Goal: Task Accomplishment & Management: Manage account settings

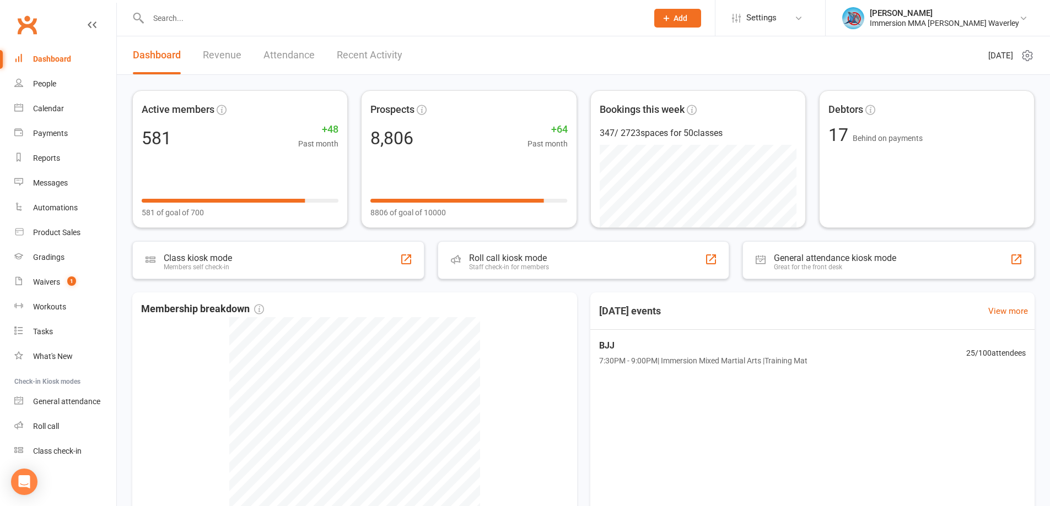
click at [268, 29] on div at bounding box center [386, 18] width 508 height 36
click at [58, 332] on link "Tasks" at bounding box center [65, 332] width 102 height 25
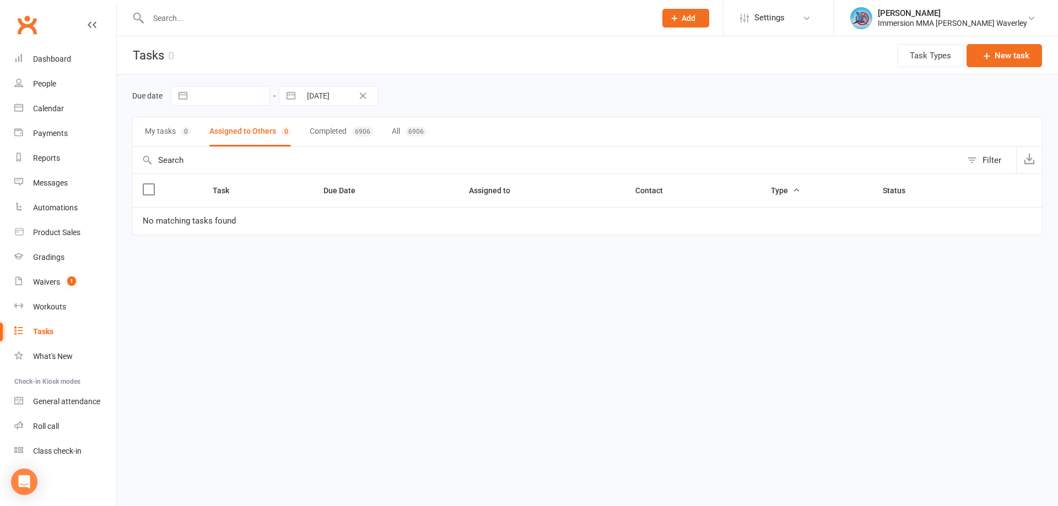
click at [656, 282] on html "Prospect Member Non-attending contact Class / event Appointment Grading event T…" at bounding box center [529, 141] width 1058 height 282
click at [558, 282] on html "Prospect Member Non-attending contact Class / event Appointment Grading event T…" at bounding box center [529, 141] width 1058 height 282
click at [846, 282] on html "Prospect Member Non-attending contact Class / event Appointment Grading event T…" at bounding box center [529, 141] width 1058 height 282
click at [354, 282] on html "Prospect Member Non-attending contact Class / event Appointment Grading event T…" at bounding box center [529, 141] width 1058 height 282
drag, startPoint x: 88, startPoint y: 232, endPoint x: 89, endPoint y: 242, distance: 10.1
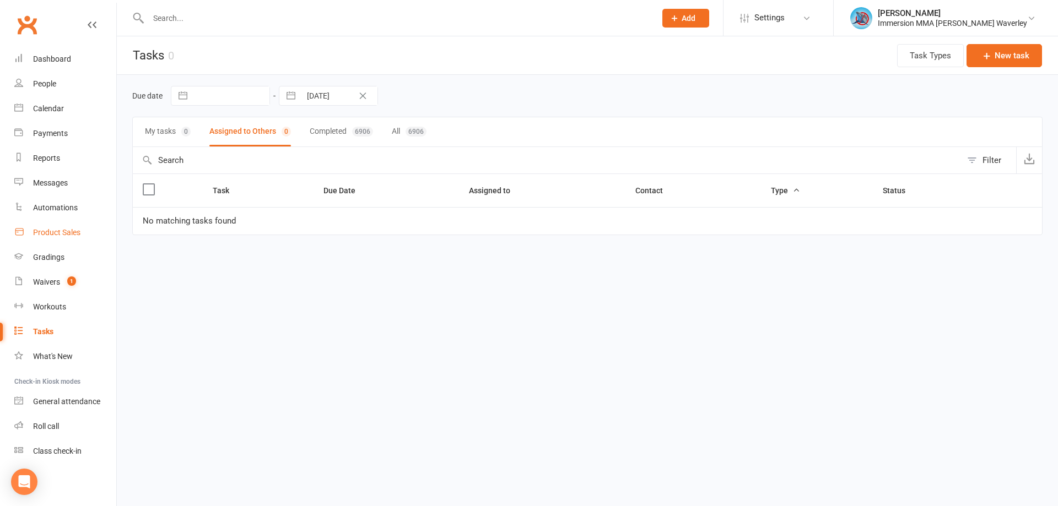
click at [88, 231] on link "Product Sales" at bounding box center [65, 232] width 102 height 25
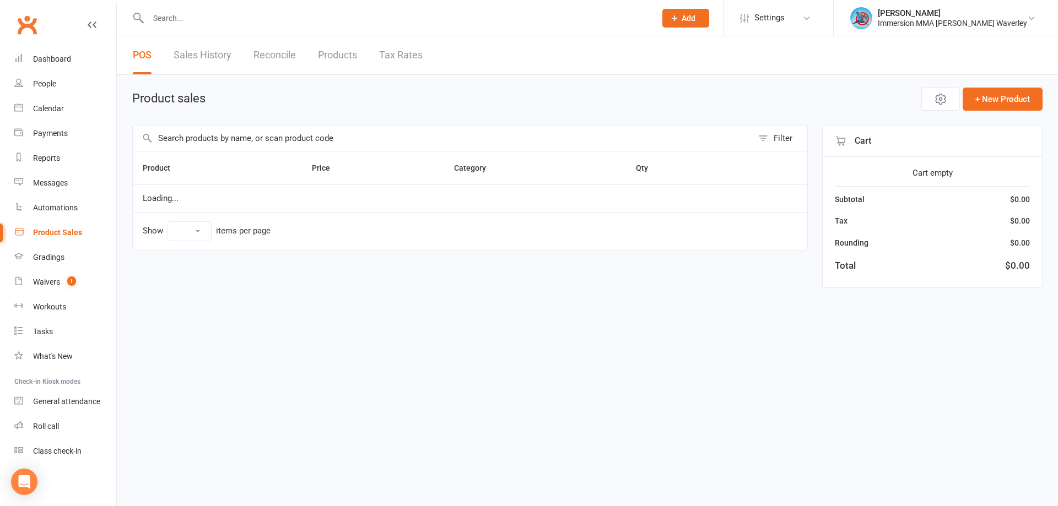
select select "100"
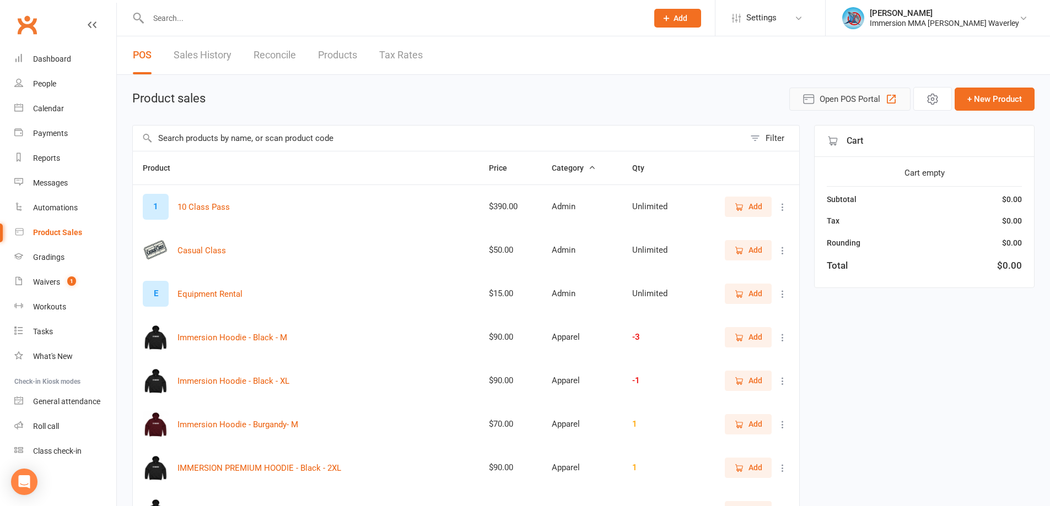
click at [869, 98] on span "Open POS Portal" at bounding box center [849, 99] width 61 height 13
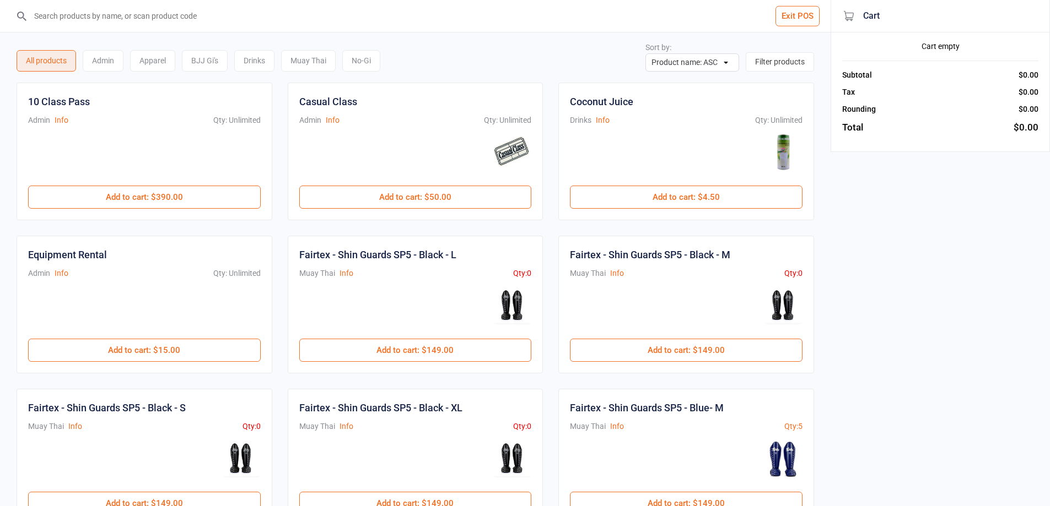
click at [208, 61] on div "BJJ Gi's" at bounding box center [205, 60] width 46 height 21
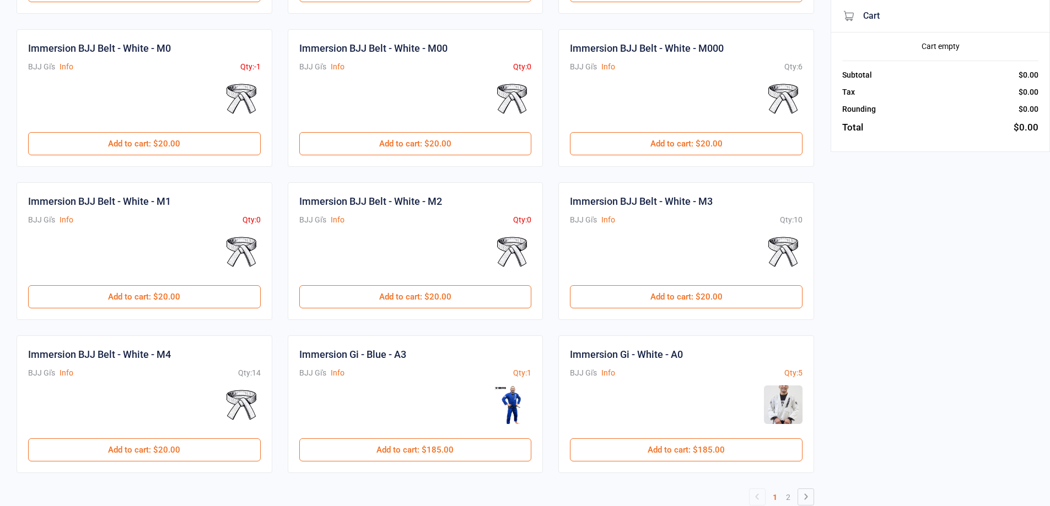
scroll to position [386, 0]
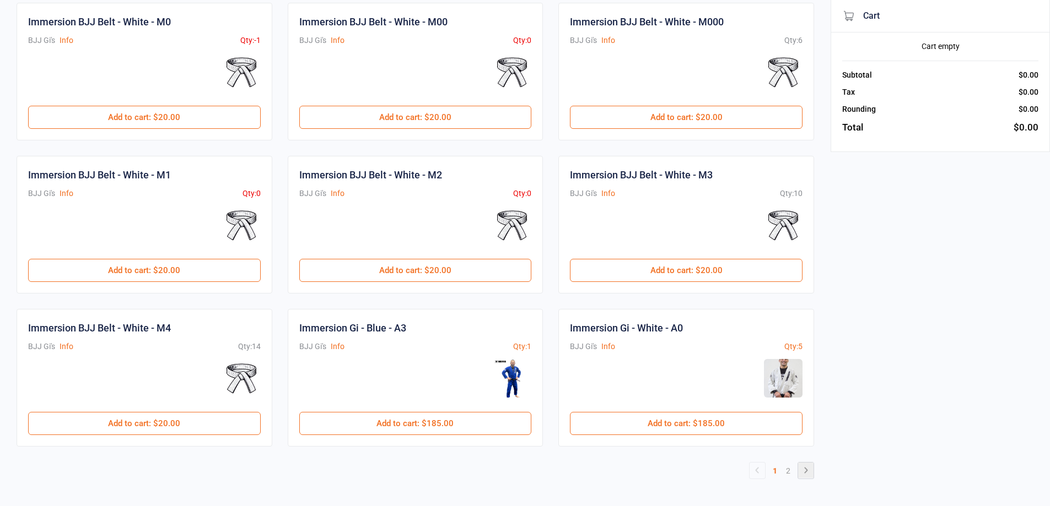
click at [802, 471] on icon at bounding box center [805, 470] width 13 height 13
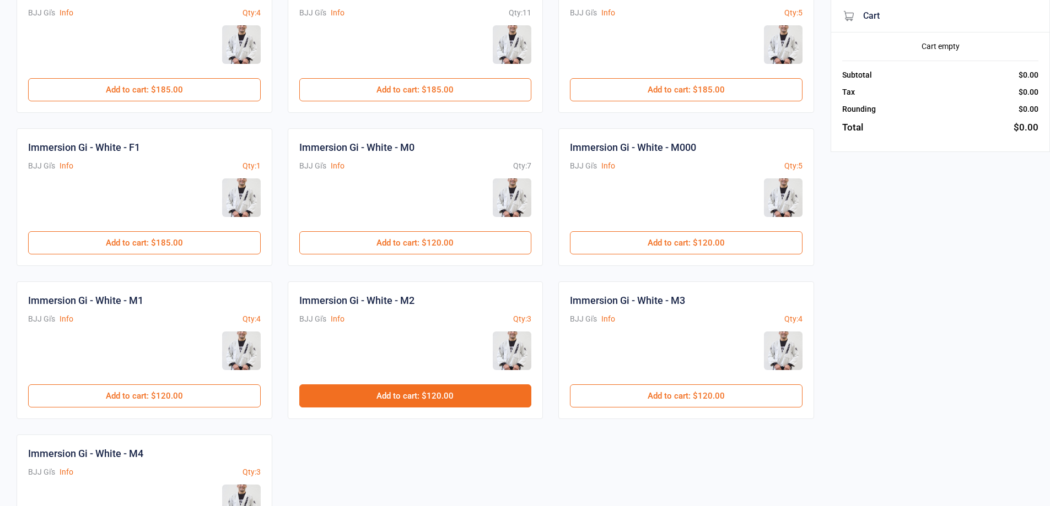
scroll to position [239, 0]
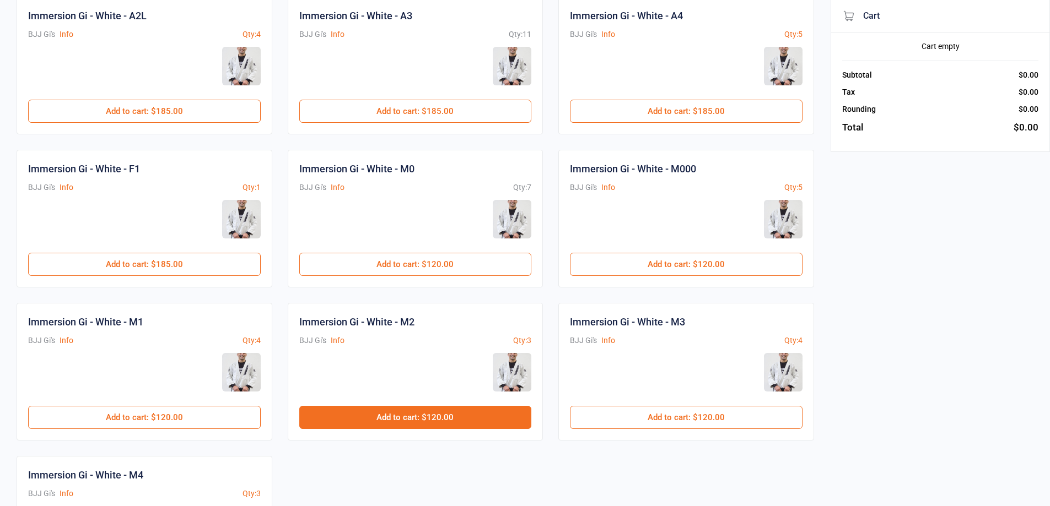
click at [448, 420] on button "Add to cart : $120.00" at bounding box center [415, 417] width 233 height 23
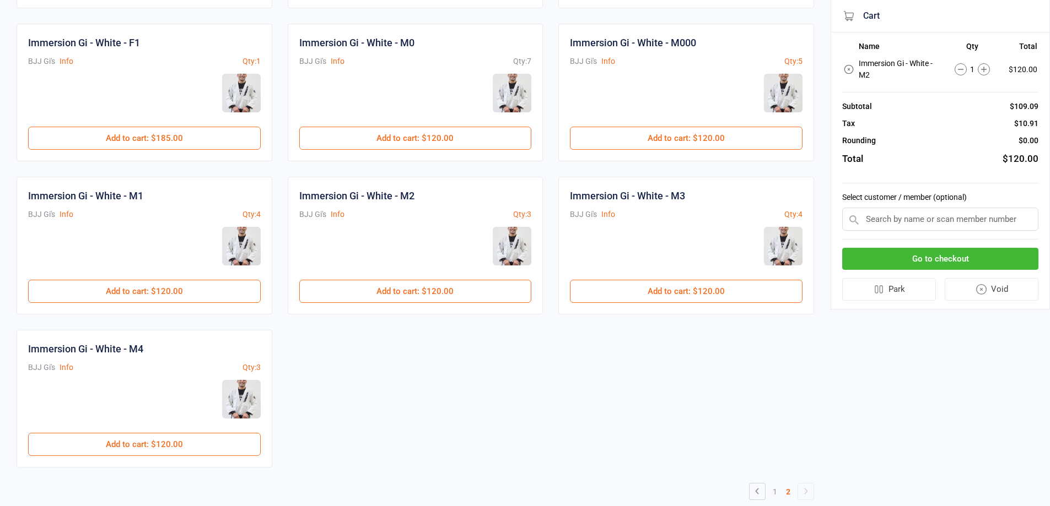
scroll to position [386, 0]
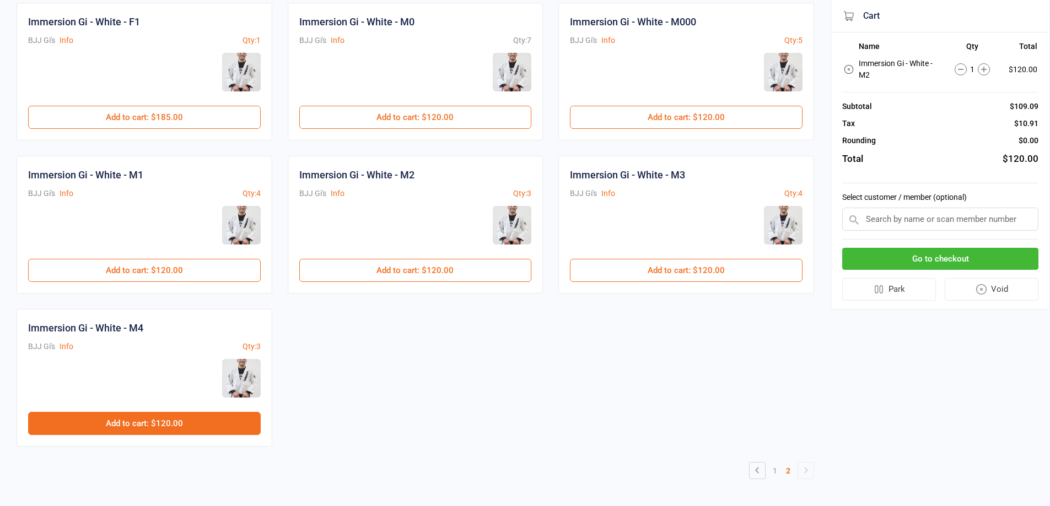
click at [202, 418] on button "Add to cart : $120.00" at bounding box center [144, 423] width 233 height 23
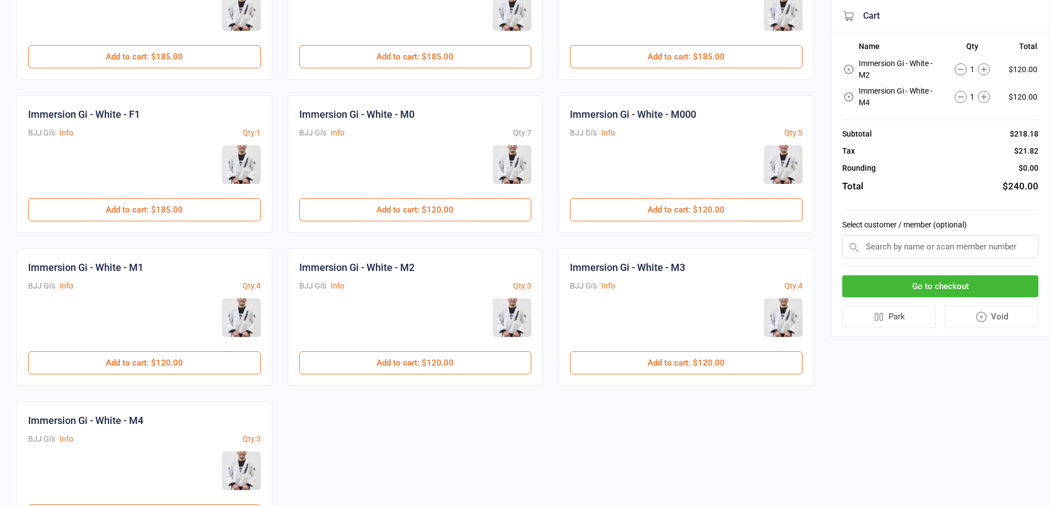
scroll to position [0, 0]
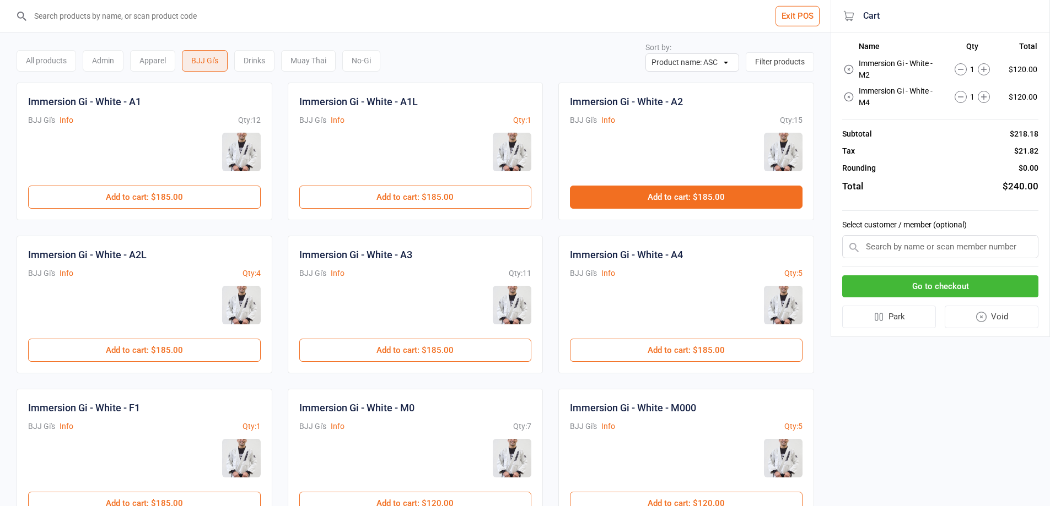
click at [652, 206] on button "Add to cart : $185.00" at bounding box center [686, 197] width 233 height 23
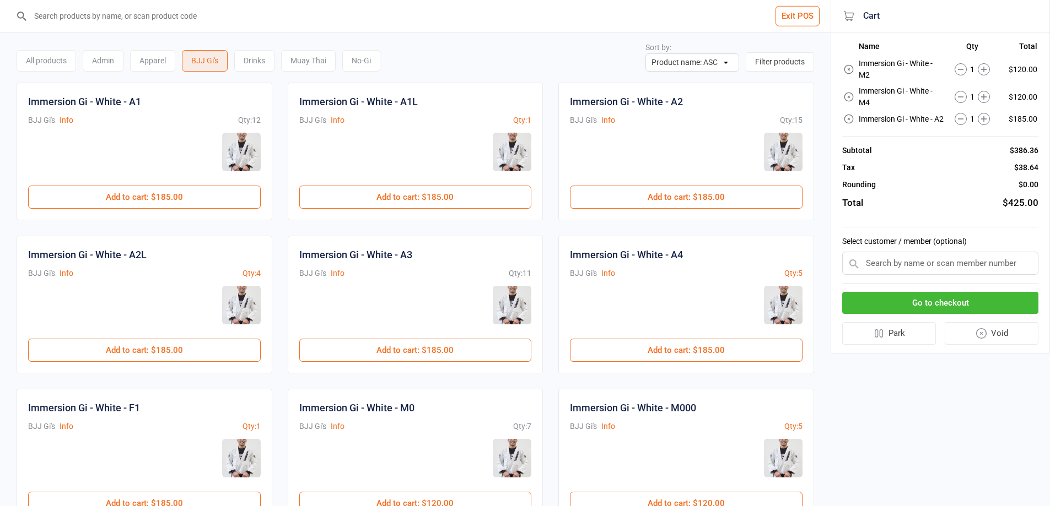
click at [930, 315] on button "Go to checkout" at bounding box center [940, 303] width 196 height 23
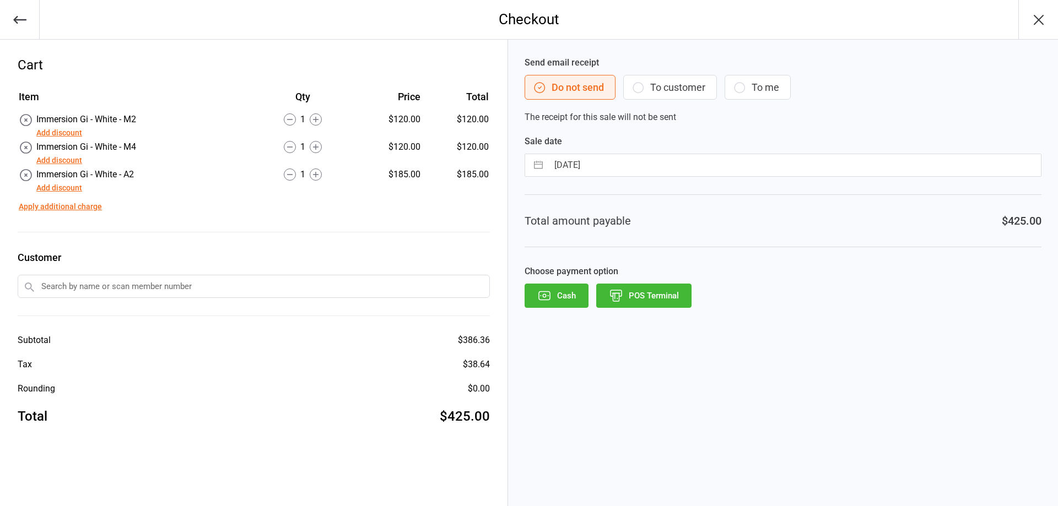
click at [656, 304] on button "POS Terminal" at bounding box center [643, 296] width 95 height 24
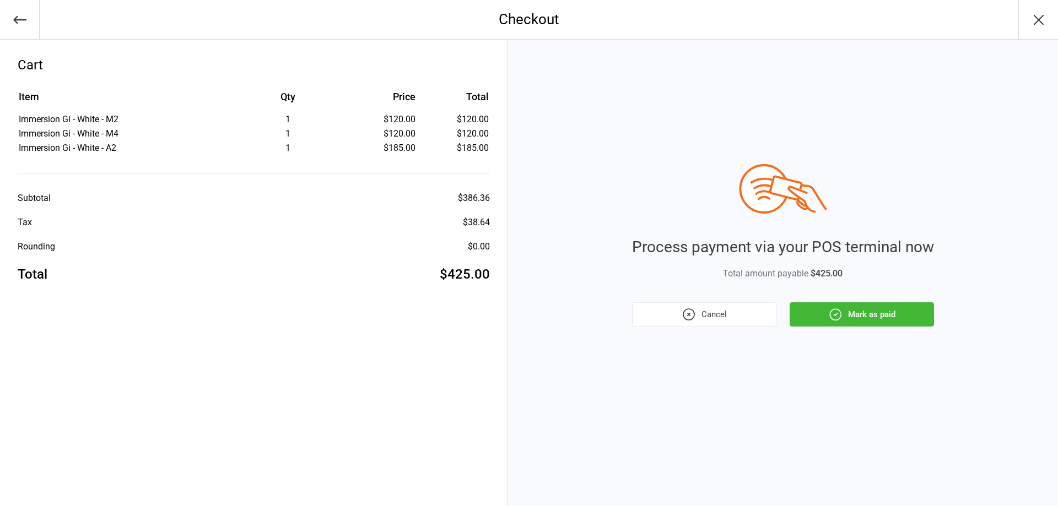
click at [824, 314] on button "Mark as paid" at bounding box center [862, 315] width 144 height 24
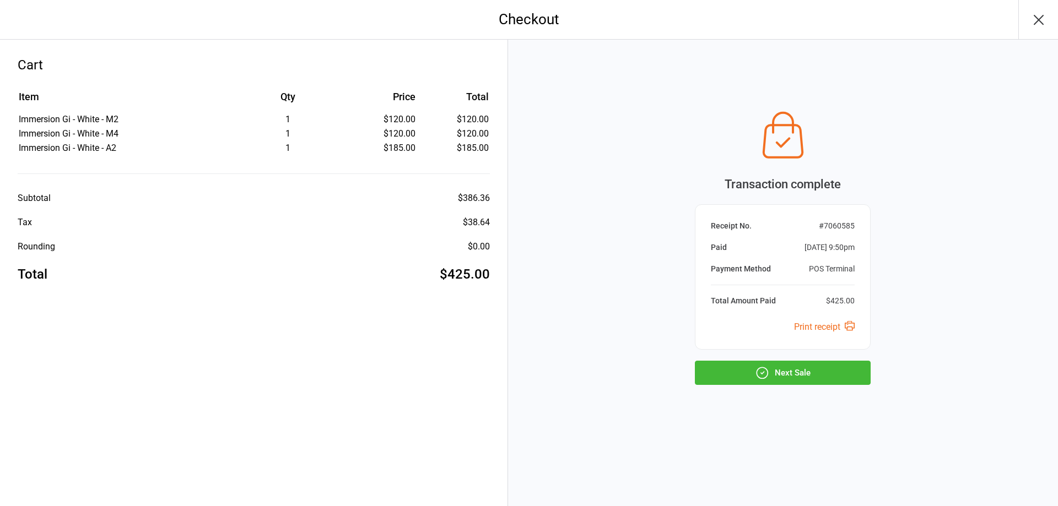
click at [778, 375] on button "Next Sale" at bounding box center [783, 373] width 176 height 24
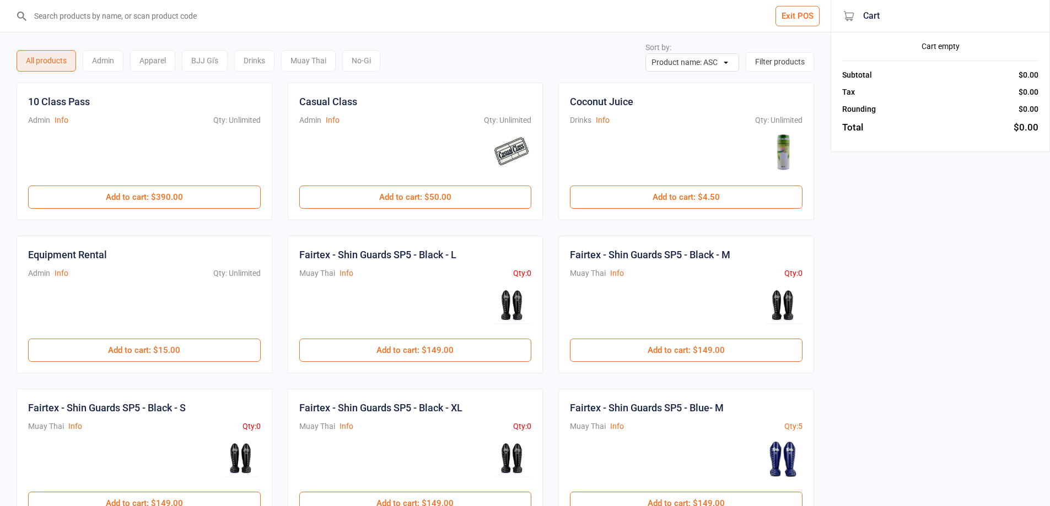
click at [795, 24] on button "Exit POS" at bounding box center [797, 16] width 44 height 20
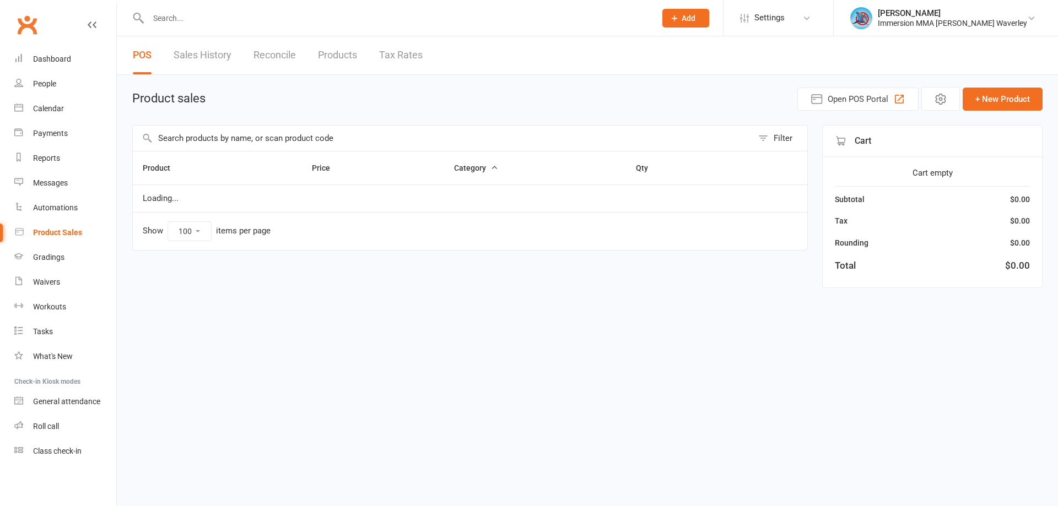
select select "100"
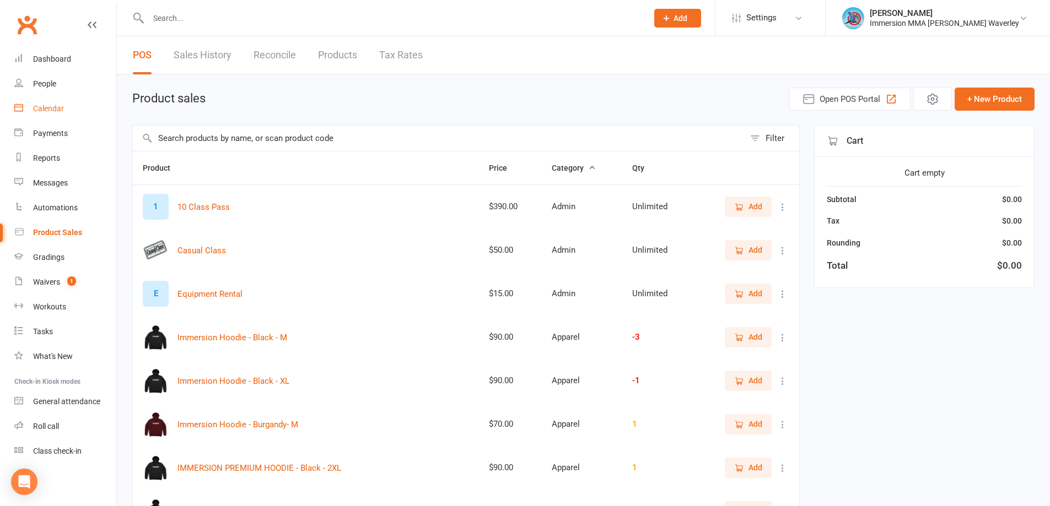
click at [53, 112] on div "Calendar" at bounding box center [48, 108] width 31 height 9
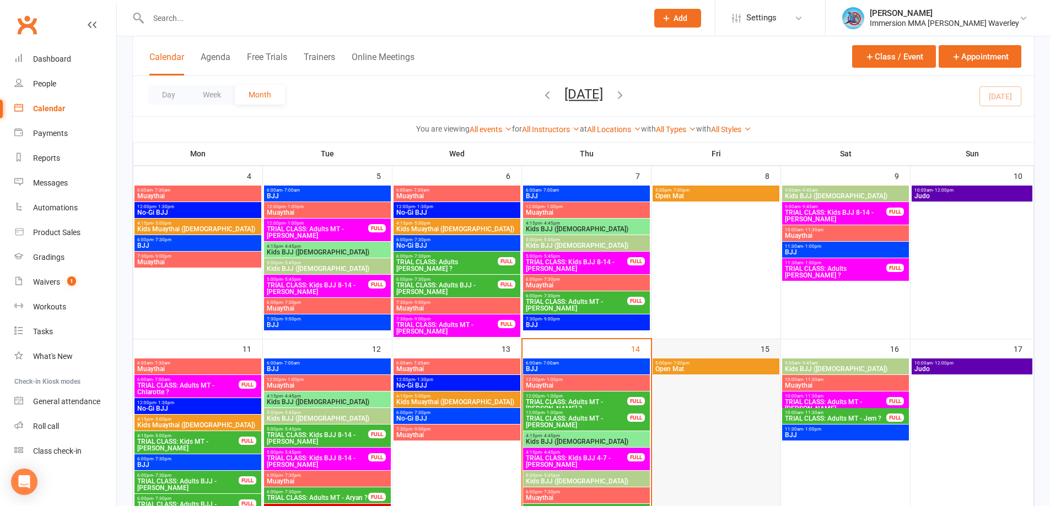
scroll to position [294, 0]
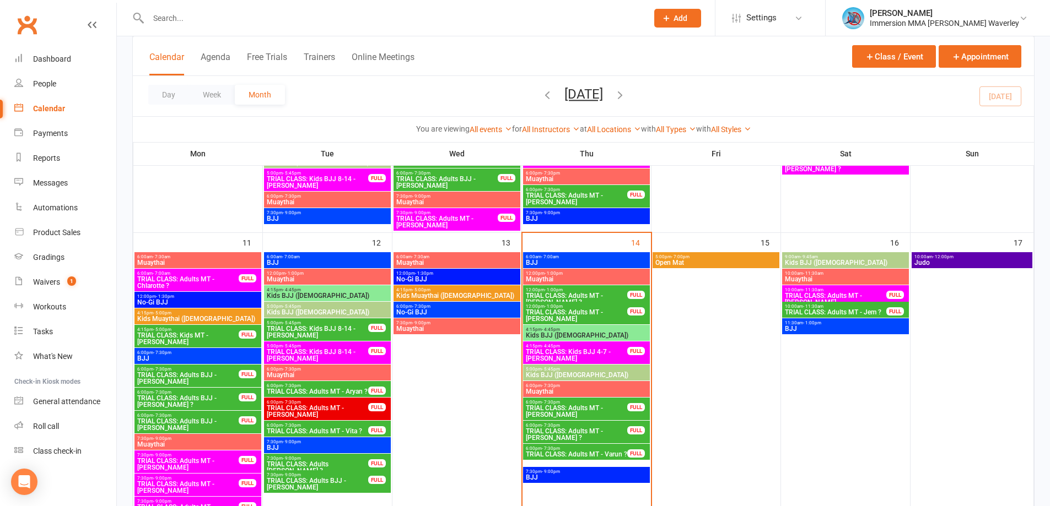
click at [621, 450] on span "6:00pm - 7:30pm" at bounding box center [576, 448] width 103 height 5
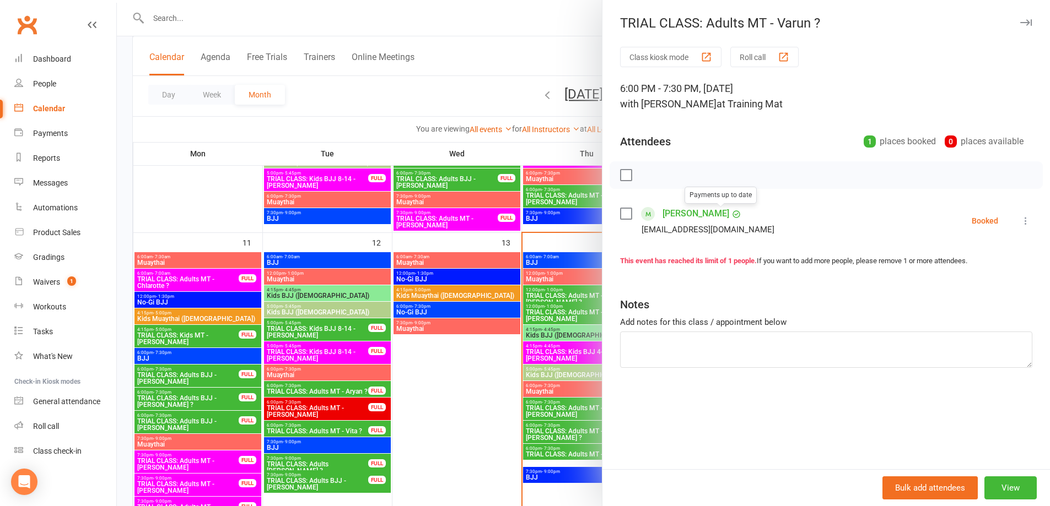
click at [694, 207] on link "Varun Kumar" at bounding box center [695, 214] width 67 height 18
click at [568, 434] on div at bounding box center [583, 253] width 933 height 506
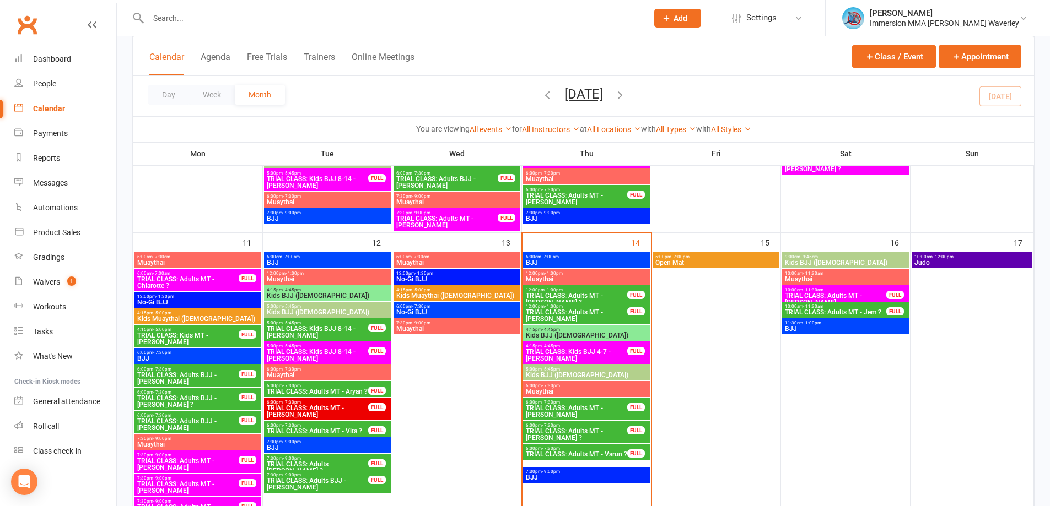
click at [569, 428] on span "TRIAL CLASS: Adults MT - Brandon ?" at bounding box center [576, 434] width 103 height 13
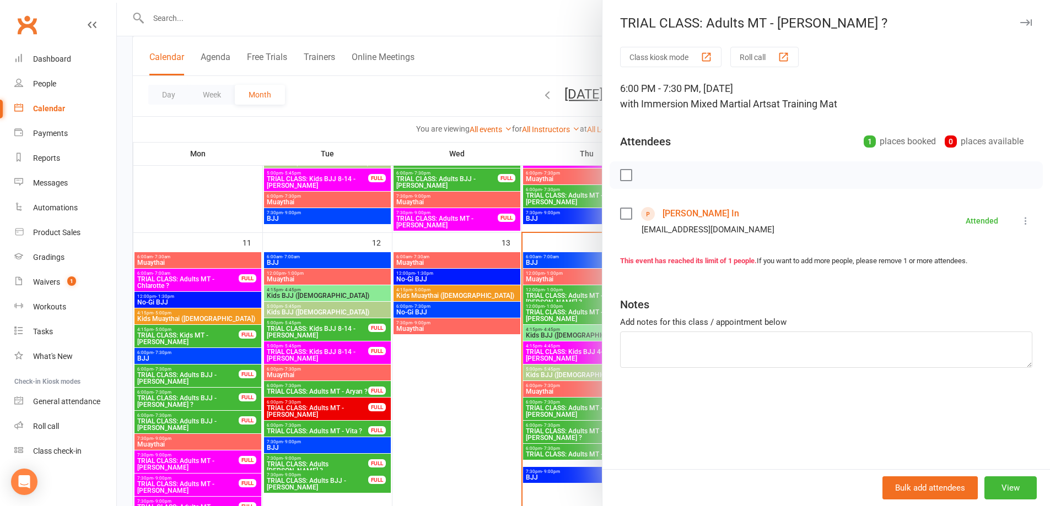
click at [672, 212] on link "Brandon In" at bounding box center [700, 214] width 77 height 18
click at [568, 408] on div at bounding box center [583, 253] width 933 height 506
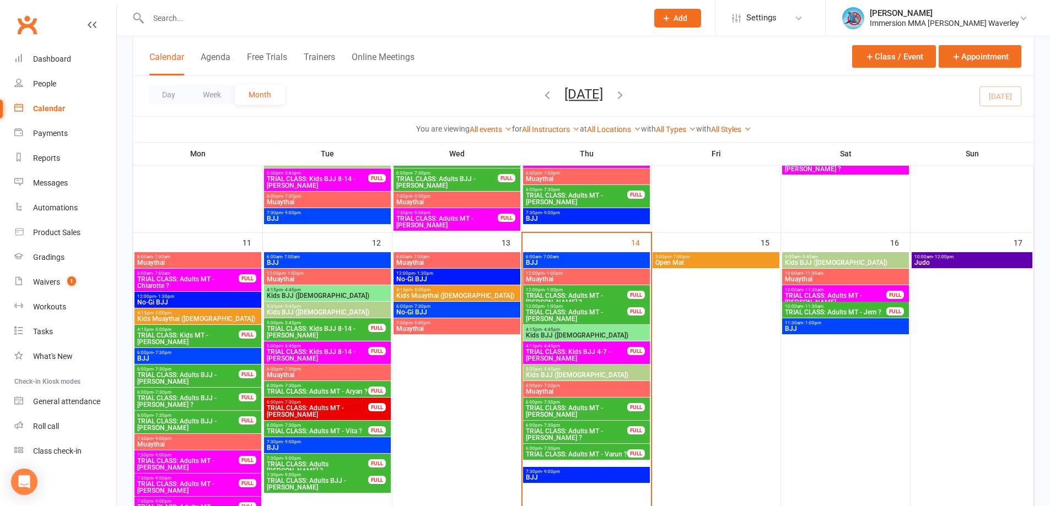
click at [580, 398] on div "6:00pm - 7:30pm TRIAL CLASS: Adults MT - Aryan Saxena FULL" at bounding box center [586, 409] width 127 height 23
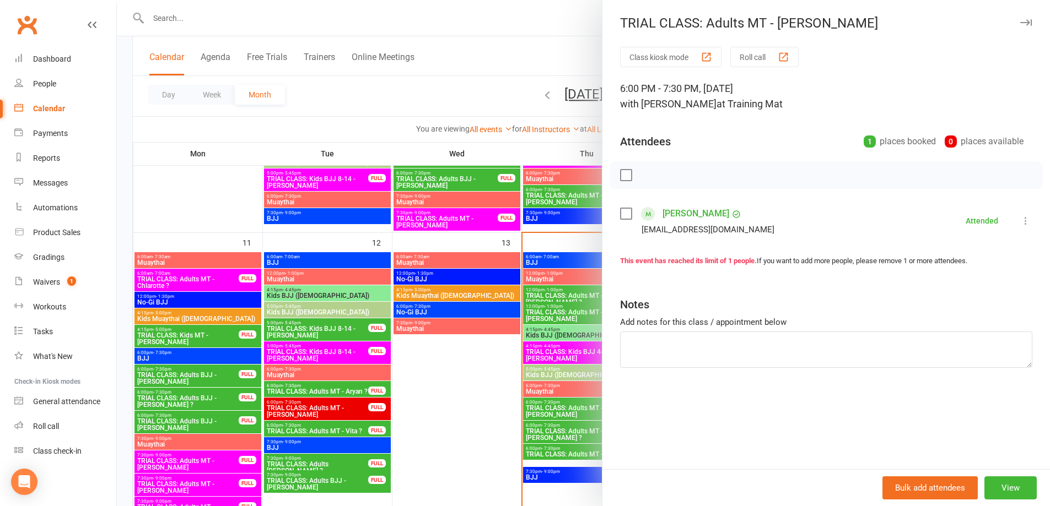
click at [684, 211] on link "Aryan Saxena" at bounding box center [695, 214] width 67 height 18
click at [63, 282] on count-badge "1" at bounding box center [69, 282] width 14 height 9
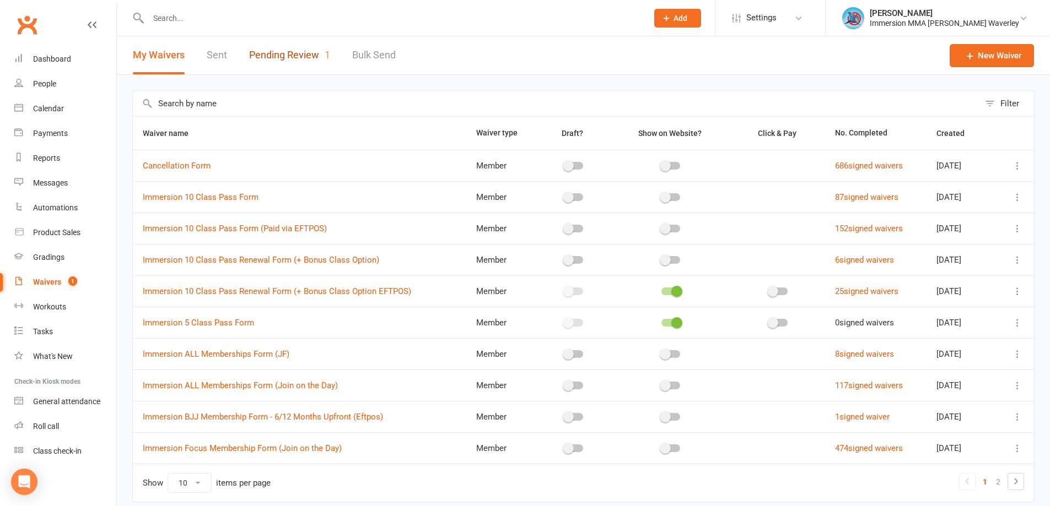
click at [309, 56] on link "Pending Review 1" at bounding box center [289, 55] width 81 height 38
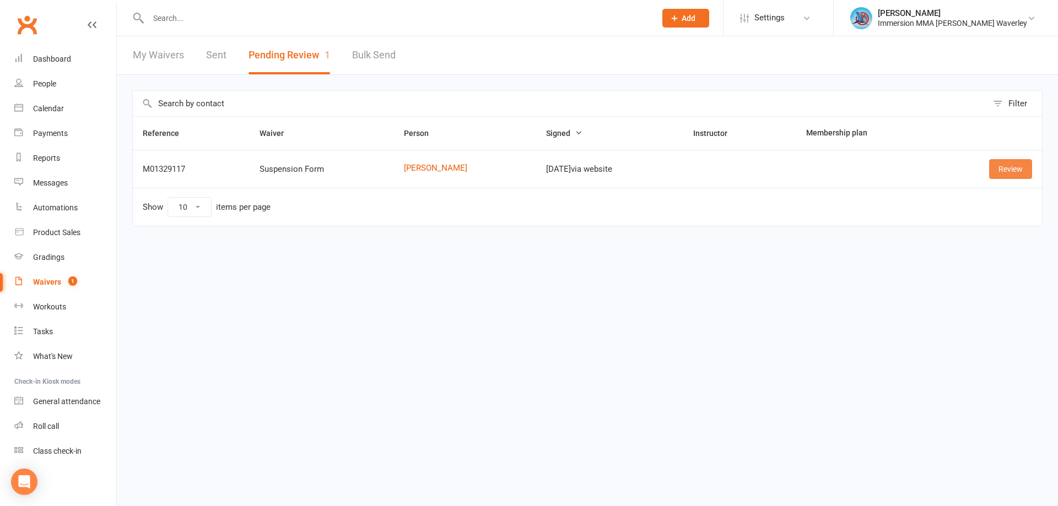
click at [1013, 170] on link "Review" at bounding box center [1010, 169] width 43 height 20
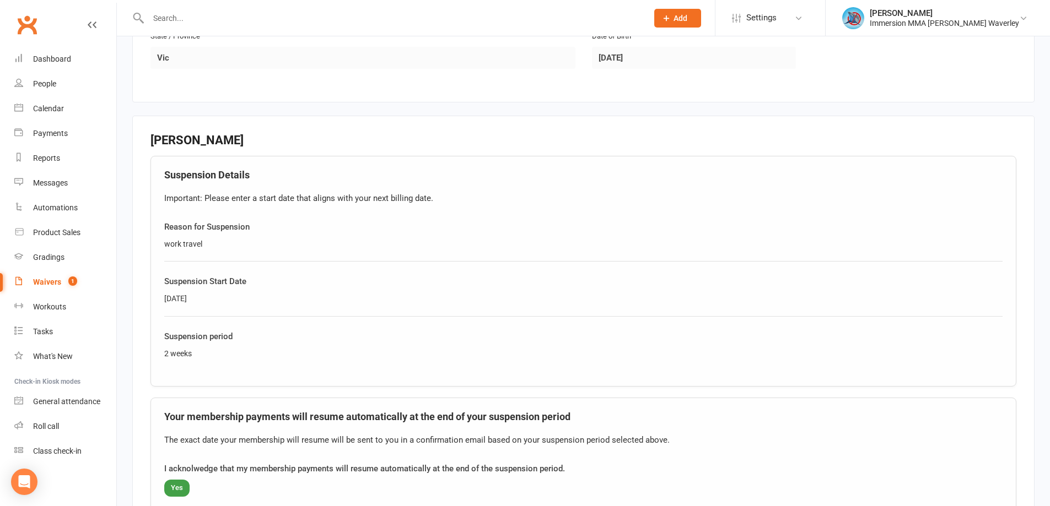
scroll to position [588, 0]
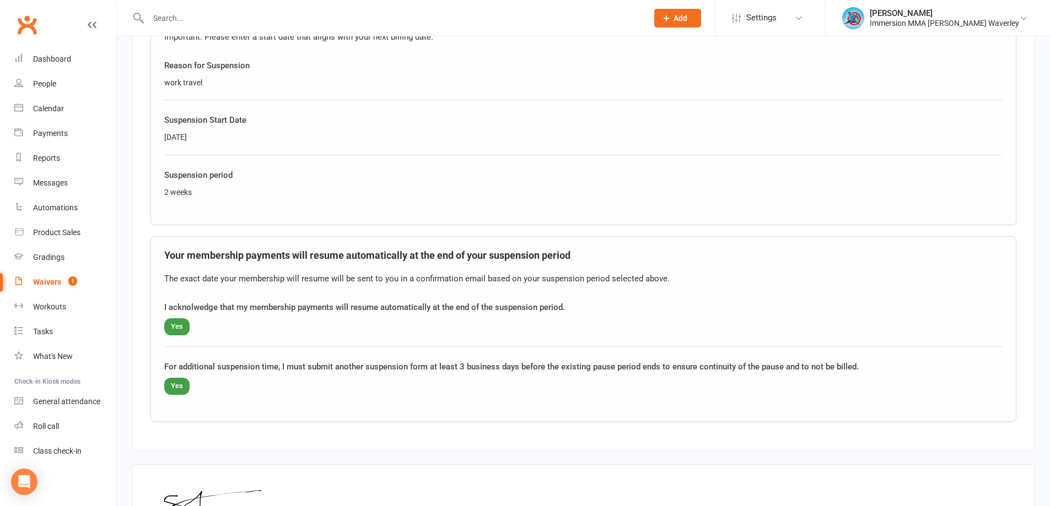
click at [751, 197] on div "2 weeks" at bounding box center [583, 192] width 838 height 12
click at [660, 316] on div "I acknolwedge that my membership payments will resume automatically at the end …" at bounding box center [583, 324] width 838 height 46
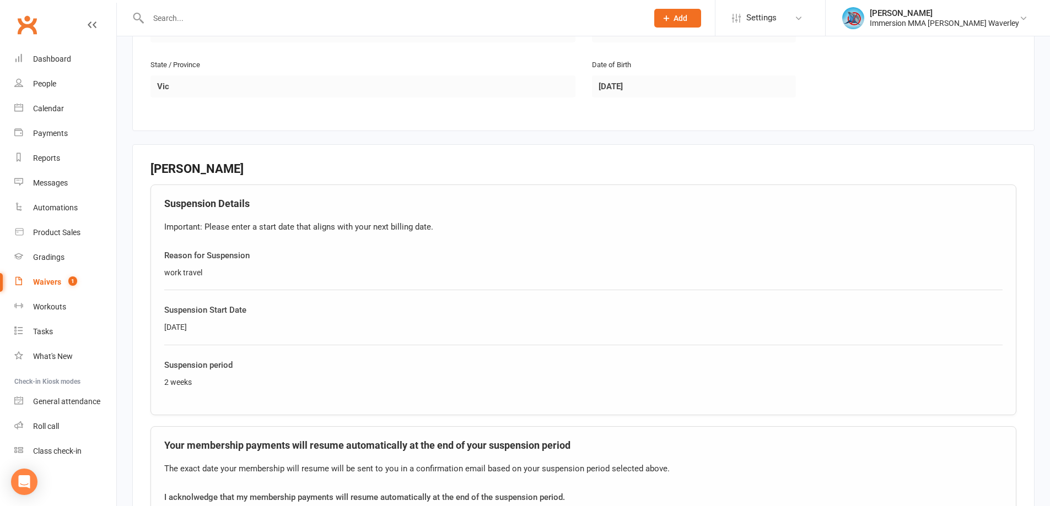
scroll to position [754, 0]
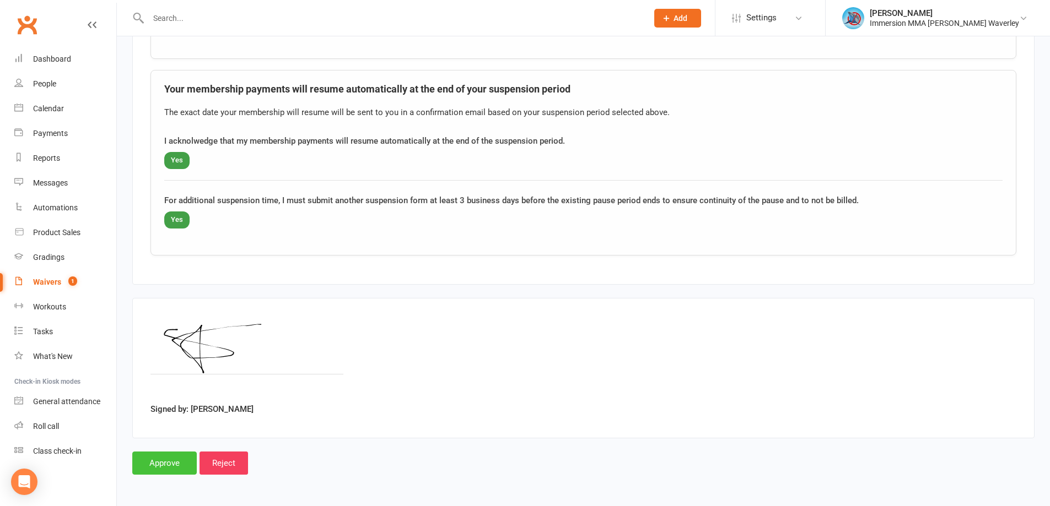
click at [152, 469] on input "Approve" at bounding box center [164, 463] width 64 height 23
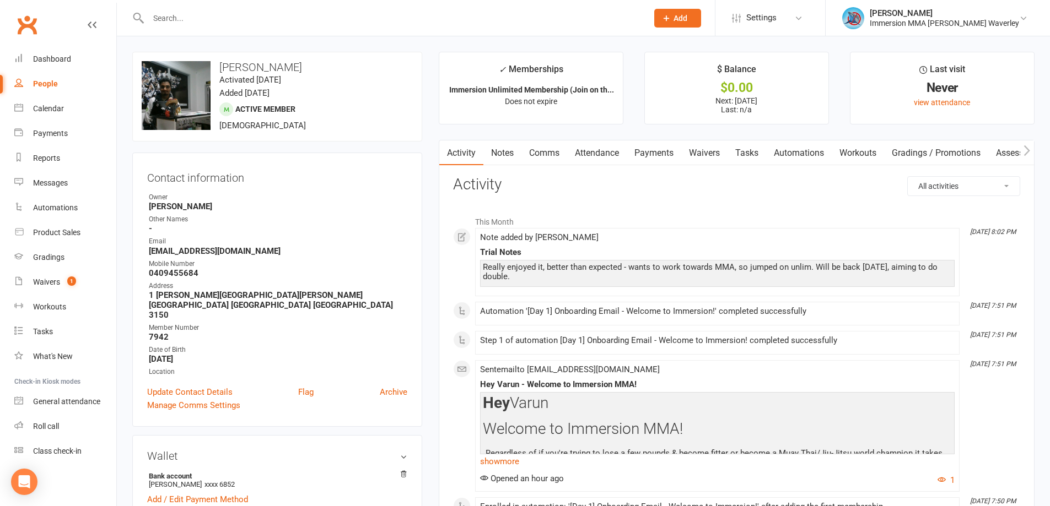
click at [756, 151] on link "Tasks" at bounding box center [746, 153] width 39 height 25
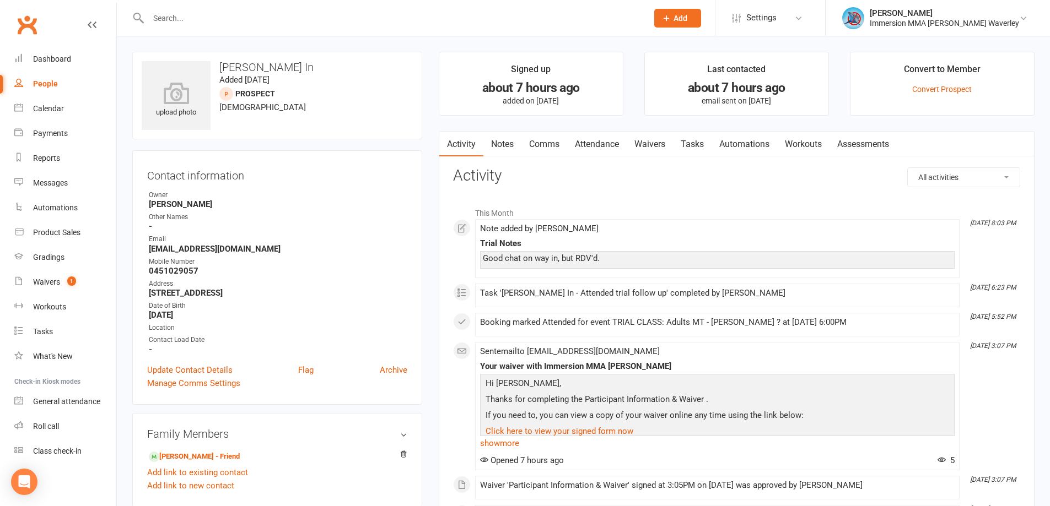
click at [694, 140] on link "Tasks" at bounding box center [692, 144] width 39 height 25
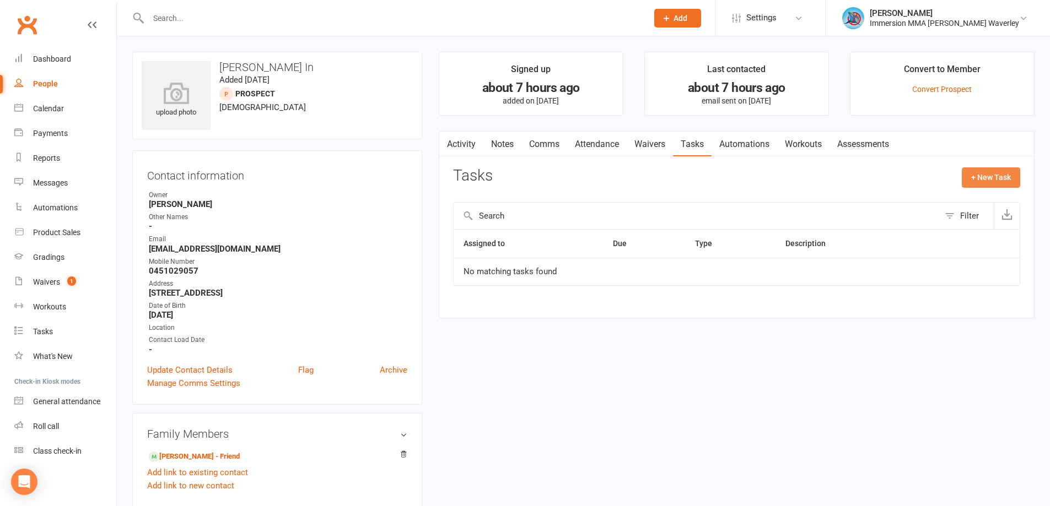
click at [982, 175] on button "+ New Task" at bounding box center [991, 178] width 58 height 20
select select "48839"
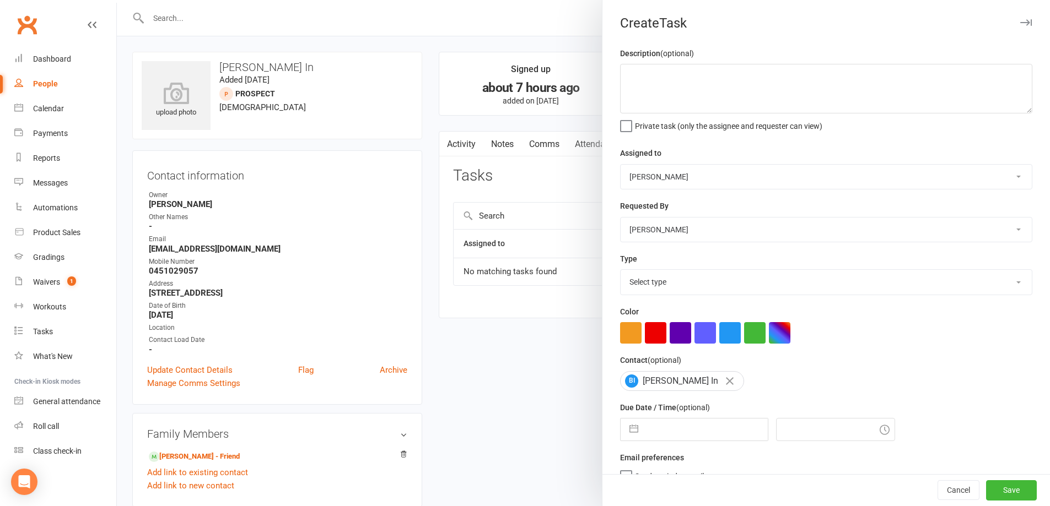
click at [704, 167] on select "David Marinakis Team Immersion Ben Street Immersion Tablet James Fitzgerald Ben…" at bounding box center [826, 177] width 411 height 24
select select "48837"
click at [621, 165] on select "David Marinakis Team Immersion Ben Street Immersion Tablet James Fitzgerald Ben…" at bounding box center [826, 177] width 411 height 24
click at [686, 278] on select "Select type Account follow up [high priority] Attended trial follow up Chase si…" at bounding box center [826, 282] width 411 height 24
select select "27317"
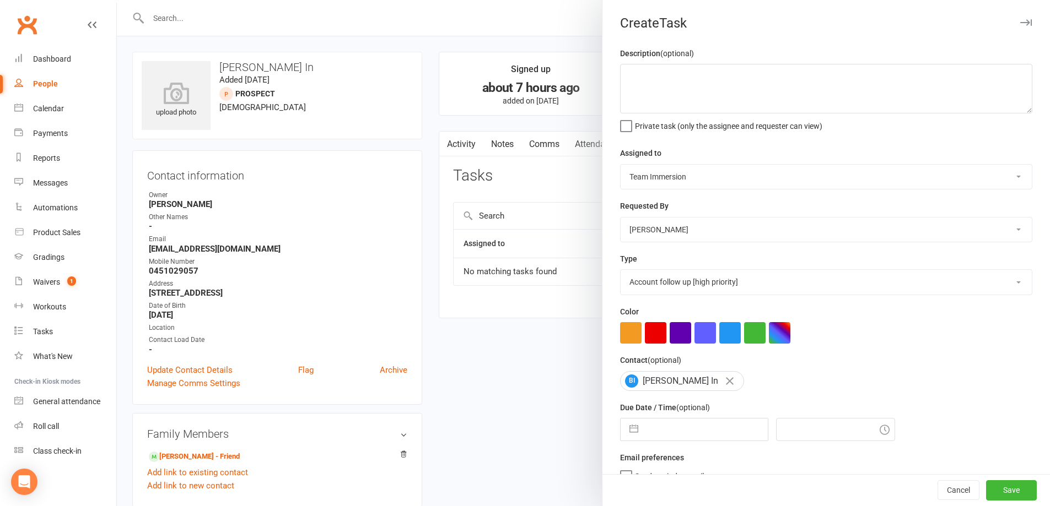
click at [621, 272] on select "Select type Account follow up [high priority] Attended trial follow up Chase si…" at bounding box center [826, 282] width 411 height 24
drag, startPoint x: 690, startPoint y: 127, endPoint x: 691, endPoint y: 121, distance: 6.7
click at [691, 122] on span "Private task (only the assignee and requester can view)" at bounding box center [728, 124] width 187 height 13
click at [691, 118] on input "Private task (only the assignee and requester can view)" at bounding box center [721, 118] width 202 height 0
click at [699, 81] on textarea at bounding box center [826, 89] width 412 height 50
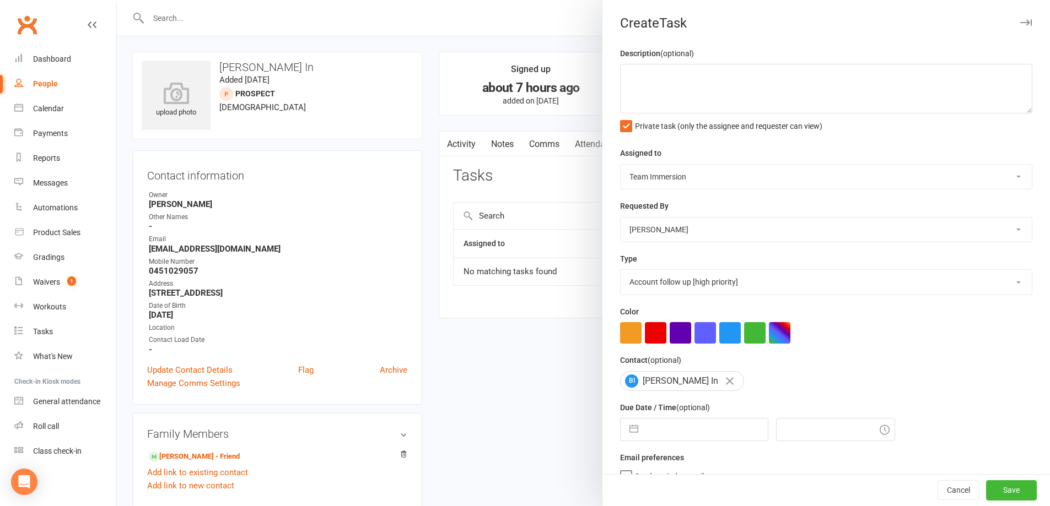
click at [650, 127] on span "Private task (only the assignee and requester can view)" at bounding box center [728, 124] width 187 height 13
click at [650, 118] on input "Private task (only the assignee and requester can view)" at bounding box center [721, 118] width 202 height 0
click at [666, 89] on textarea at bounding box center [826, 89] width 412 height 50
type textarea "x1 followup - dropped-in"
select select "6"
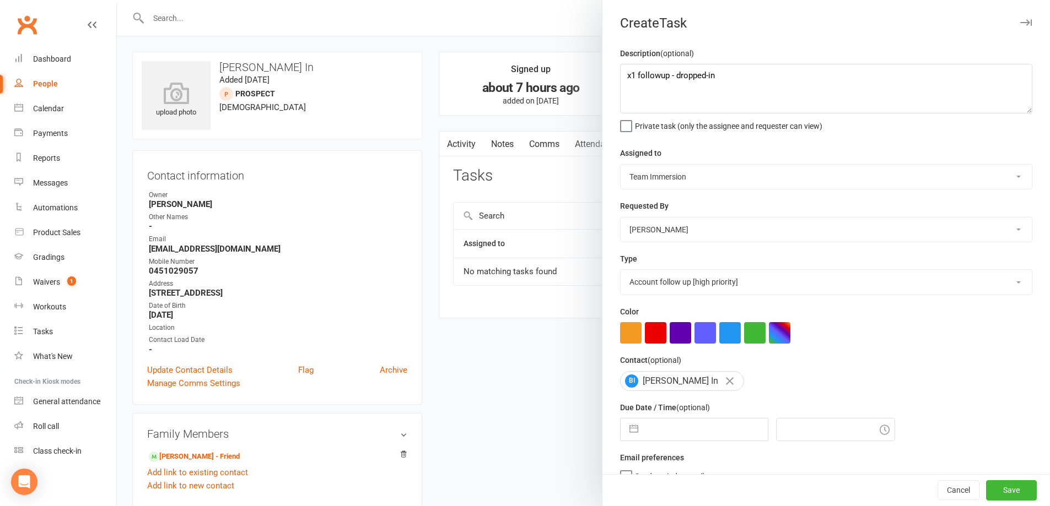
select select "2025"
select select "7"
select select "2025"
select select "8"
select select "2025"
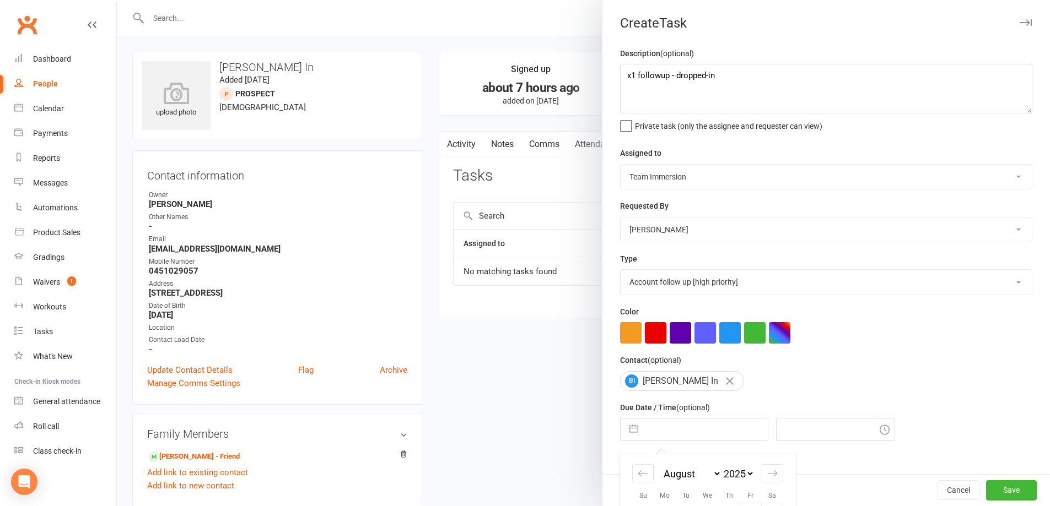
click at [694, 428] on input "text" at bounding box center [706, 430] width 124 height 22
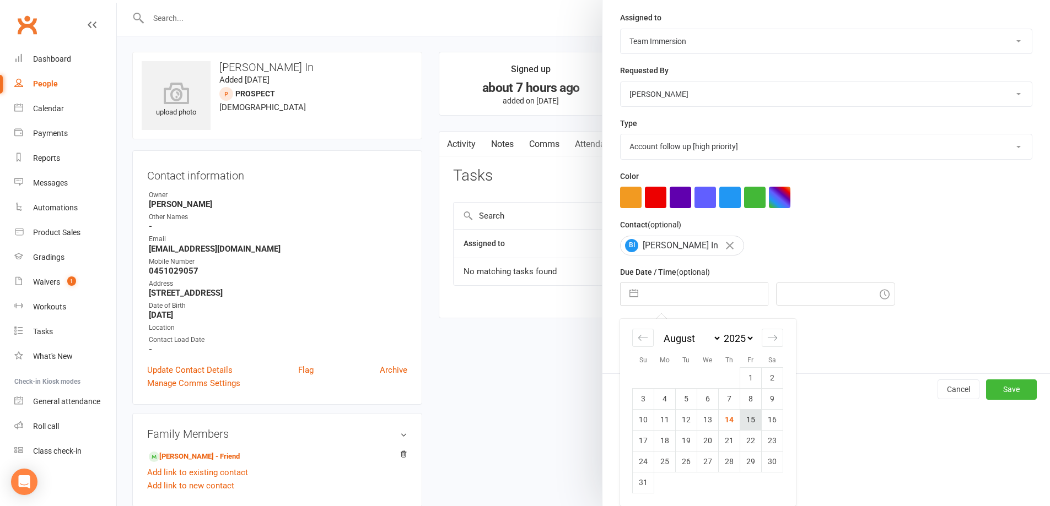
click at [744, 423] on td "15" at bounding box center [750, 419] width 21 height 21
type input "15 Aug 2025"
type input "10:00pm"
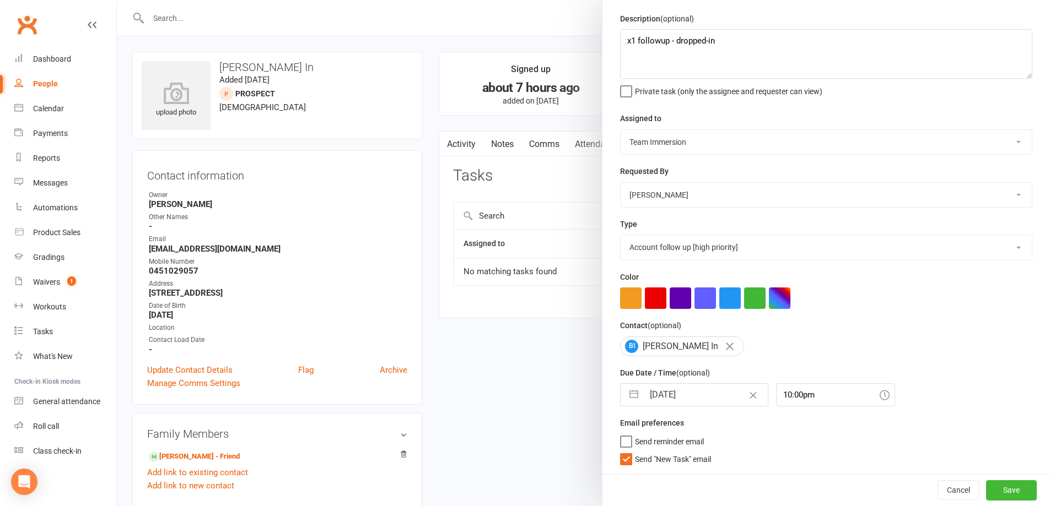
scroll to position [39, 0]
click at [656, 460] on span "Send "New Task" email" at bounding box center [673, 457] width 76 height 13
click at [656, 451] on input "Send "New Task" email" at bounding box center [665, 451] width 91 height 0
click at [801, 261] on div "Description (optional) x1 followup - dropped-in Private task (only the assignee…" at bounding box center [825, 243] width 447 height 462
click at [808, 248] on select "Account follow up [high priority] Attended trial follow up Chase sign-up forms …" at bounding box center [826, 247] width 411 height 24
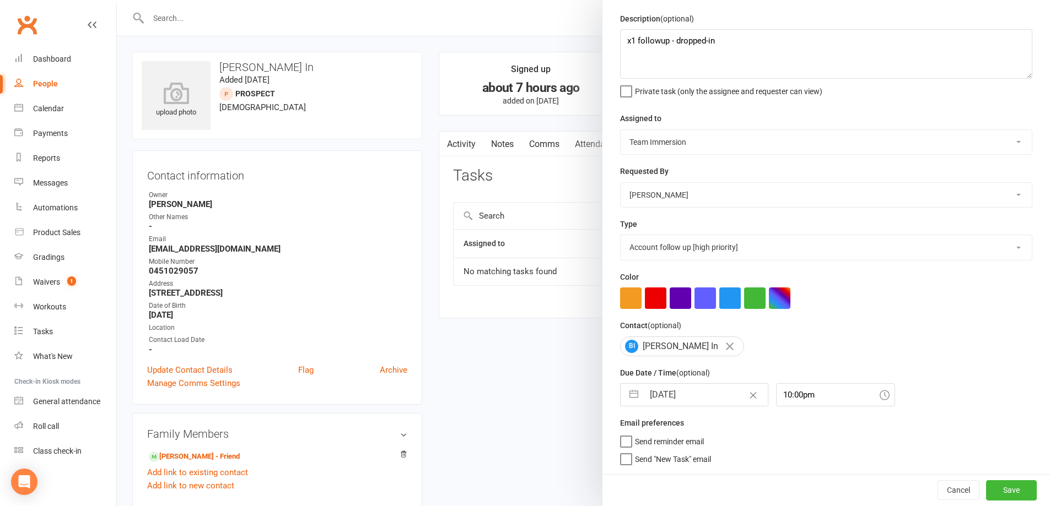
select select "27313"
click at [621, 235] on select "Account follow up [high priority] Attended trial follow up Chase sign-up forms …" at bounding box center [826, 247] width 411 height 24
drag, startPoint x: 1001, startPoint y: 491, endPoint x: 943, endPoint y: 489, distance: 58.4
click at [1000, 492] on button "Save" at bounding box center [1011, 491] width 51 height 20
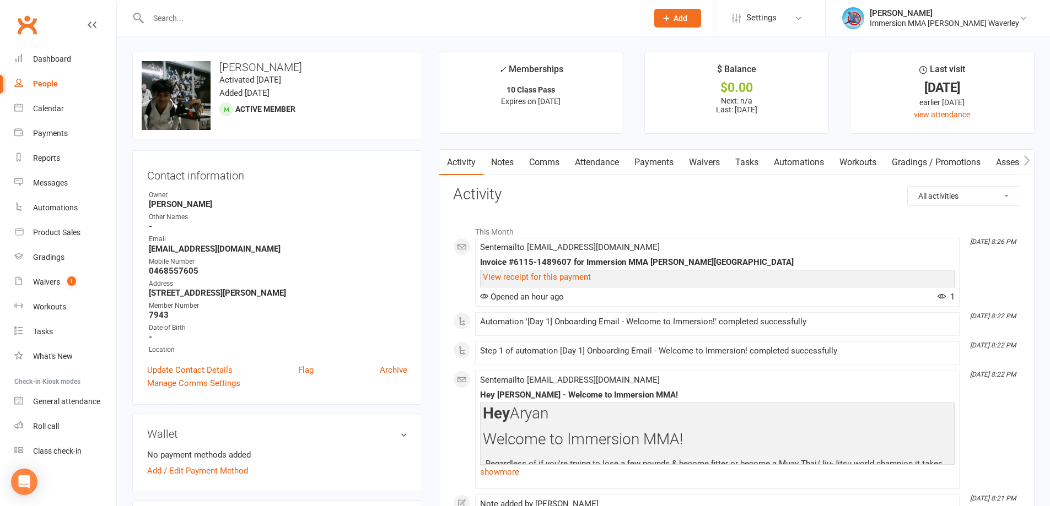
click at [734, 154] on link "Tasks" at bounding box center [746, 162] width 39 height 25
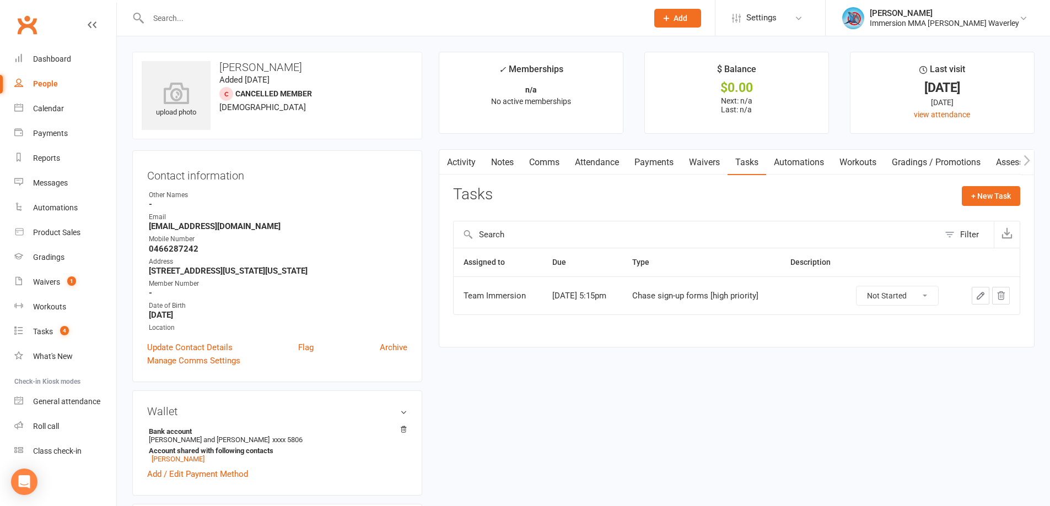
click at [516, 165] on link "Notes" at bounding box center [502, 162] width 38 height 25
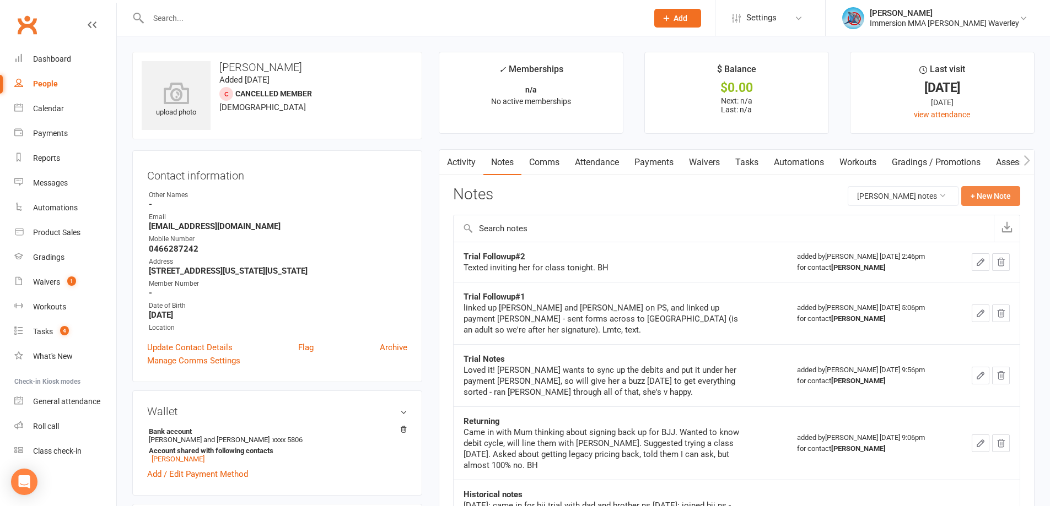
click at [1004, 196] on button "+ New Note" at bounding box center [990, 196] width 59 height 20
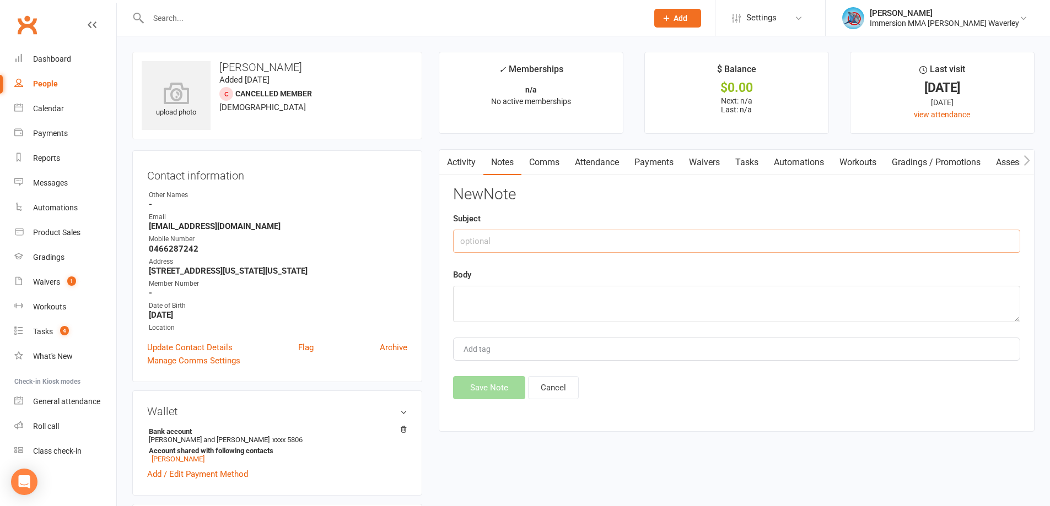
click at [538, 242] on input "text" at bounding box center [736, 241] width 567 height 23
type input "Forms Chase"
click at [517, 301] on textarea "Was in tonight - debit cycle is 21/8, but" at bounding box center [736, 304] width 567 height 36
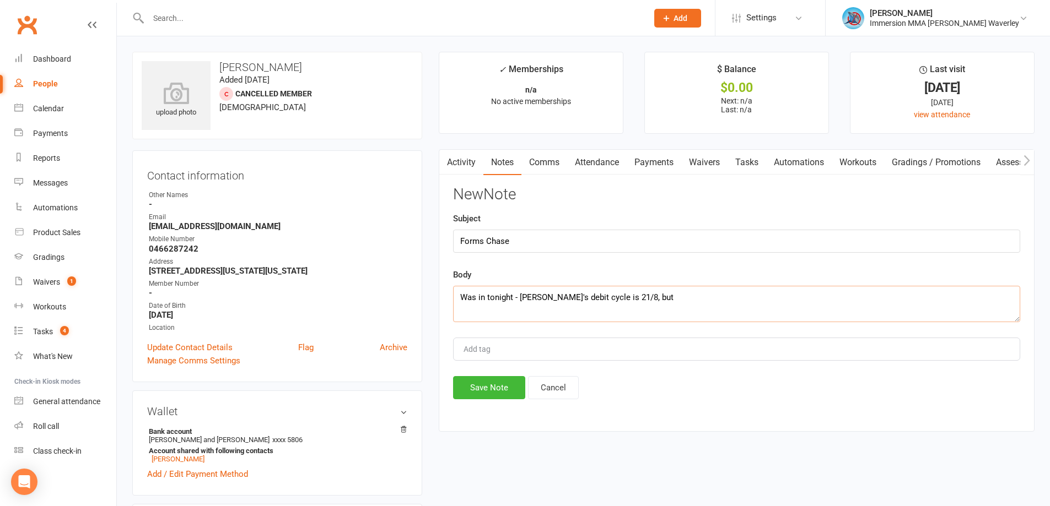
click at [675, 301] on textarea "Was in tonight - Chewbekah's debit cycle is 21/8, but" at bounding box center [736, 304] width 567 height 36
click at [641, 299] on textarea "Was in tonight - Chewbekah's debit cycle is 21/8, wants to be synced up there, …" at bounding box center [736, 304] width 567 height 36
click at [686, 295] on textarea "Was in tonight - Chewbekah's debit cycle is 21/8, mum wants to be synced up the…" at bounding box center [736, 304] width 567 height 36
click at [778, 299] on textarea "Was in tonight - Chewbekah's debit cycle is 21/8, mum wants them to be synced u…" at bounding box center [736, 304] width 567 height 36
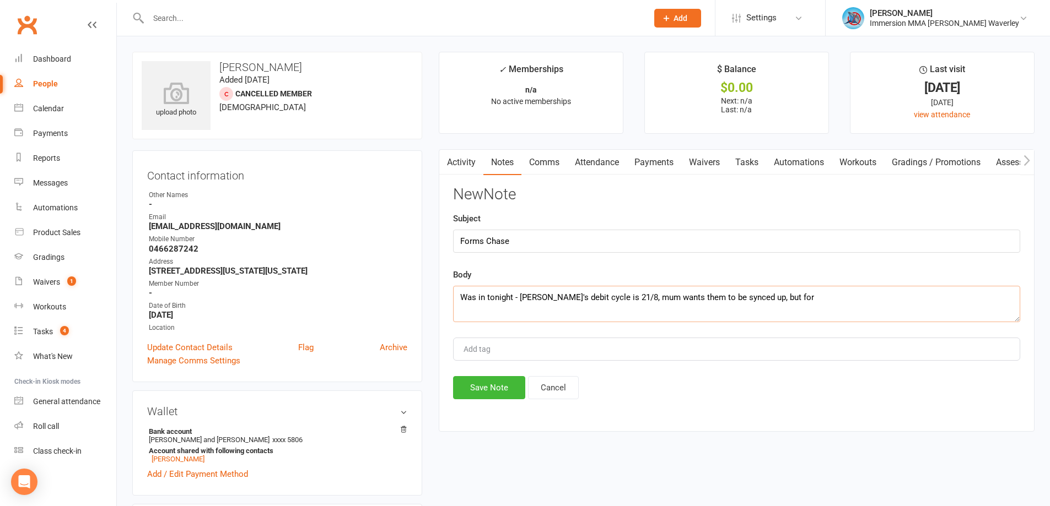
click at [797, 297] on textarea "Was in tonight - Chewbekah's debit cycle is 21/8, mum wants them to be synced u…" at bounding box center [736, 304] width 567 height 36
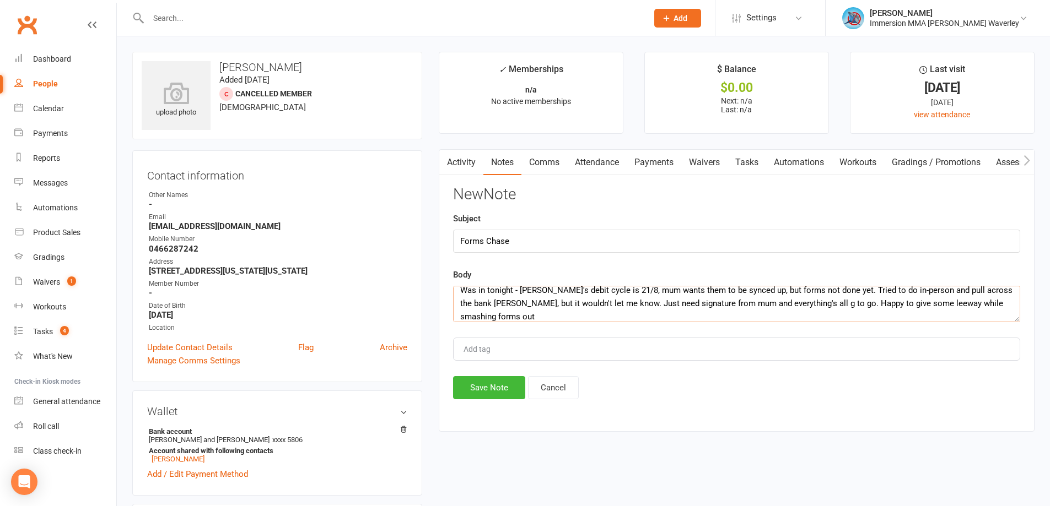
scroll to position [13, 0]
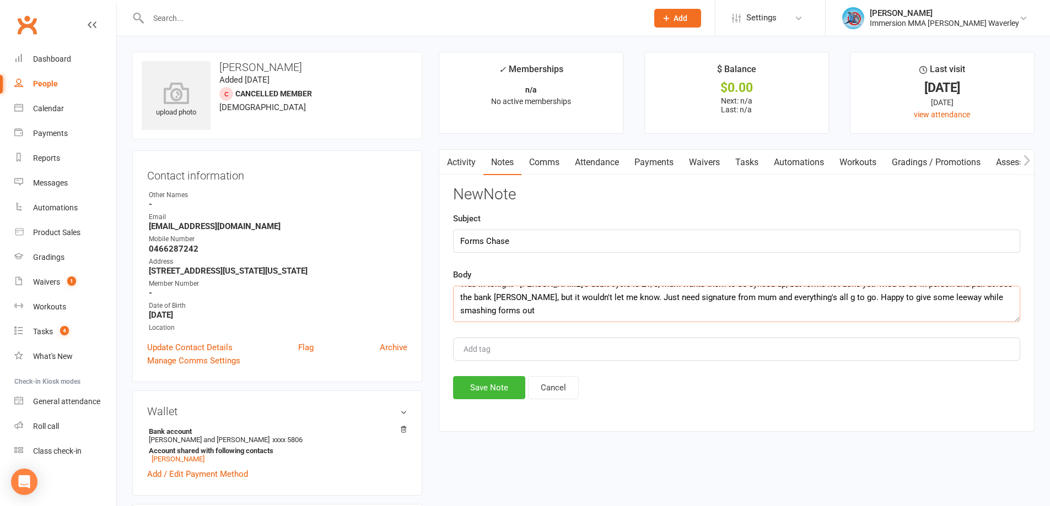
drag, startPoint x: 822, startPoint y: 304, endPoint x: 818, endPoint y: 361, distance: 56.9
click at [818, 361] on div "New Note Subject Forms Chase Body Was in tonight - Chewbekah's debit cycle is 2…" at bounding box center [736, 292] width 567 height 213
type textarea "Was in tonight - Chewbekah's debit cycle is 21/8, mum wants them to be synced u…"
click at [450, 390] on div "Activity Notes Comms Attendance Payments Waivers Tasks Automations Workouts Gra…" at bounding box center [737, 290] width 596 height 283
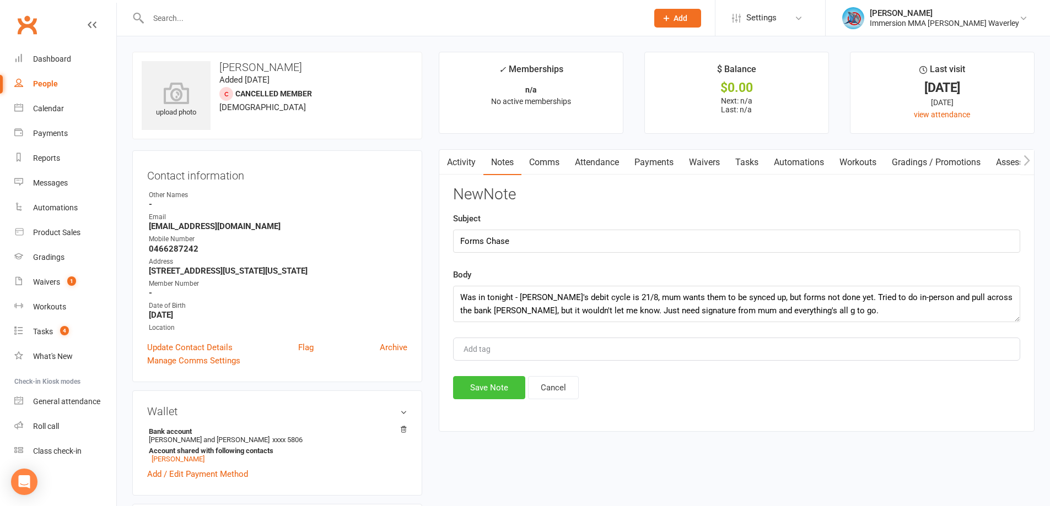
click at [474, 390] on button "Save Note" at bounding box center [489, 387] width 72 height 23
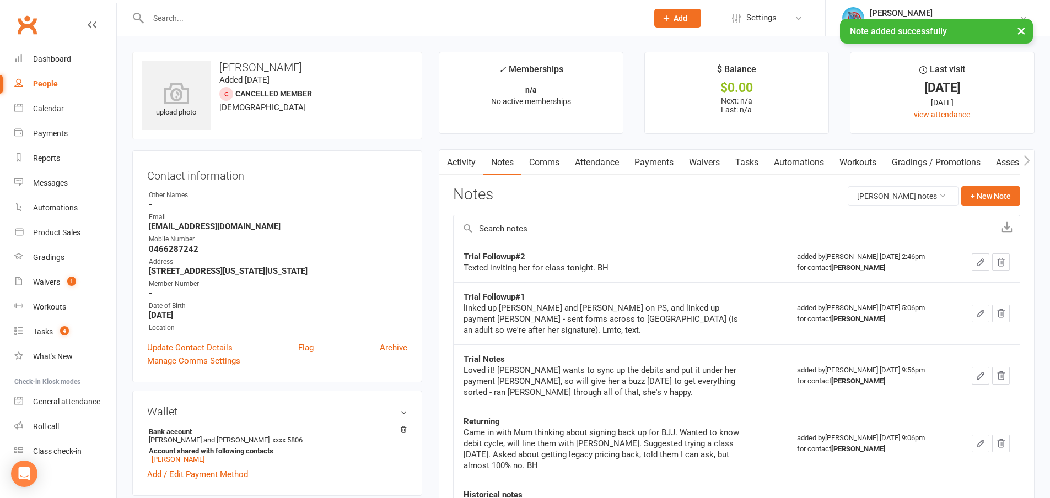
click at [747, 156] on link "Tasks" at bounding box center [746, 162] width 39 height 25
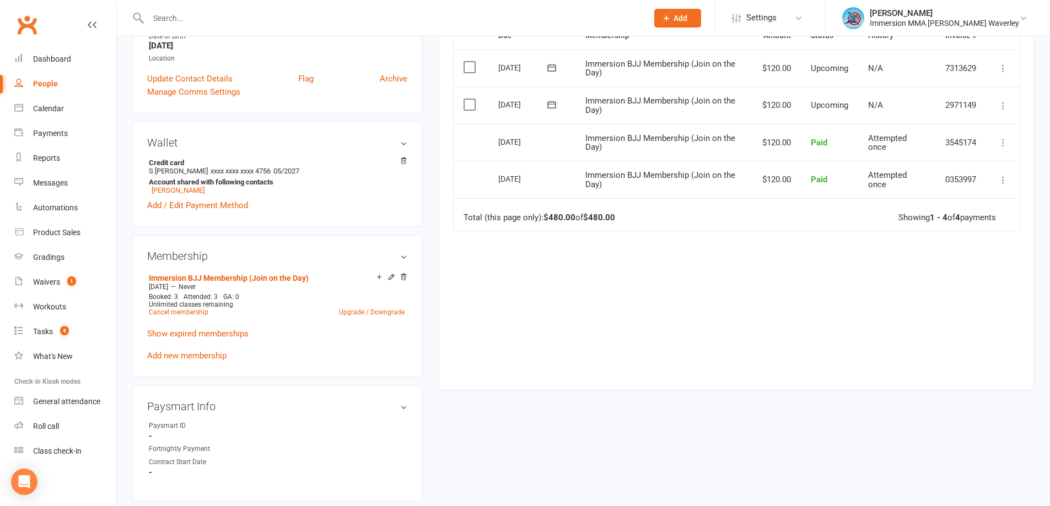
scroll to position [441, 0]
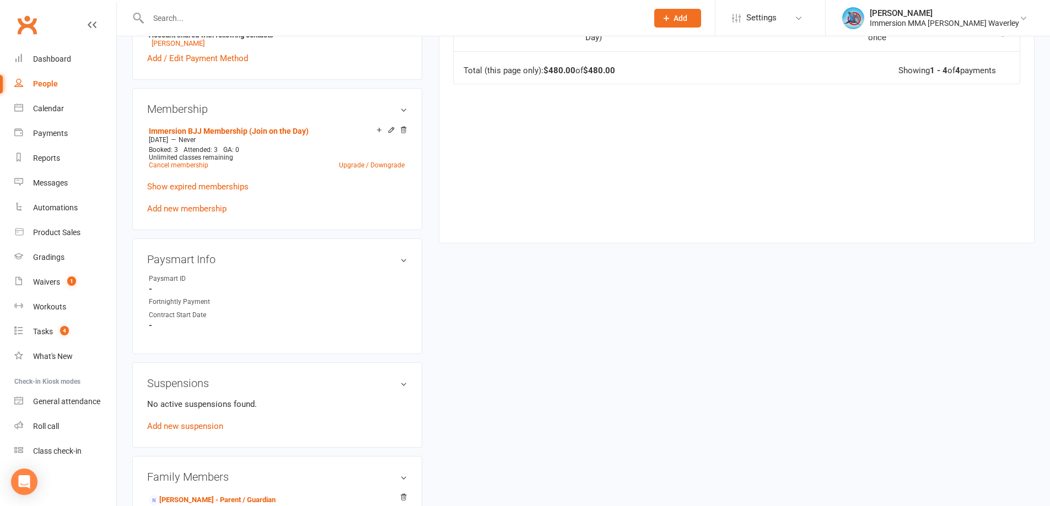
click at [195, 420] on div "No active suspensions found. Add new suspension" at bounding box center [277, 415] width 260 height 35
click at [197, 422] on link "Add new suspension" at bounding box center [185, 427] width 76 height 10
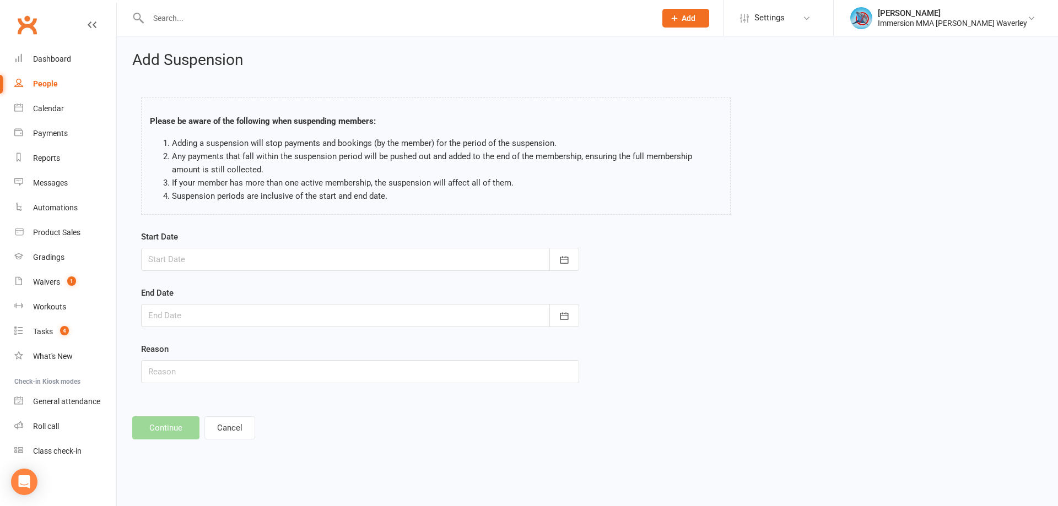
click at [260, 260] on div at bounding box center [360, 259] width 438 height 23
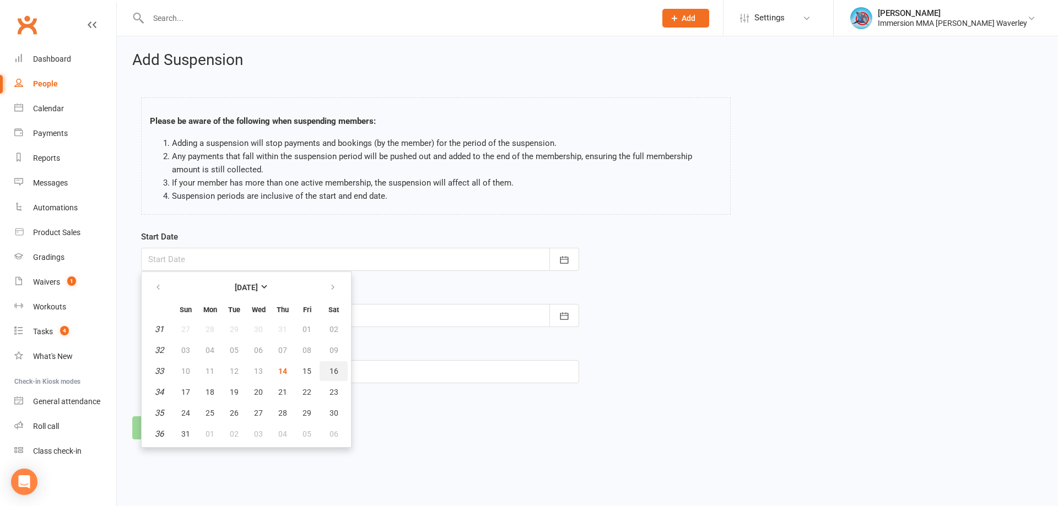
click at [336, 365] on button "16" at bounding box center [334, 372] width 28 height 20
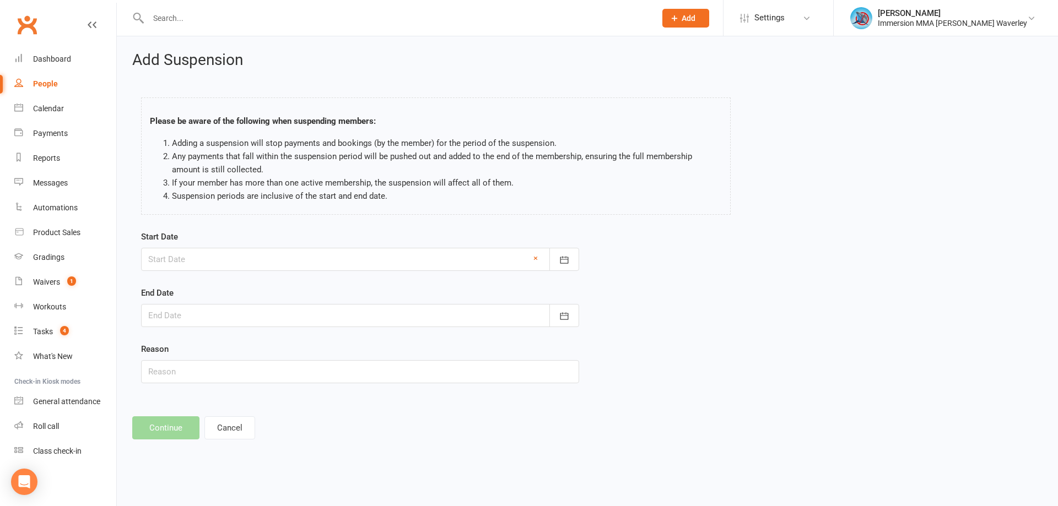
type input "16 Aug 2025"
click at [264, 311] on div at bounding box center [360, 315] width 438 height 23
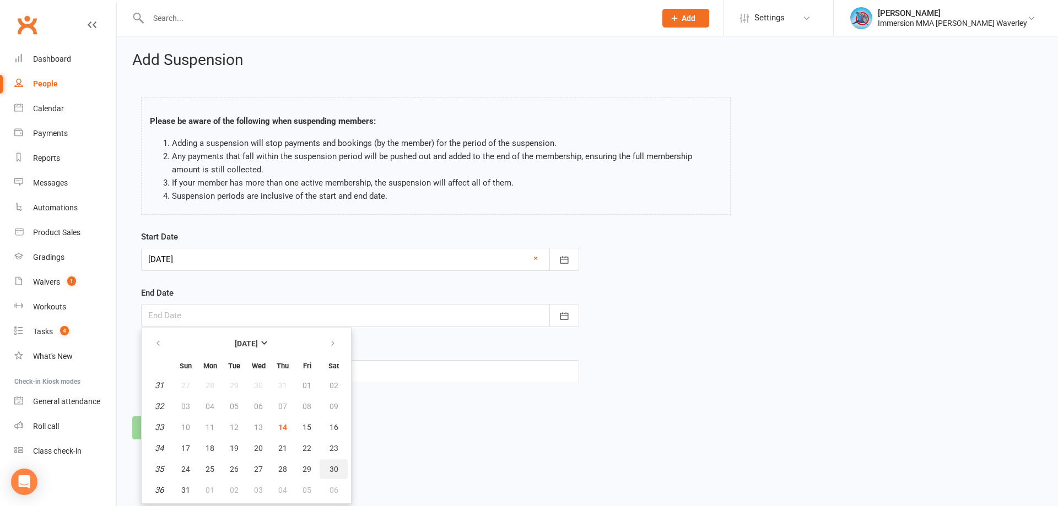
click at [336, 467] on span "30" at bounding box center [334, 469] width 9 height 9
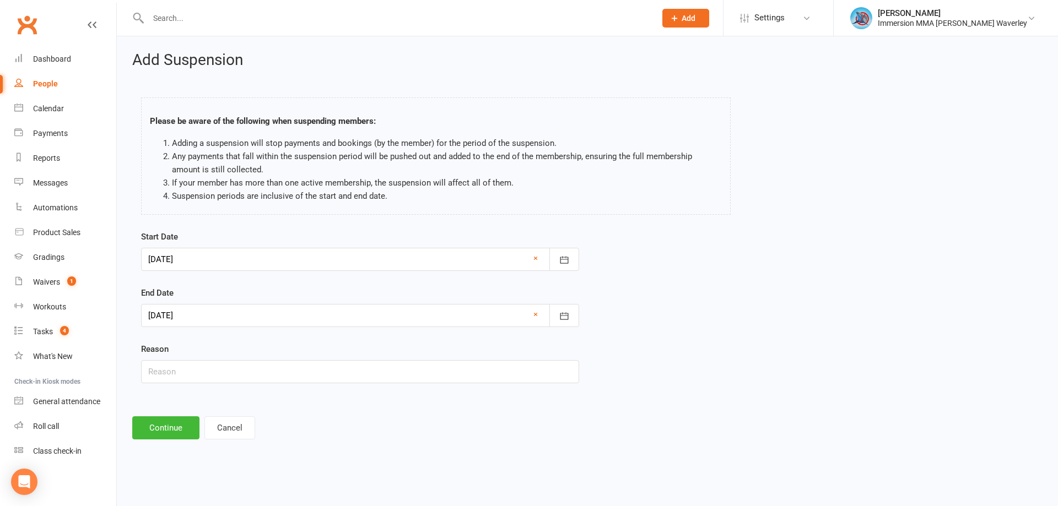
click at [240, 314] on div at bounding box center [360, 315] width 438 height 23
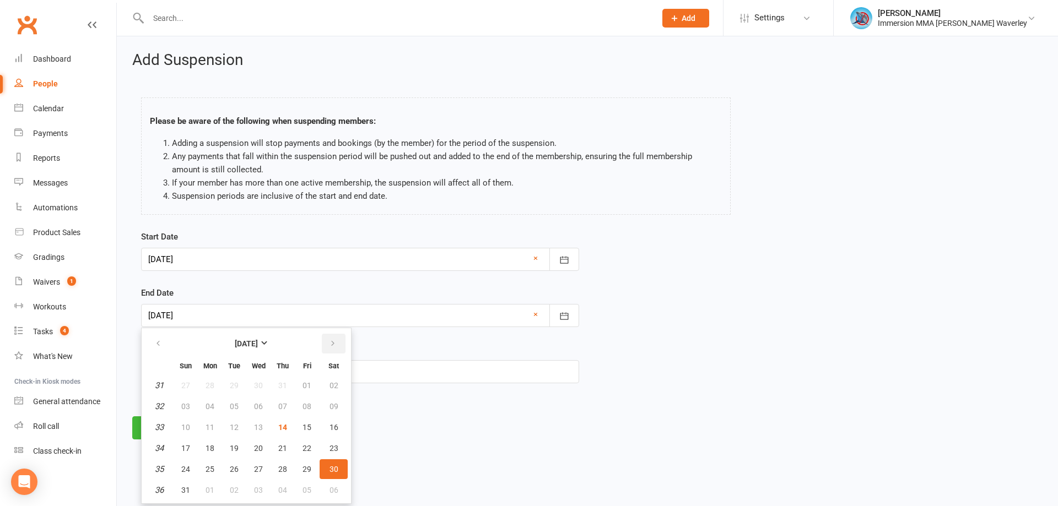
click at [336, 347] on icon "button" at bounding box center [333, 343] width 8 height 9
click at [332, 402] on span "13" at bounding box center [334, 406] width 9 height 9
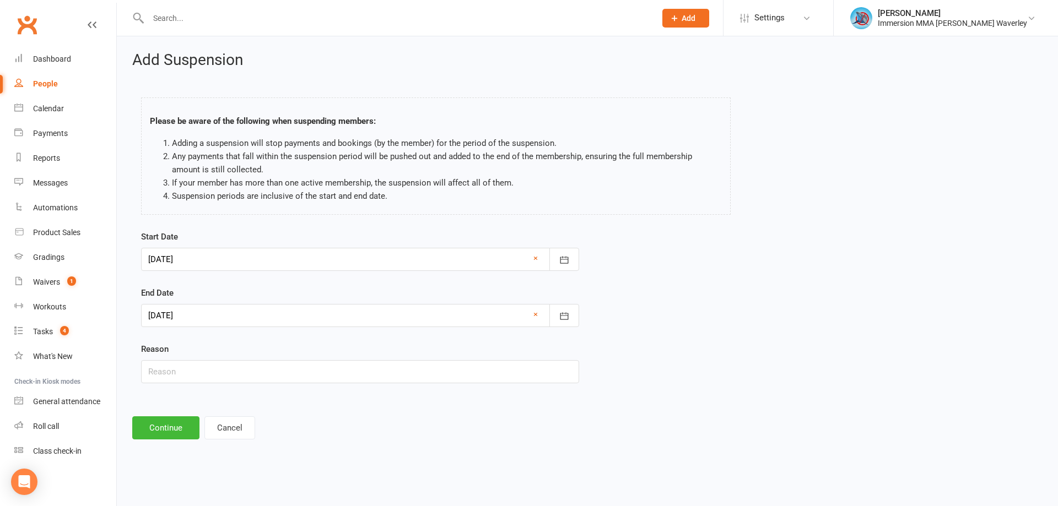
click at [265, 321] on div at bounding box center [360, 315] width 438 height 23
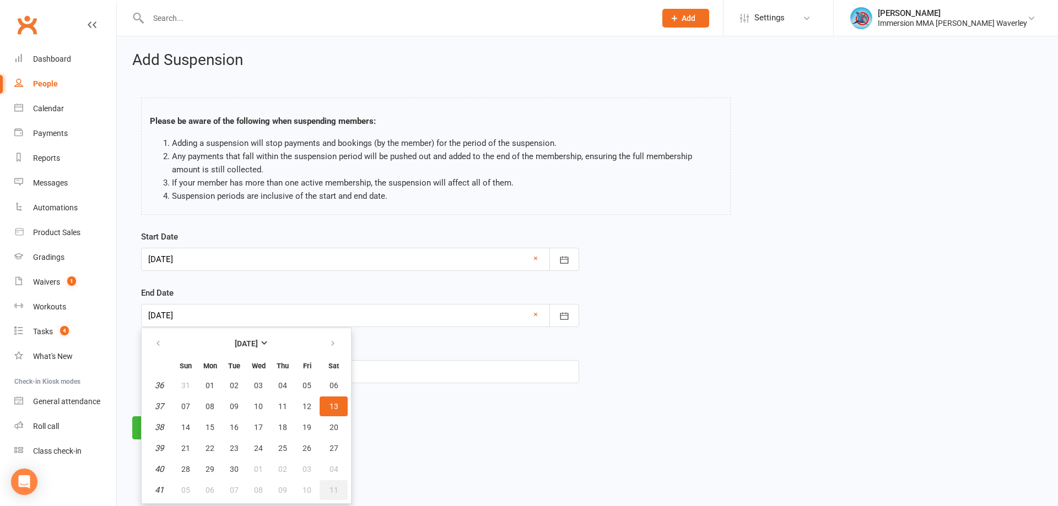
click at [338, 490] on button "11" at bounding box center [334, 491] width 28 height 20
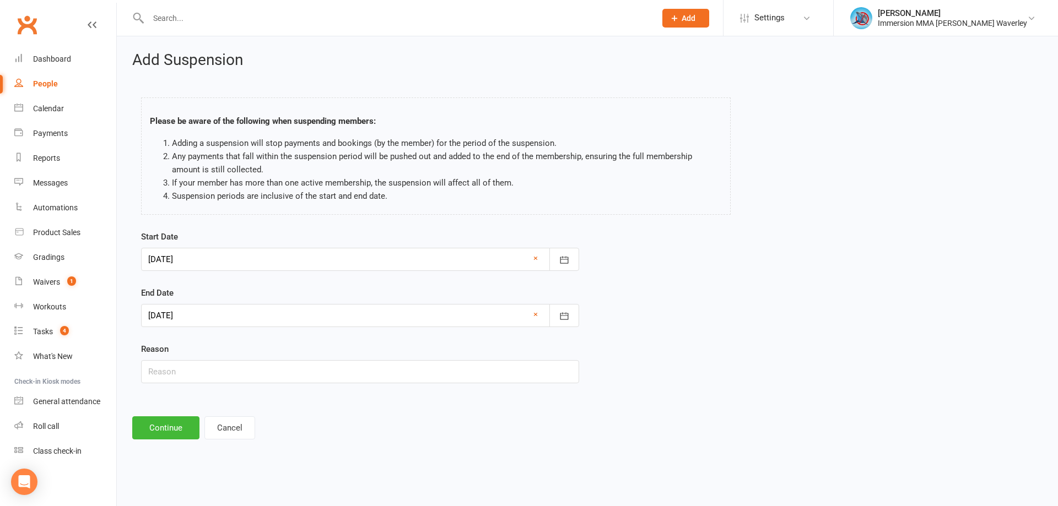
click at [175, 311] on div at bounding box center [360, 315] width 438 height 23
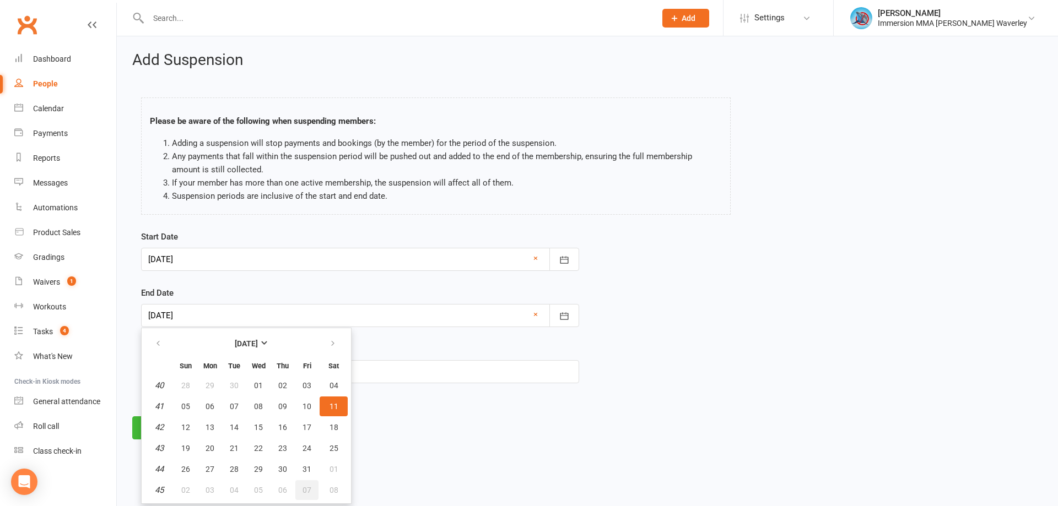
click at [312, 489] on button "07" at bounding box center [306, 491] width 23 height 20
type input "07 Nov 2025"
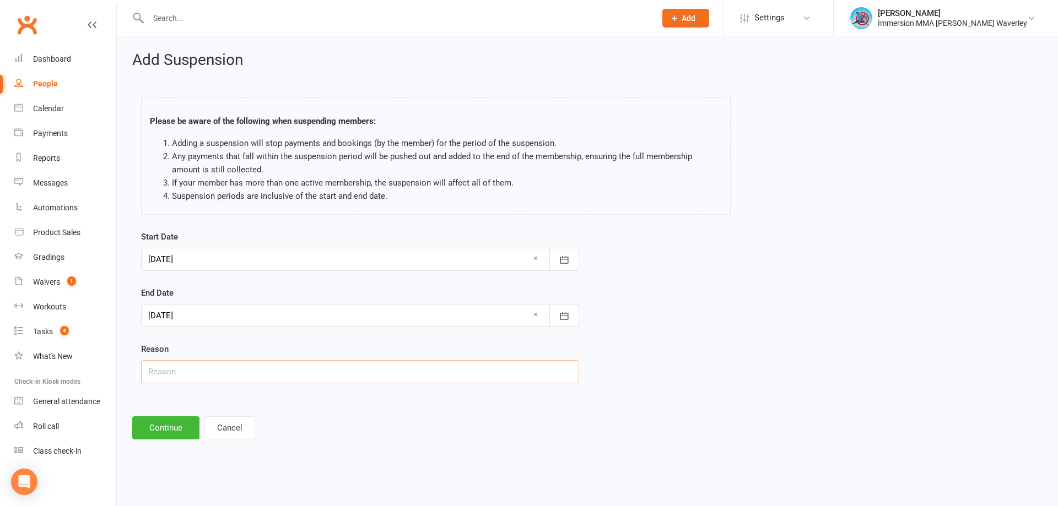
click at [192, 382] on input "text" at bounding box center [360, 371] width 438 height 23
type input "school"
click at [181, 422] on button "Continue" at bounding box center [165, 428] width 67 height 23
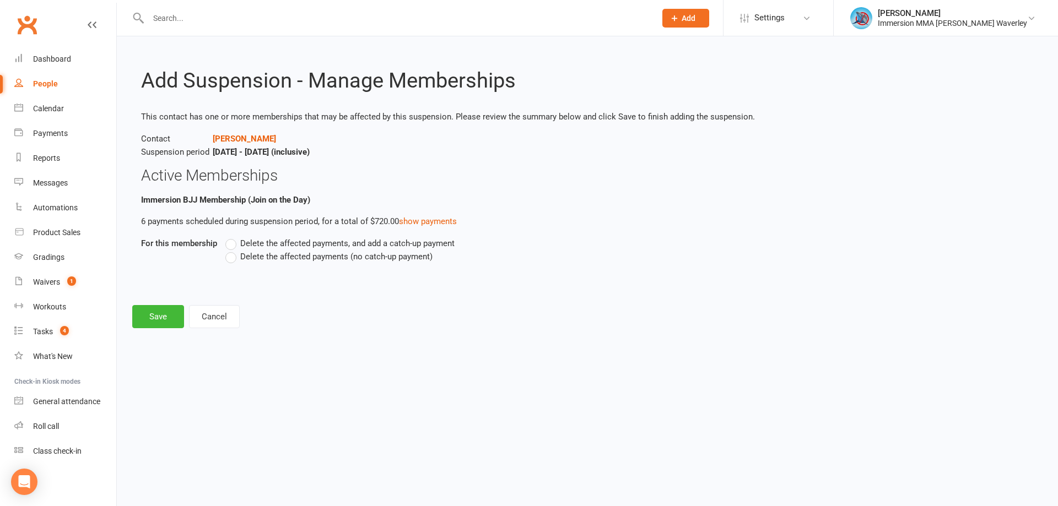
click at [244, 261] on span "Delete the affected payments (no catch-up payment)" at bounding box center [336, 256] width 192 height 12
click at [233, 250] on input "Delete the affected payments (no catch-up payment)" at bounding box center [228, 250] width 7 height 0
click at [170, 311] on button "Save" at bounding box center [158, 316] width 52 height 23
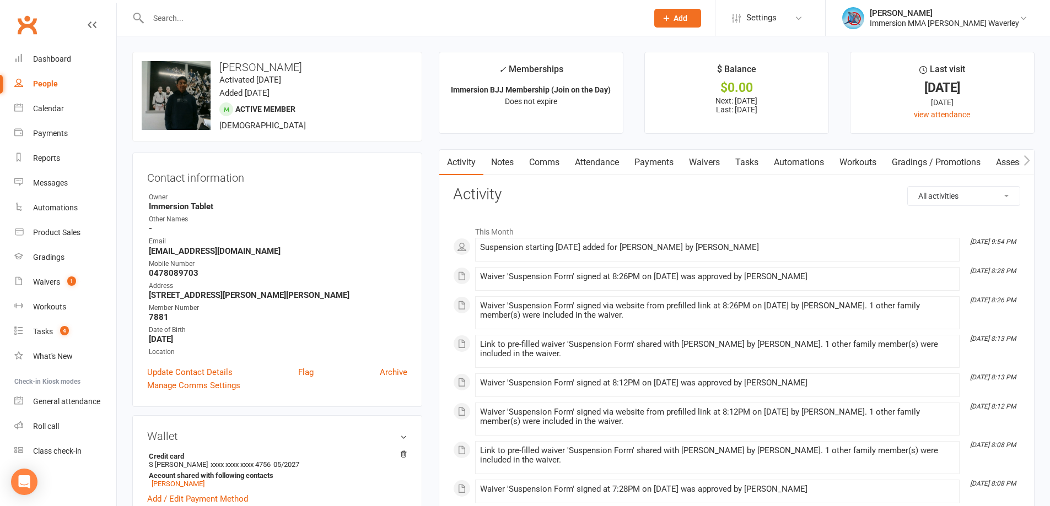
click at [559, 169] on link "Comms" at bounding box center [544, 162] width 46 height 25
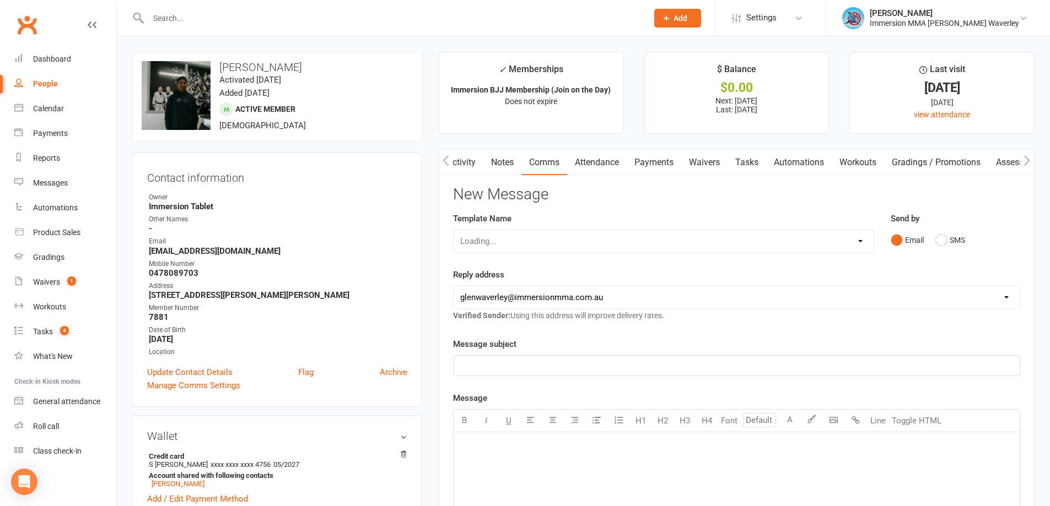
scroll to position [0, 1]
click at [558, 234] on select "Select Template [Email] Adult Appt Confirmation Email [SMS] Booking Confirmatio…" at bounding box center [664, 241] width 420 height 22
click at [454, 230] on select "Select Template [Email] Adult Appt Confirmation Email [SMS] Booking Confirmatio…" at bounding box center [664, 241] width 420 height 22
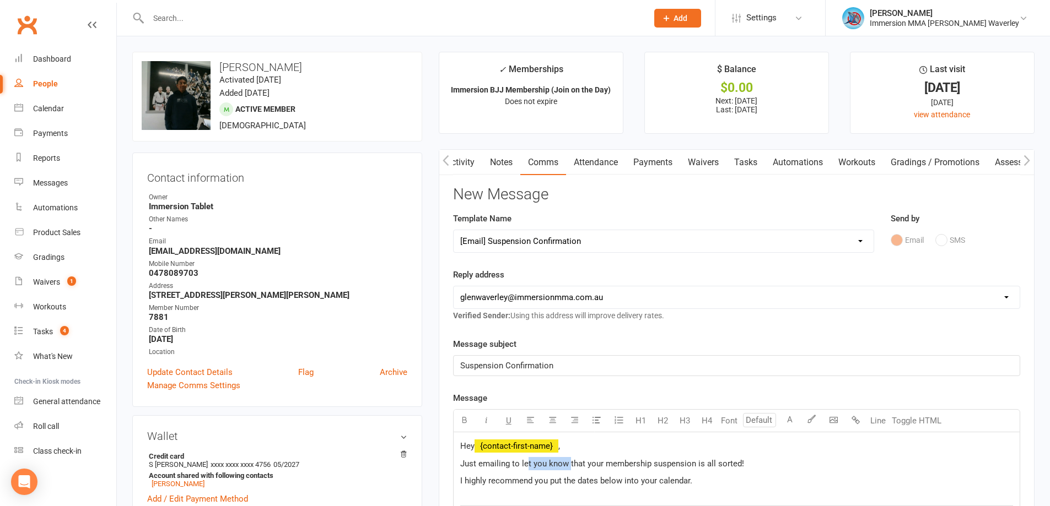
drag, startPoint x: 570, startPoint y: 455, endPoint x: 529, endPoint y: 451, distance: 41.0
click at [572, 432] on button "button" at bounding box center [575, 421] width 22 height 22
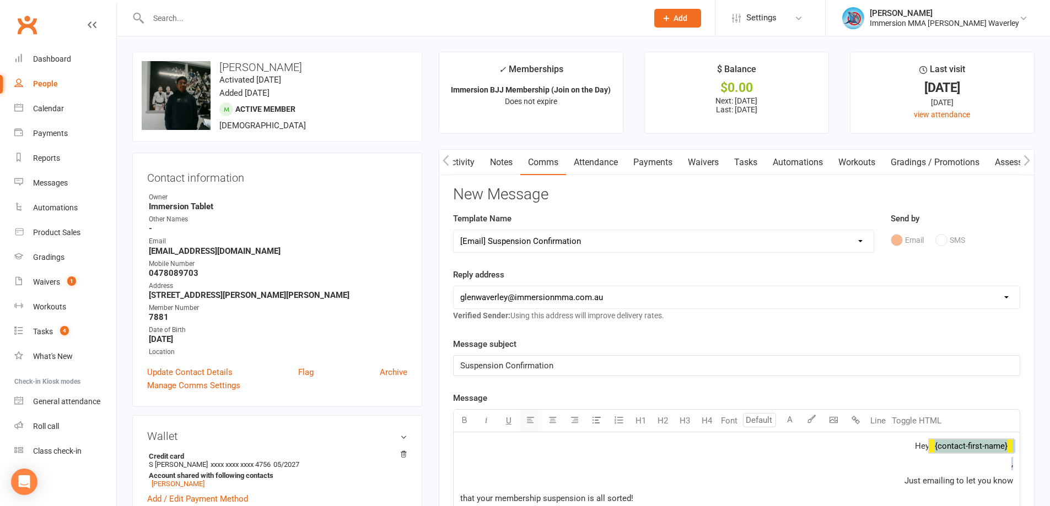
click at [533, 423] on icon "button" at bounding box center [530, 420] width 8 height 8
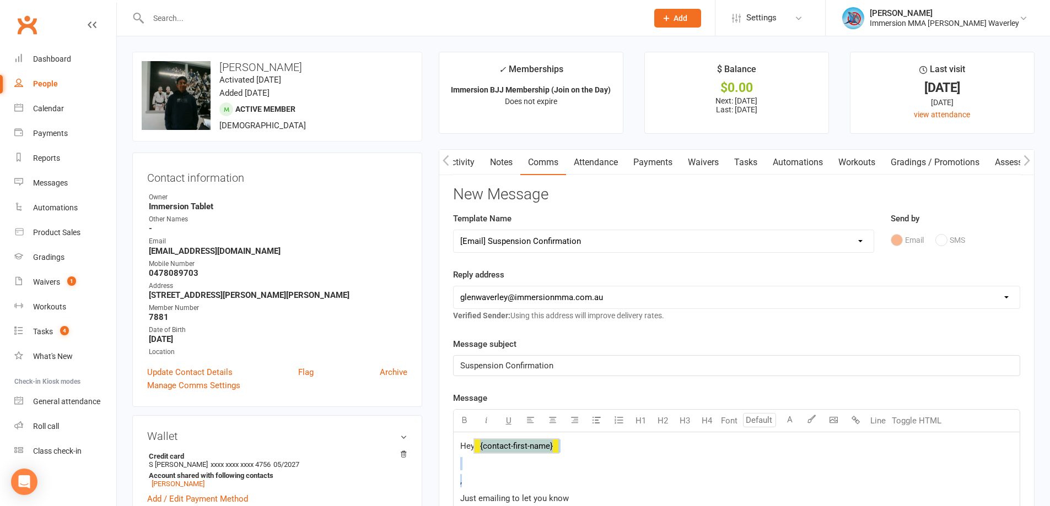
click at [547, 239] on select "Select Template [Email] Adult Appt Confirmation Email [SMS] Booking Confirmatio…" at bounding box center [664, 241] width 420 height 22
click at [454, 230] on select "Select Template [Email] Adult Appt Confirmation Email [SMS] Booking Confirmatio…" at bounding box center [664, 241] width 420 height 22
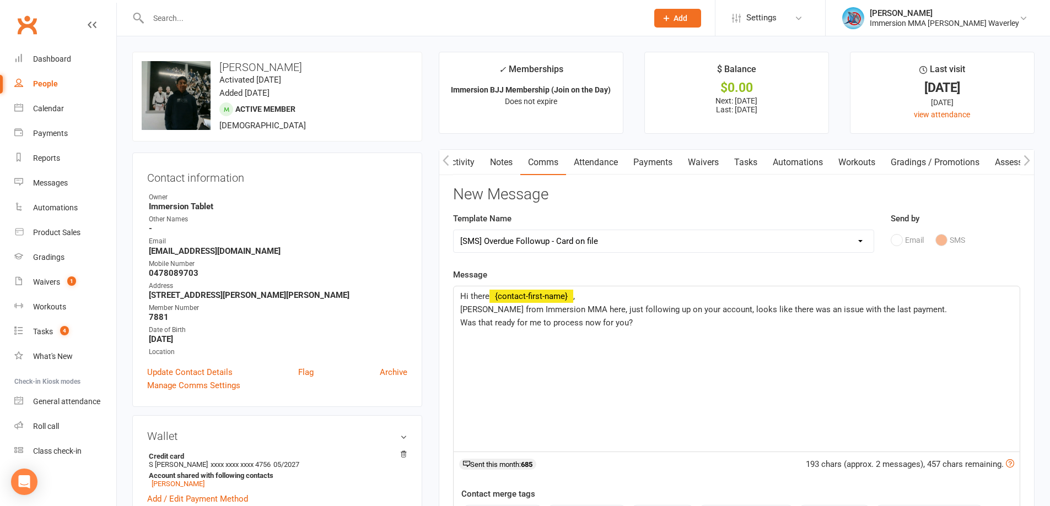
click at [552, 246] on select "Select Template [Email] Adult Appt Confirmation Email [SMS] Booking Confirmatio…" at bounding box center [664, 241] width 420 height 22
select select "13"
click at [454, 230] on select "Select Template [Email] Adult Appt Confirmation Email [SMS] Booking Confirmatio…" at bounding box center [664, 241] width 420 height 22
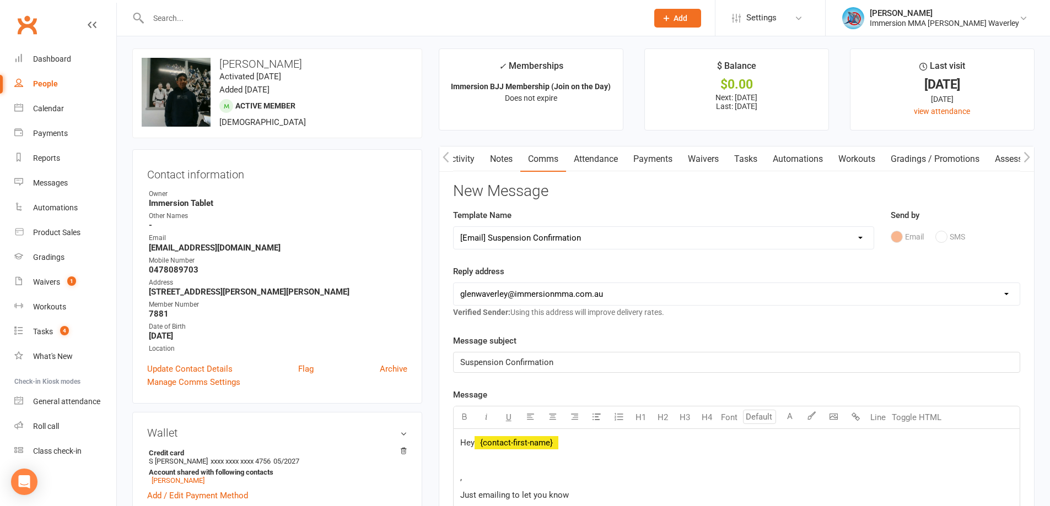
scroll to position [0, 0]
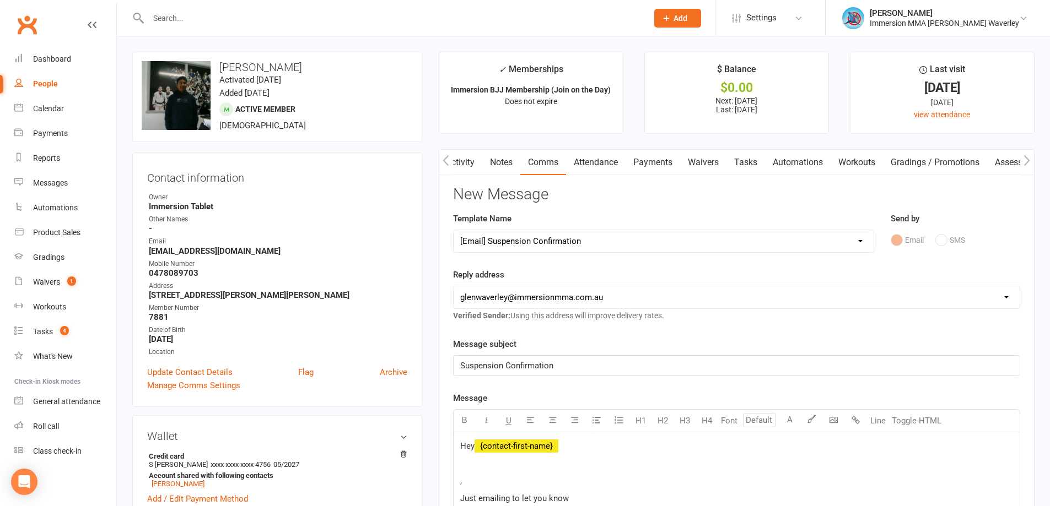
click at [506, 161] on link "Notes" at bounding box center [501, 162] width 38 height 25
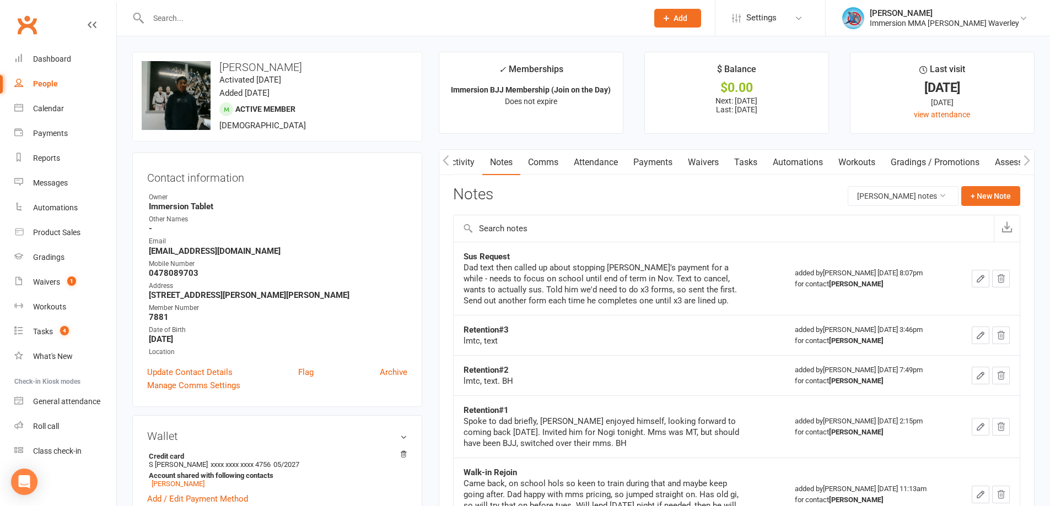
click at [558, 160] on link "Comms" at bounding box center [543, 162] width 46 height 25
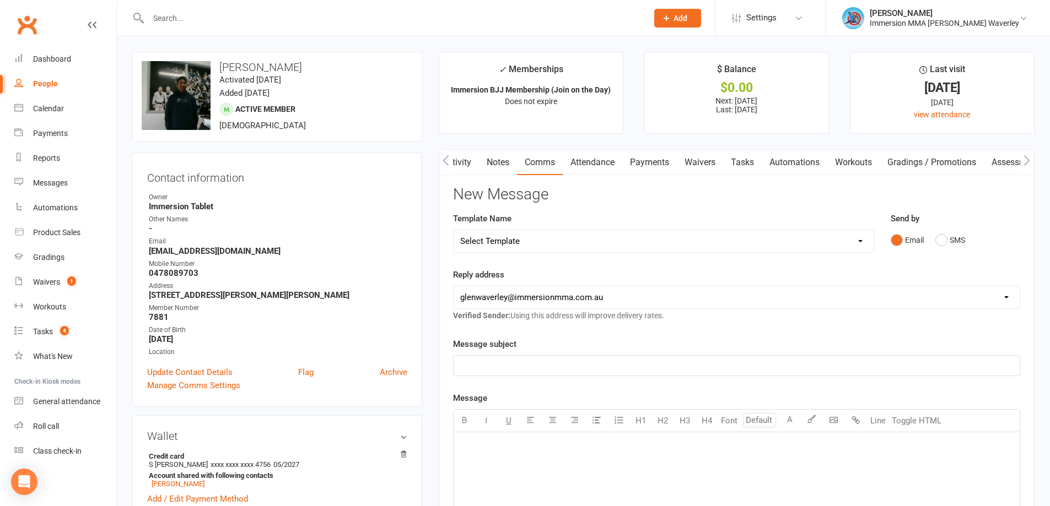
click at [551, 244] on select "Select Template [Email] Adult Appt Confirmation Email [SMS] Booking Confirmatio…" at bounding box center [664, 241] width 420 height 22
select select "13"
click at [454, 230] on select "Select Template [Email] Adult Appt Confirmation Email [SMS] Booking Confirmatio…" at bounding box center [664, 241] width 420 height 22
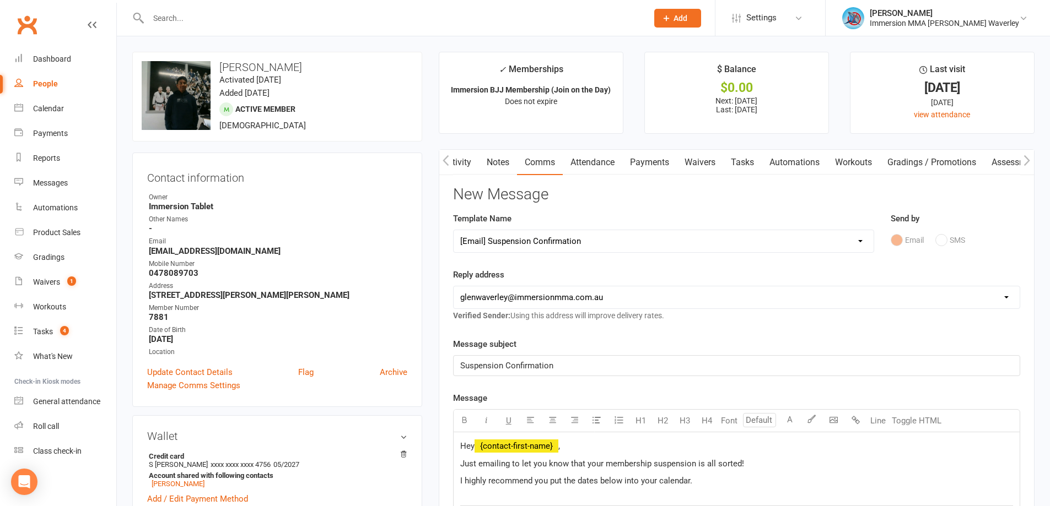
click at [528, 443] on span "﻿ {contact-first-name}" at bounding box center [516, 446] width 84 height 10
click at [489, 451] on span "﻿ {contact-first-name}" at bounding box center [516, 446] width 84 height 10
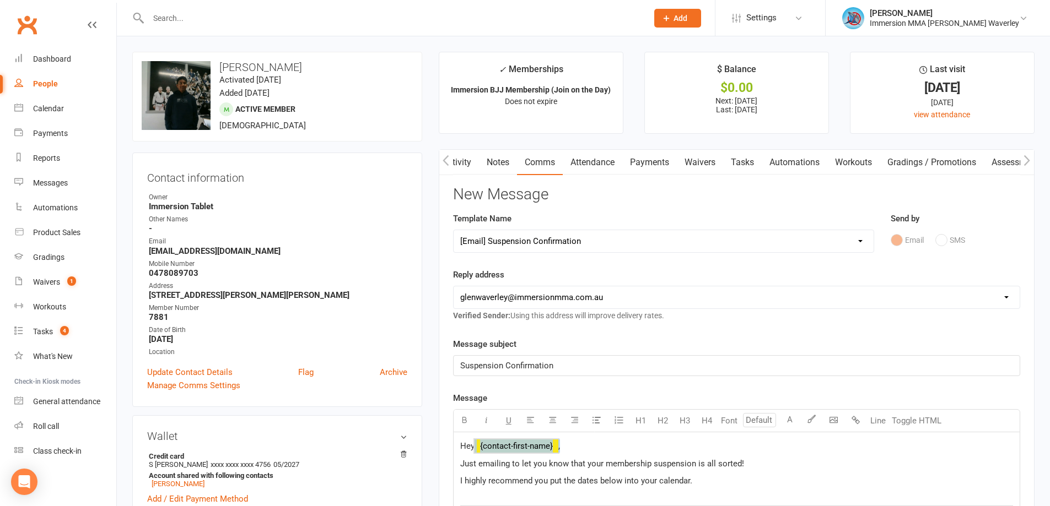
drag, startPoint x: 473, startPoint y: 446, endPoint x: 564, endPoint y: 447, distance: 90.9
click at [564, 447] on p "Hey ﻿ {contact-first-name} ," at bounding box center [736, 446] width 553 height 13
click at [591, 468] on span "Just emailing to let you know that your membership suspension is all sorted!" at bounding box center [602, 464] width 284 height 10
click at [590, 468] on span "Just emailing to let you know that your membership suspension is all sorted!" at bounding box center [602, 464] width 284 height 10
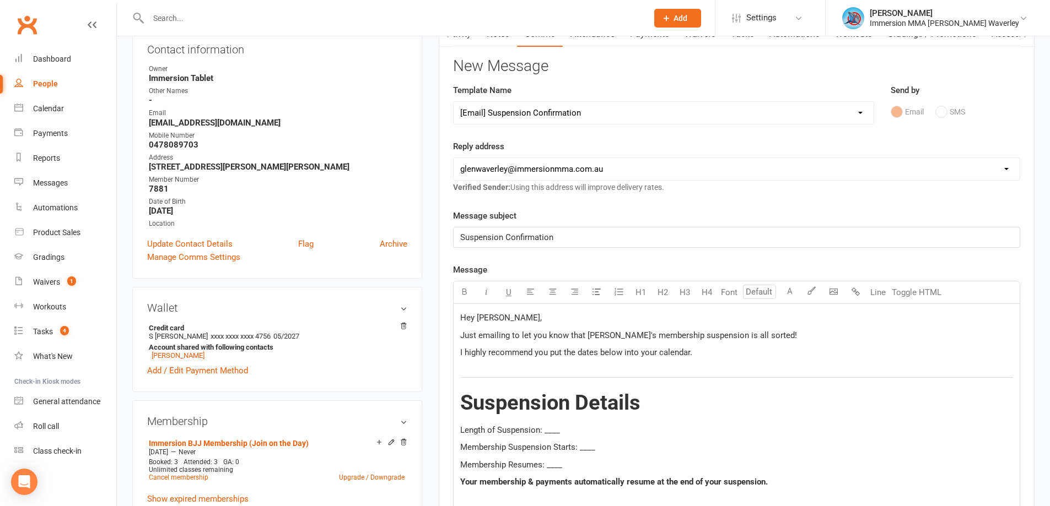
scroll to position [147, 0]
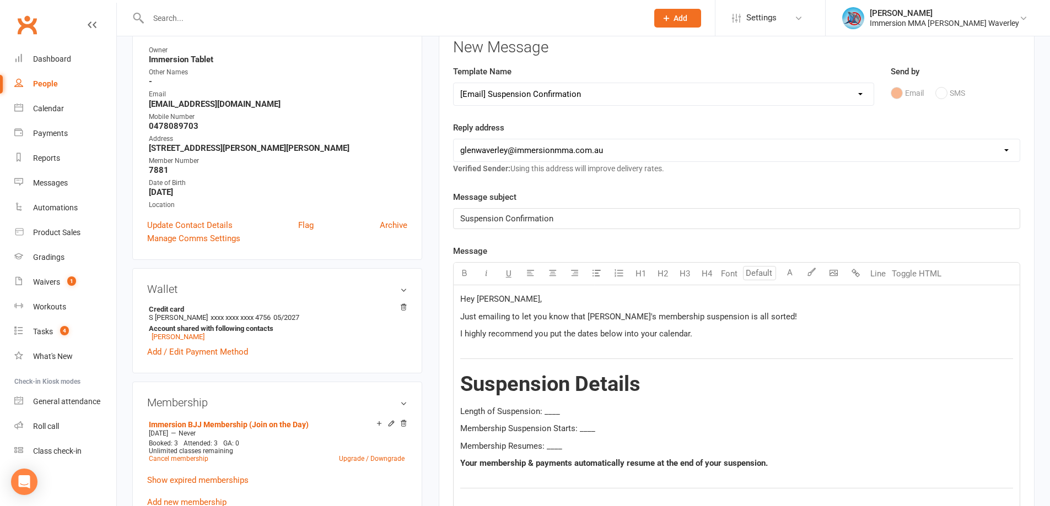
click at [550, 415] on span "Length of Suspension: ____" at bounding box center [510, 412] width 100 height 10
drag, startPoint x: 584, startPoint y: 413, endPoint x: 546, endPoint y: 410, distance: 37.6
click at [546, 410] on p "Length of Suspension: 3 Months" at bounding box center [736, 411] width 553 height 13
click at [586, 432] on span "Membership Suspension Starts: ____" at bounding box center [527, 429] width 135 height 10
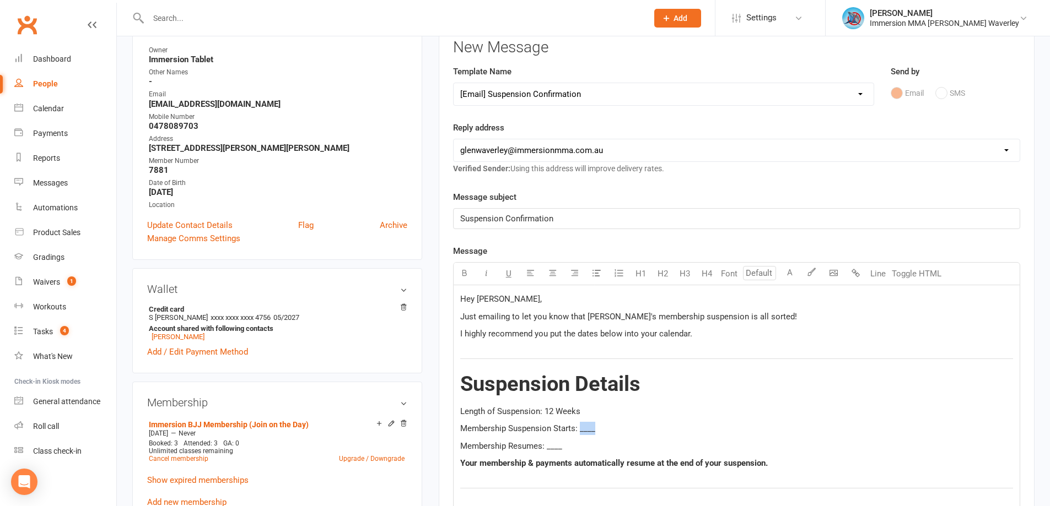
click at [586, 432] on span "Membership Suspension Starts: ____" at bounding box center [527, 429] width 135 height 10
click at [556, 449] on span "Membership Resumes: ____" at bounding box center [511, 446] width 102 height 10
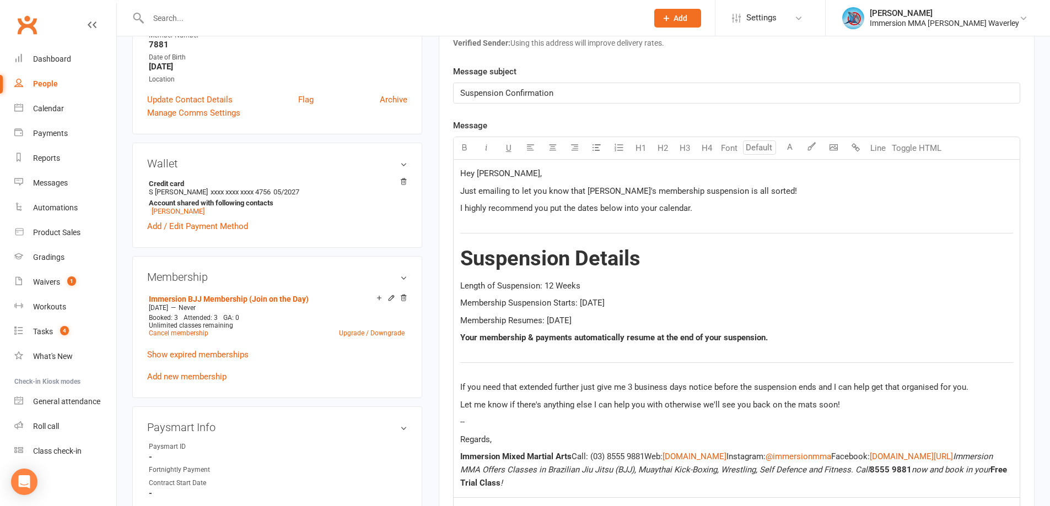
scroll to position [294, 0]
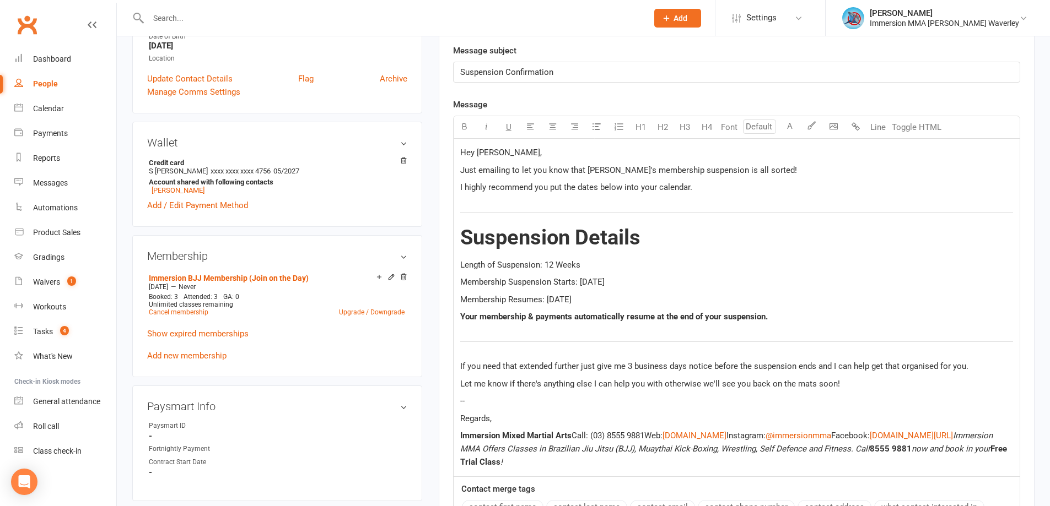
click at [738, 387] on span "Let me know if there's anything else I can help you with otherwise we'll see yo…" at bounding box center [650, 384] width 380 height 10
drag, startPoint x: 628, startPoint y: 366, endPoint x: 786, endPoint y: 348, distance: 159.2
click at [816, 368] on span "If you need that extended further just give me 3 business days notice before th…" at bounding box center [714, 367] width 508 height 10
click at [467, 129] on icon "button" at bounding box center [464, 126] width 8 height 8
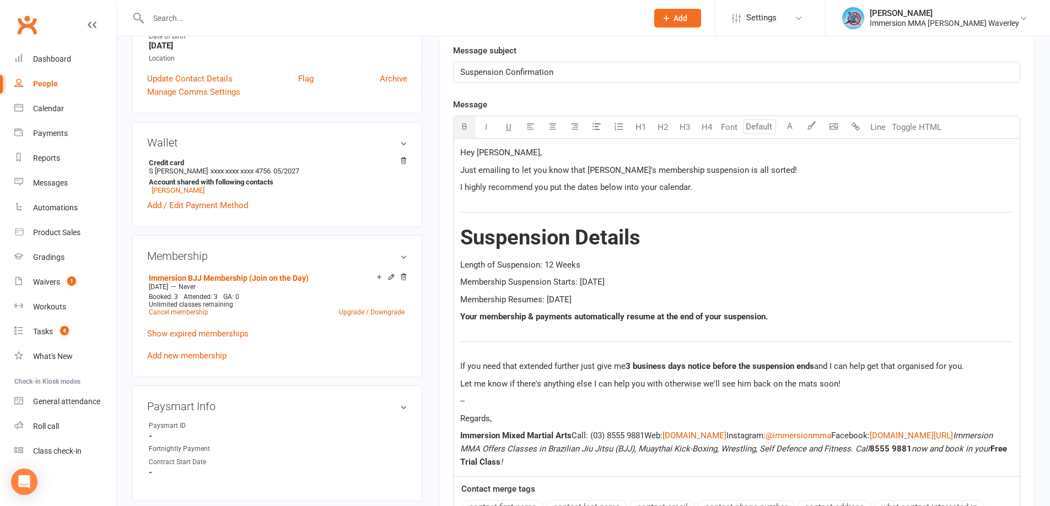
click at [574, 385] on span "Let me know if there's anything else I can help you with otherwise we'll see hi…" at bounding box center [650, 384] width 380 height 10
click at [540, 415] on p "Regards," at bounding box center [736, 418] width 553 height 13
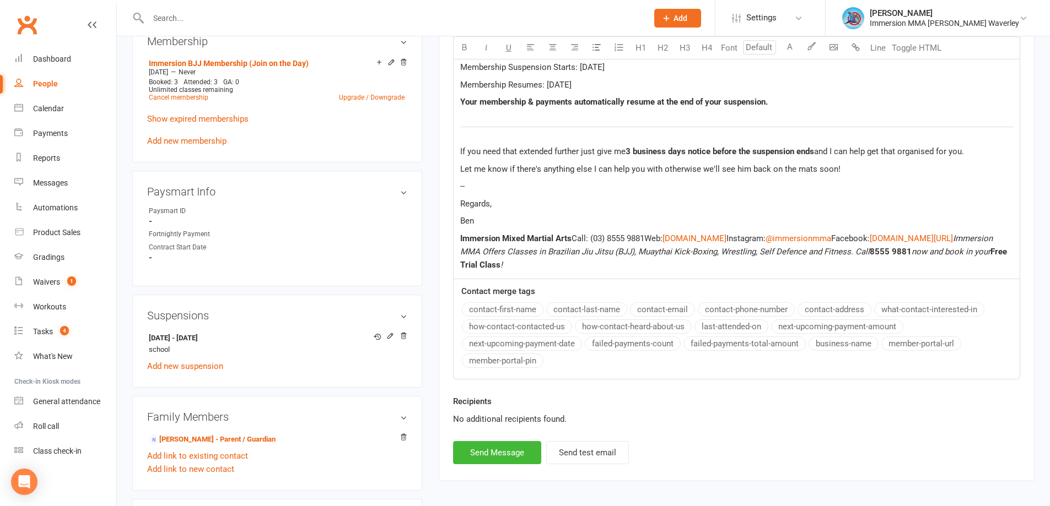
scroll to position [588, 0]
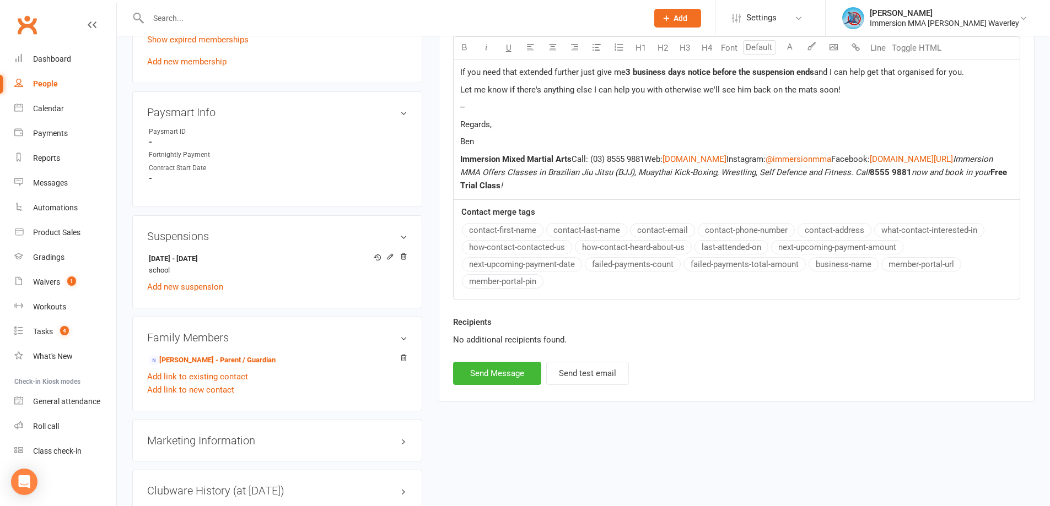
click at [515, 358] on div "Recipients No additional recipients found." at bounding box center [737, 339] width 584 height 46
click at [504, 373] on button "Send Message" at bounding box center [497, 373] width 88 height 23
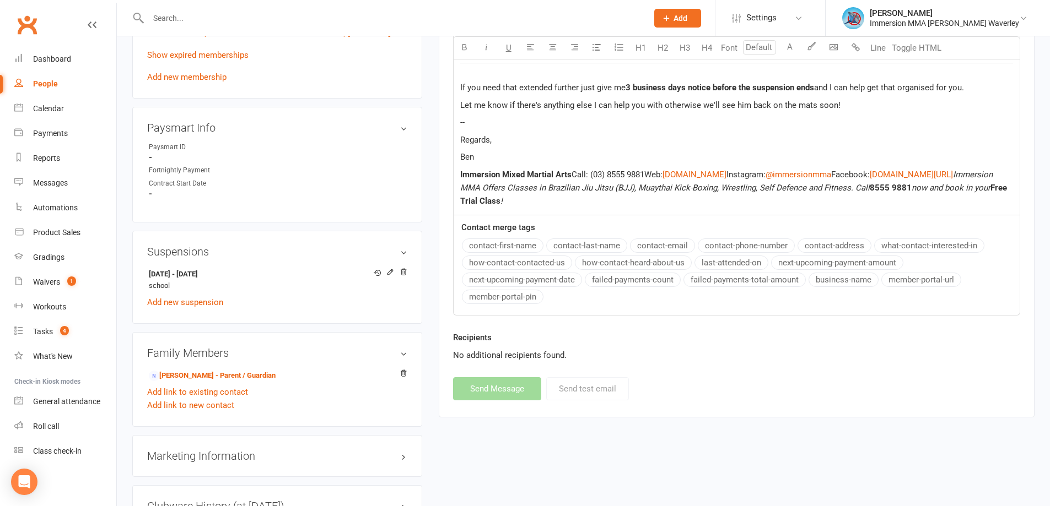
scroll to position [0, 0]
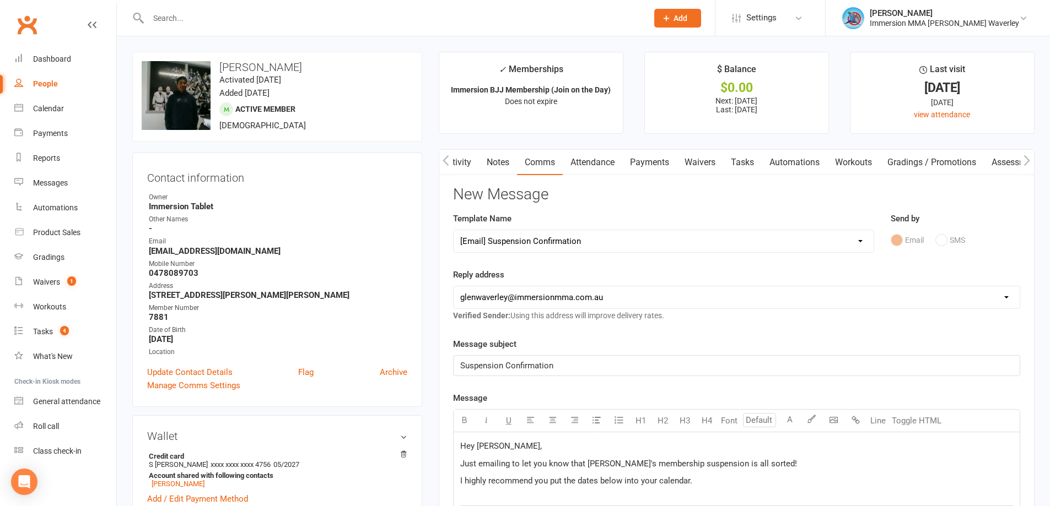
select select
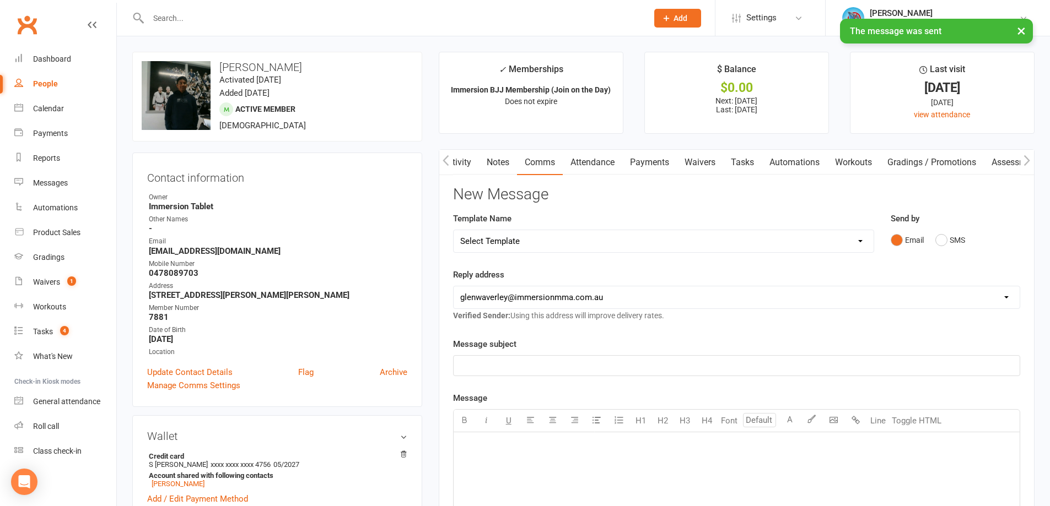
click at [502, 167] on link "Notes" at bounding box center [498, 162] width 38 height 25
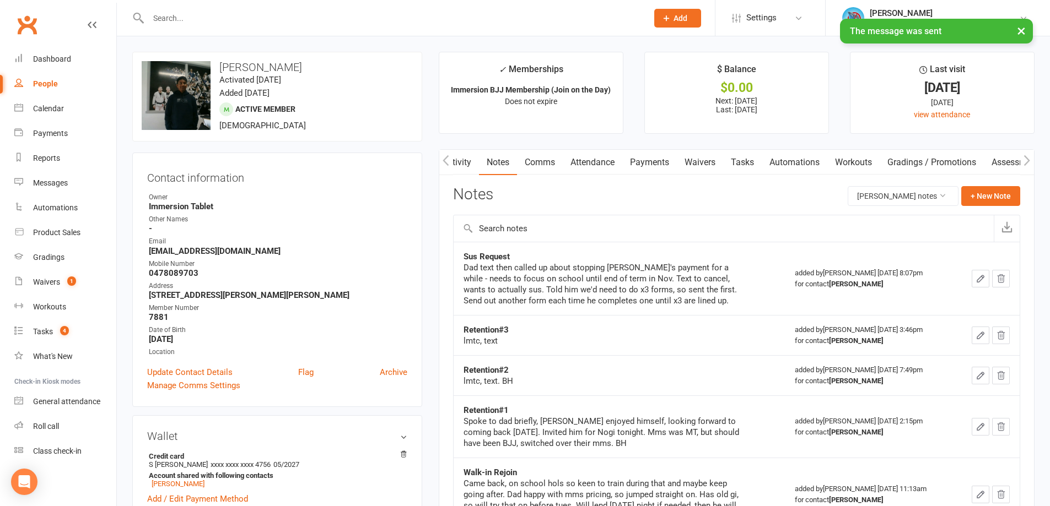
click at [749, 161] on link "Tasks" at bounding box center [742, 162] width 39 height 25
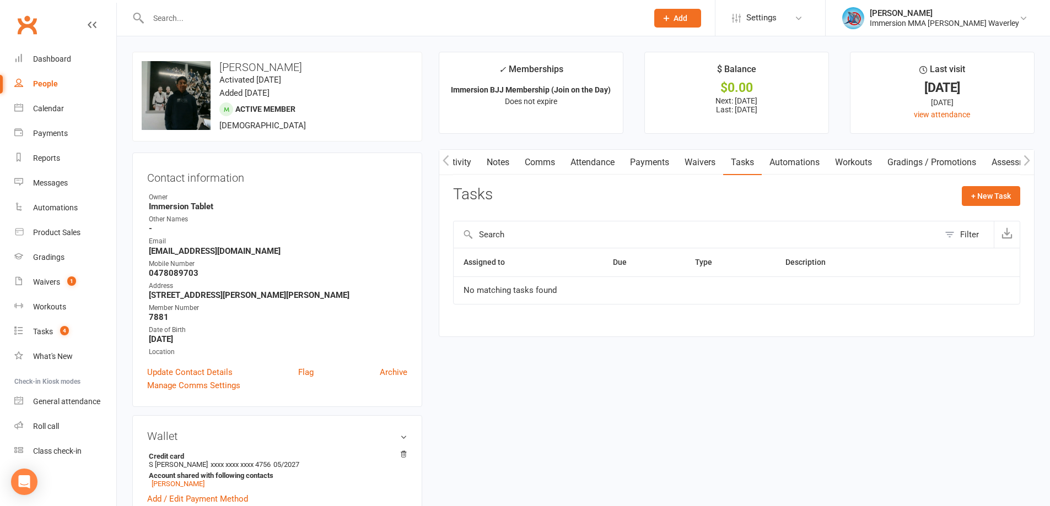
click at [472, 165] on link "Activity" at bounding box center [457, 162] width 44 height 25
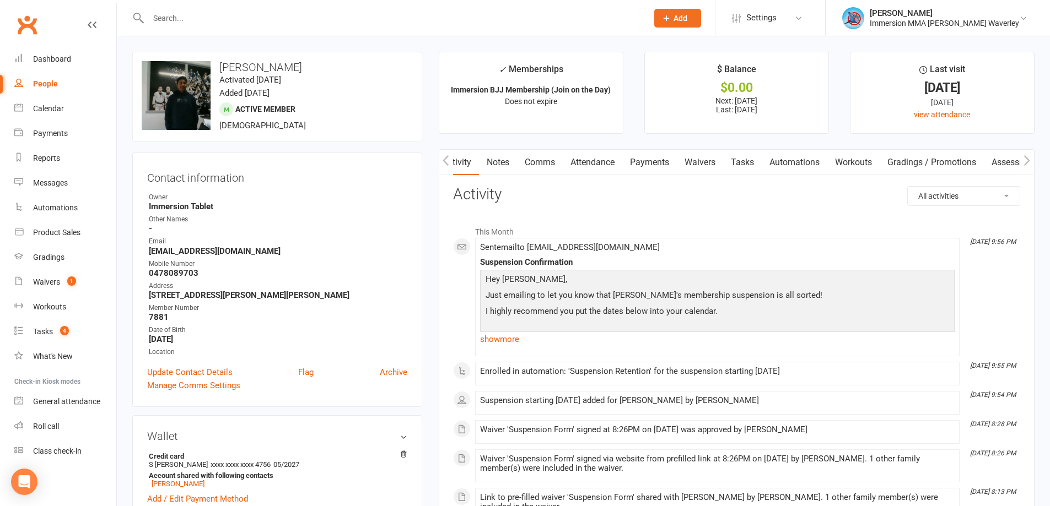
click at [503, 161] on link "Notes" at bounding box center [498, 162] width 38 height 25
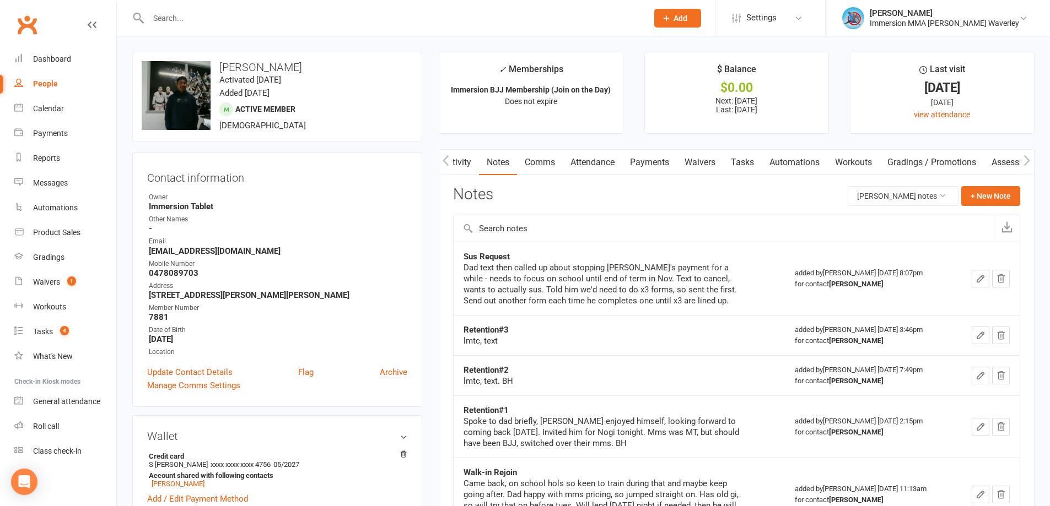
click at [977, 279] on icon "button" at bounding box center [980, 279] width 10 height 10
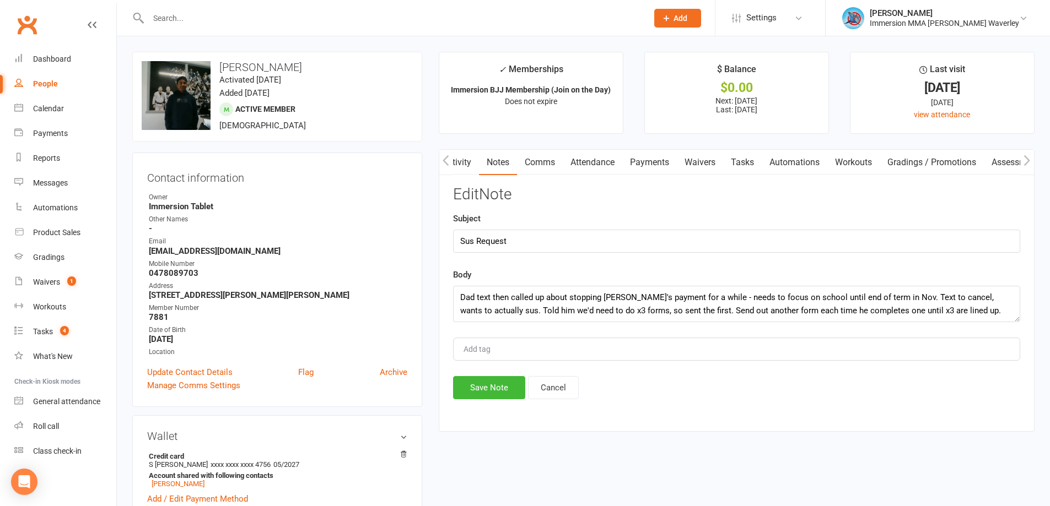
click at [952, 326] on div "Edit Note Subject Sus Request Body Dad text then called up about stopping Aaron…" at bounding box center [736, 292] width 567 height 213
click at [955, 315] on textarea "Dad text then called up about stopping Aaron's payment for a while - needs to f…" at bounding box center [736, 304] width 567 height 36
type textarea "Dad text then called up about stopping Aaron's payment for a while - needs to f…"
click at [504, 392] on button "Save Note" at bounding box center [489, 387] width 72 height 23
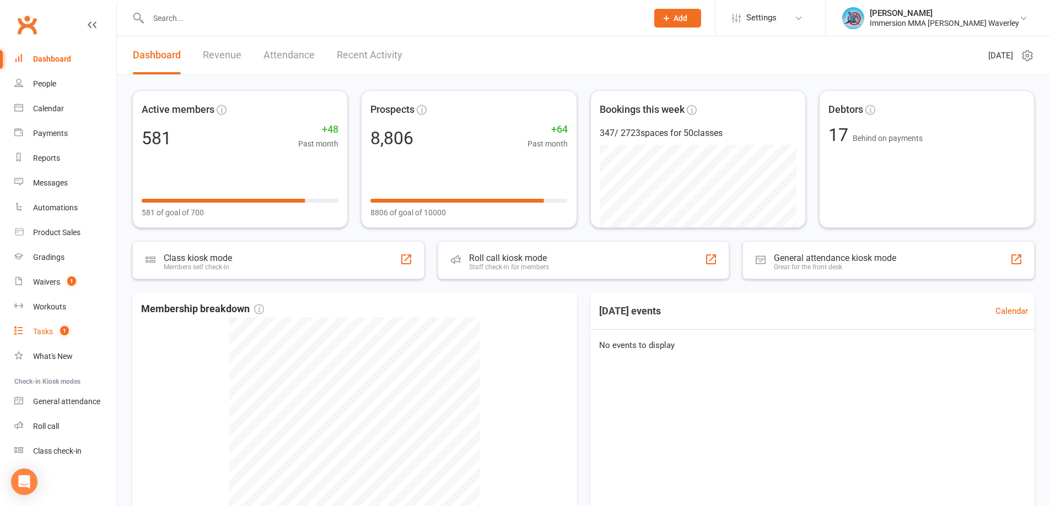
click at [62, 328] on span "1" at bounding box center [64, 330] width 9 height 9
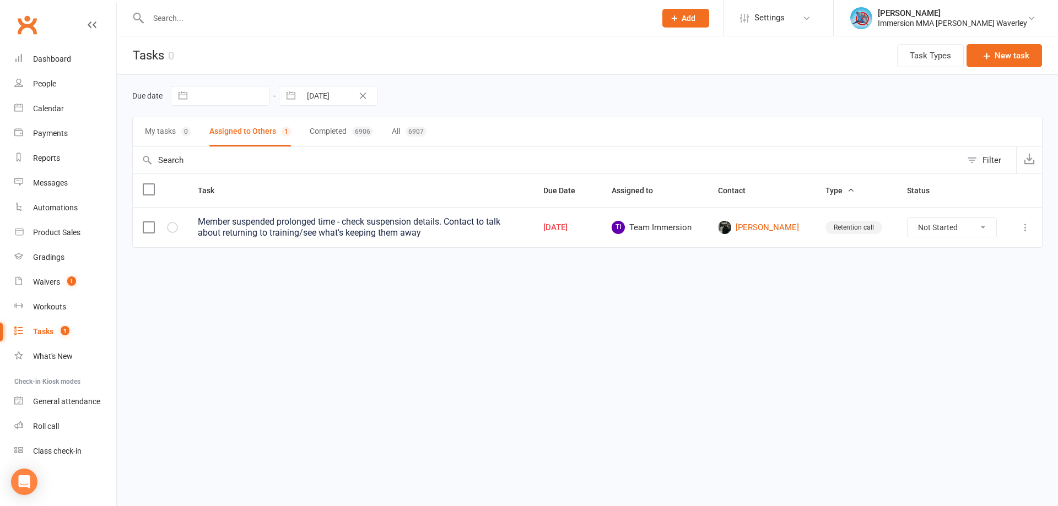
click at [1031, 227] on icon at bounding box center [1025, 227] width 11 height 11
click at [971, 290] on link "Delete" at bounding box center [977, 293] width 109 height 22
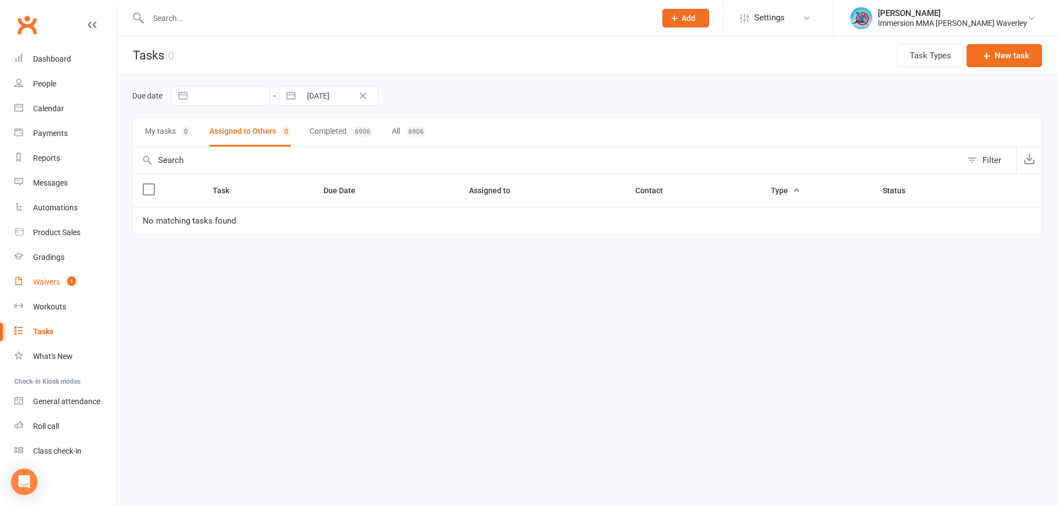
click at [49, 292] on link "Waivers 1" at bounding box center [65, 282] width 102 height 25
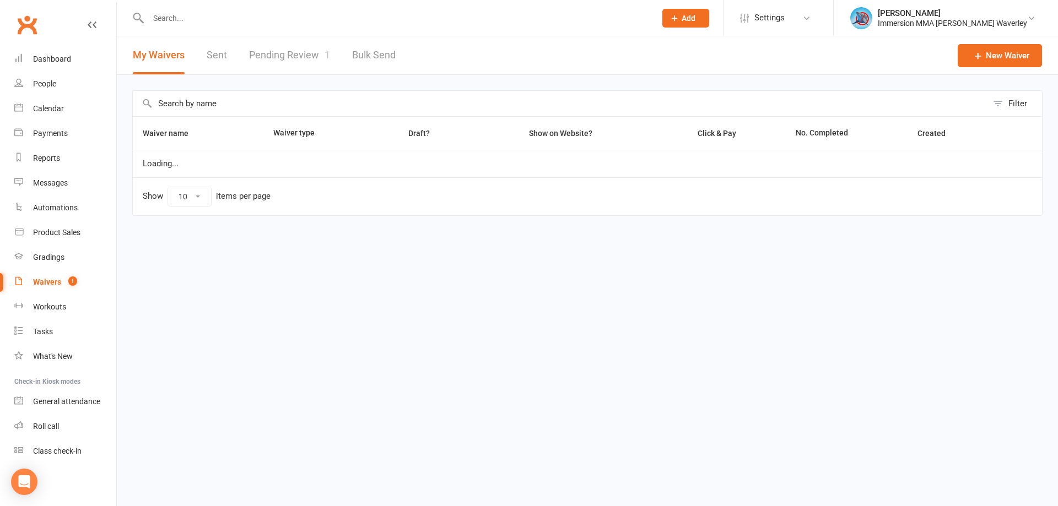
click at [288, 51] on link "Pending Review 1" at bounding box center [289, 55] width 81 height 38
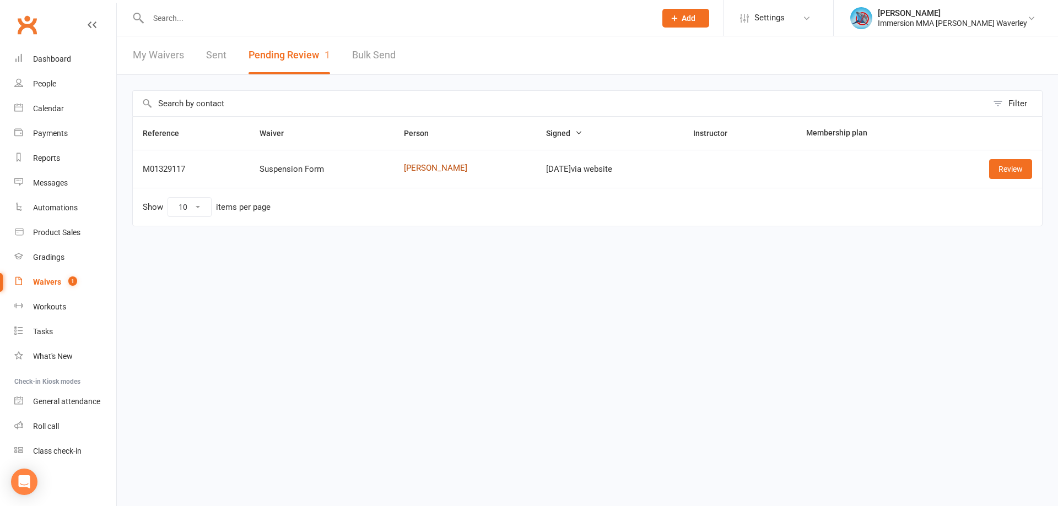
click at [440, 170] on link "Sara Tolbert" at bounding box center [465, 168] width 122 height 9
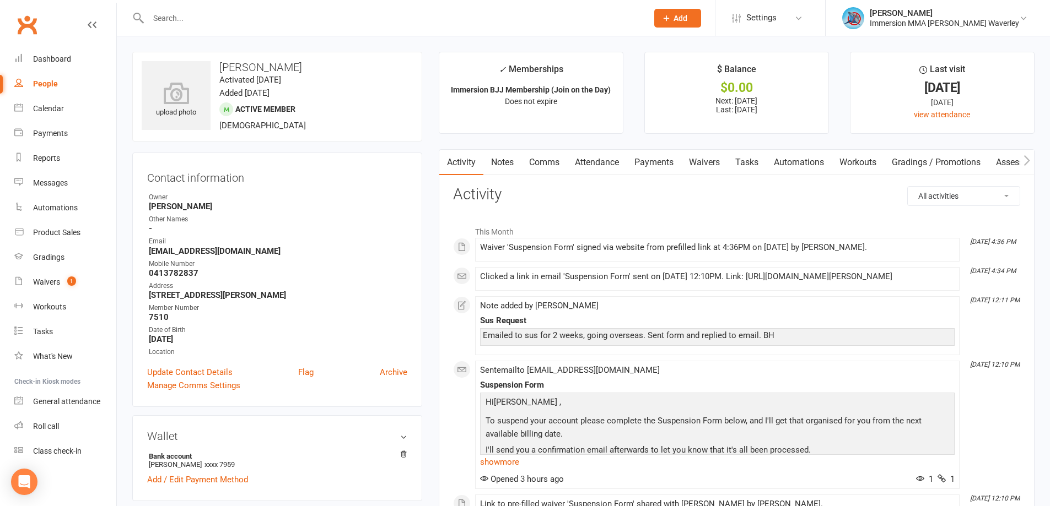
click at [488, 156] on link "Notes" at bounding box center [502, 162] width 38 height 25
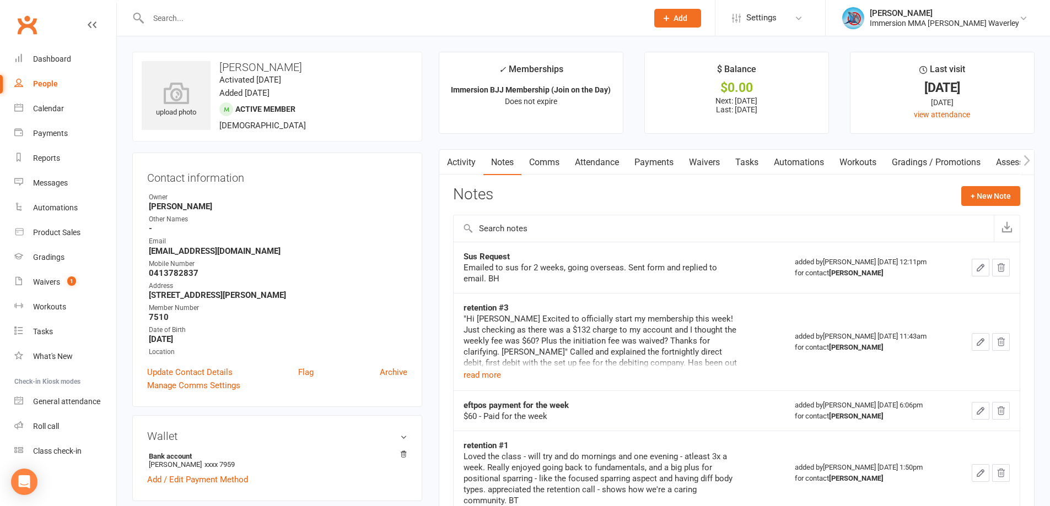
click at [749, 163] on link "Tasks" at bounding box center [746, 162] width 39 height 25
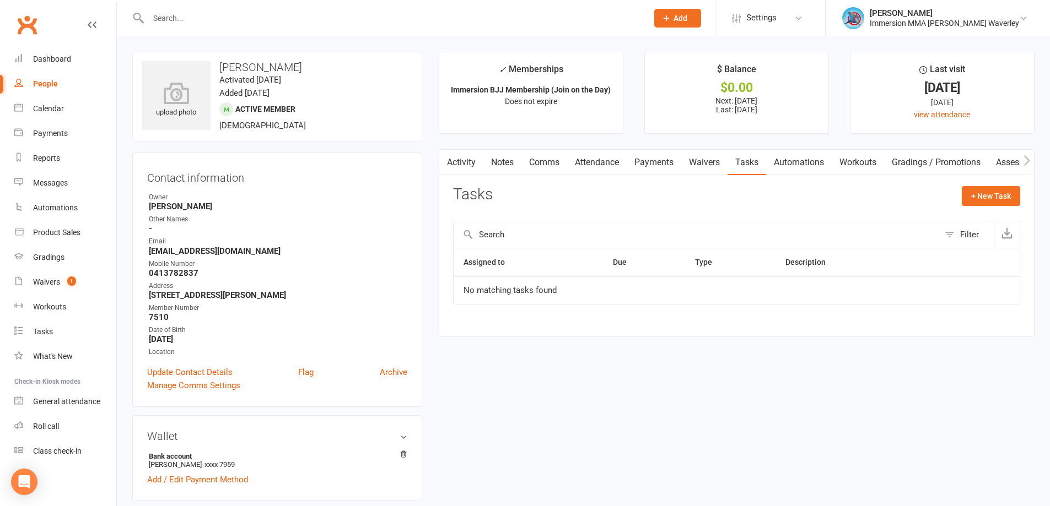
click at [655, 160] on link "Payments" at bounding box center [654, 162] width 55 height 25
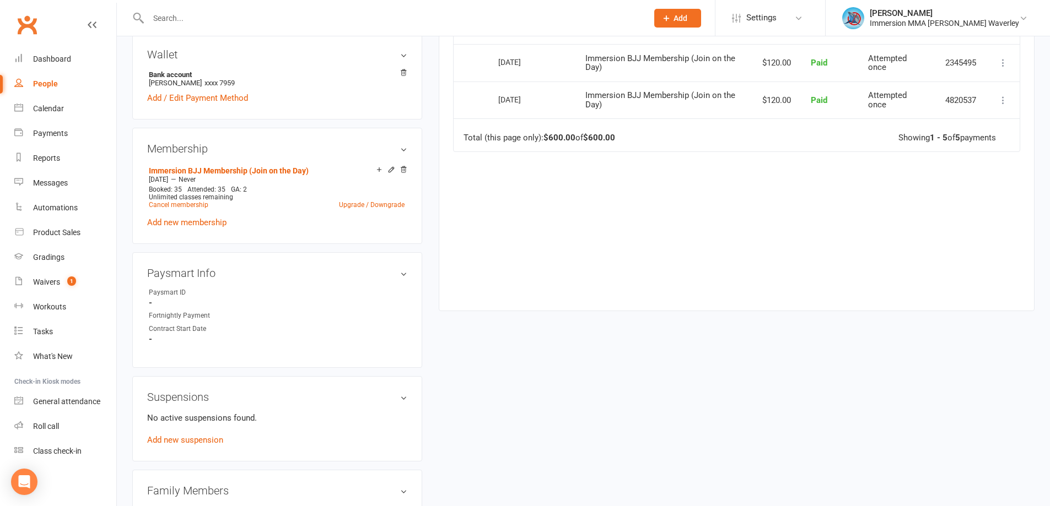
scroll to position [529, 0]
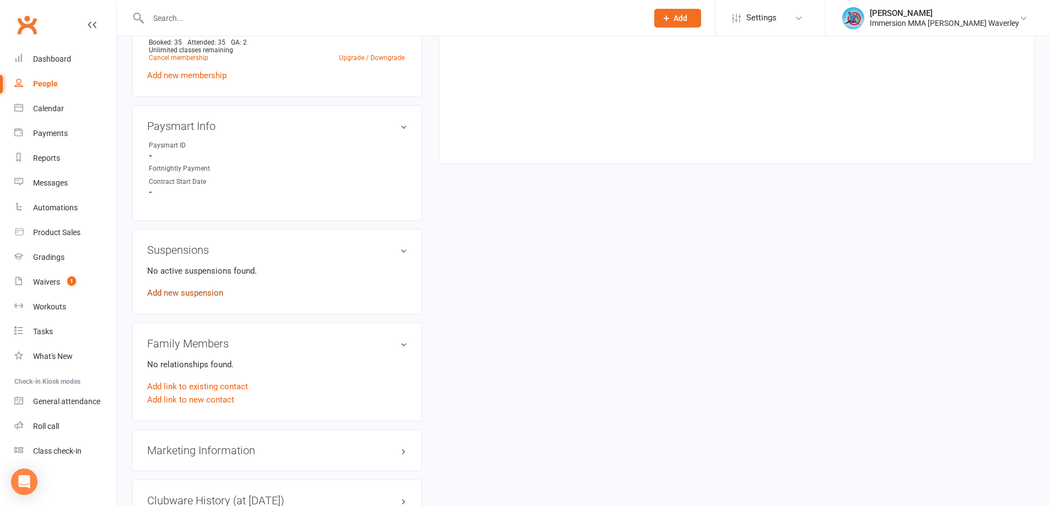
click at [160, 291] on link "Add new suspension" at bounding box center [185, 293] width 76 height 10
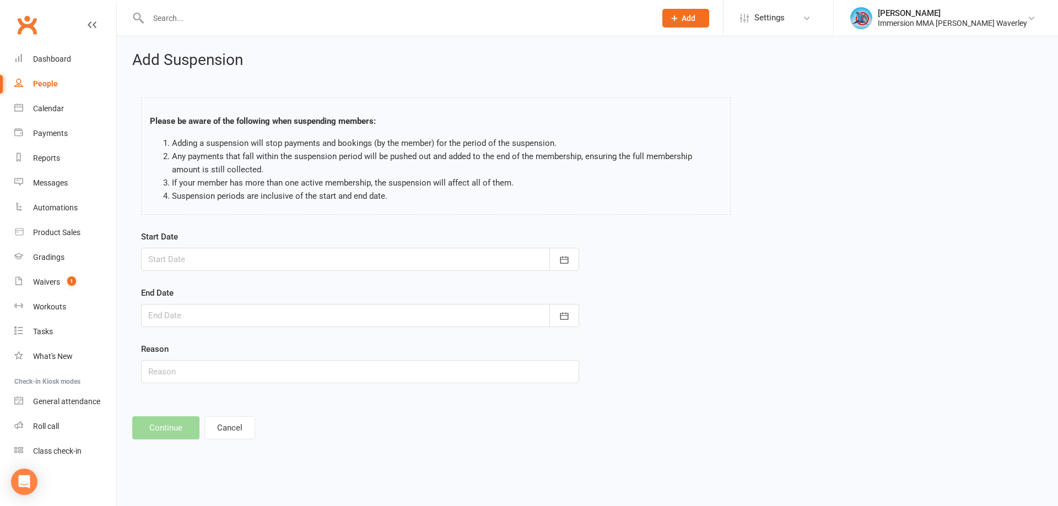
click at [393, 260] on div at bounding box center [360, 259] width 438 height 23
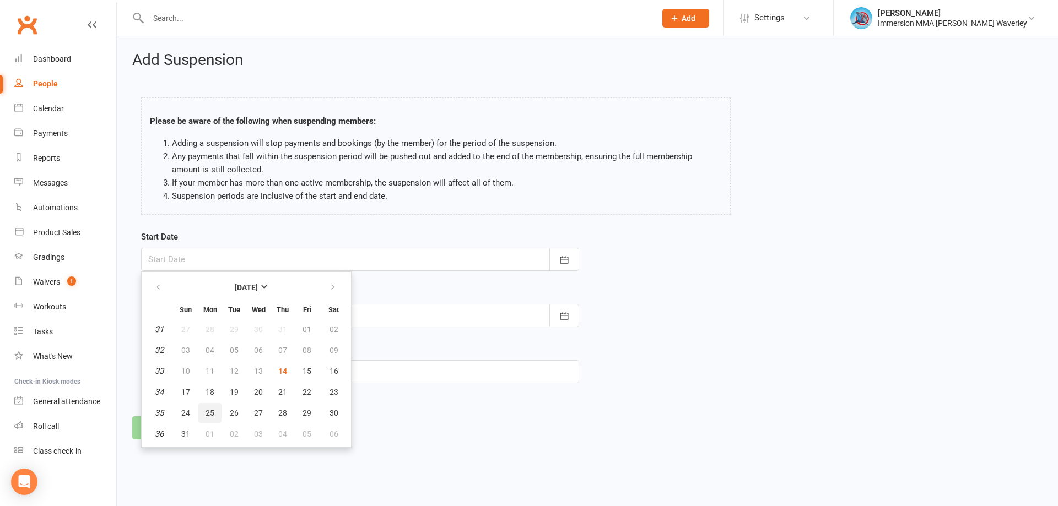
click at [211, 412] on span "25" at bounding box center [210, 413] width 9 height 9
type input "25 Aug 2025"
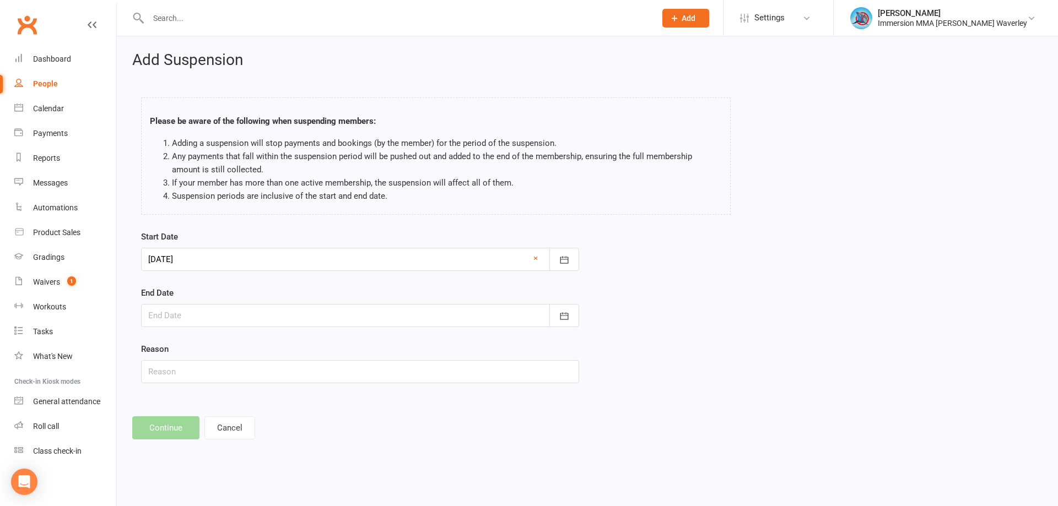
click at [675, 302] on div "Start Date 25 Aug 2025 August 2025 Sun Mon Tue Wed Thu Fri Sat 31 27 28 29 30 3…" at bounding box center [587, 314] width 909 height 169
click at [256, 315] on div at bounding box center [360, 315] width 438 height 23
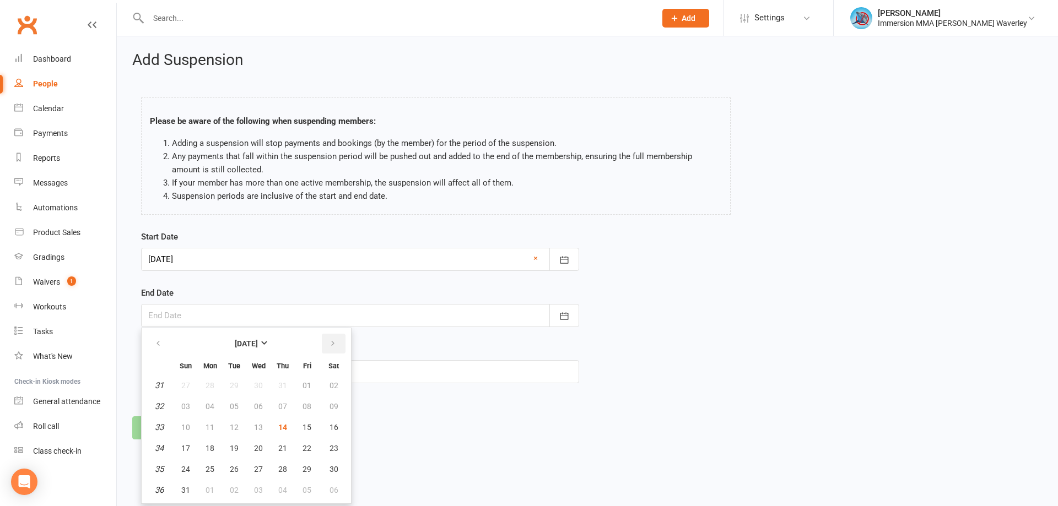
click at [329, 343] on icon "button" at bounding box center [333, 343] width 8 height 9
click at [179, 402] on button "07" at bounding box center [185, 407] width 23 height 20
type input "07 Sep 2025"
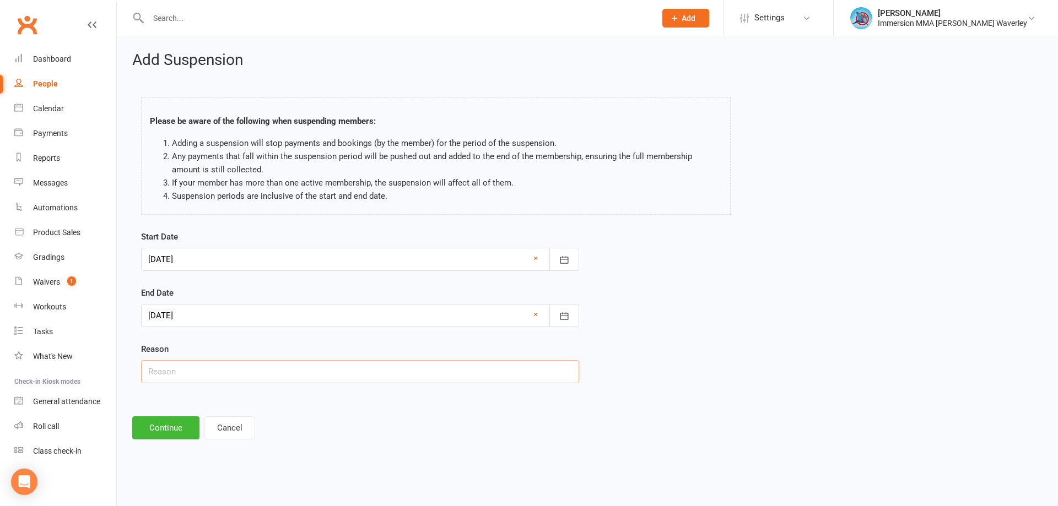
click at [197, 362] on input "text" at bounding box center [360, 371] width 438 height 23
type input "away"
click at [186, 430] on button "Continue" at bounding box center [165, 428] width 67 height 23
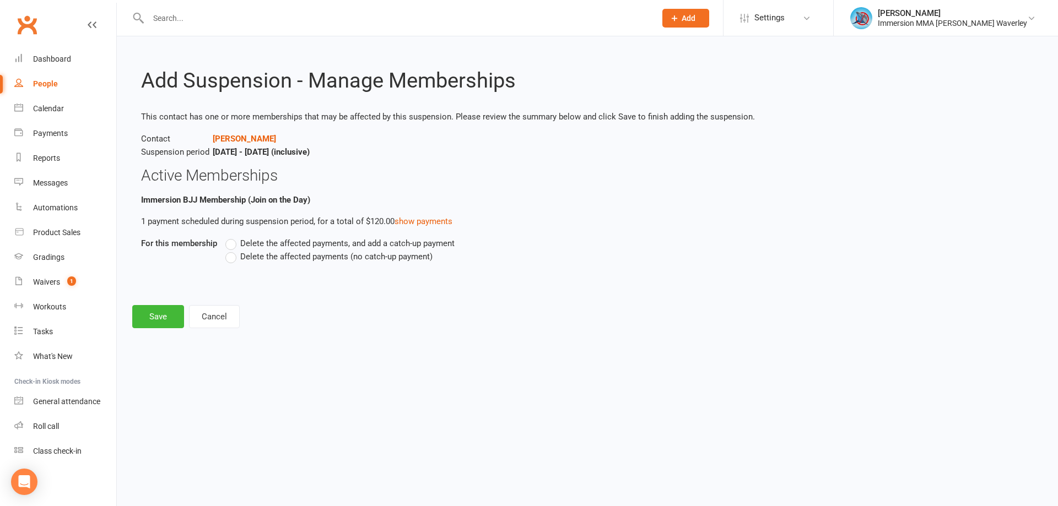
click at [270, 252] on span "Delete the affected payments (no catch-up payment)" at bounding box center [336, 256] width 192 height 12
click at [233, 250] on input "Delete the affected payments (no catch-up payment)" at bounding box center [228, 250] width 7 height 0
click at [150, 305] on button "Save" at bounding box center [158, 316] width 52 height 23
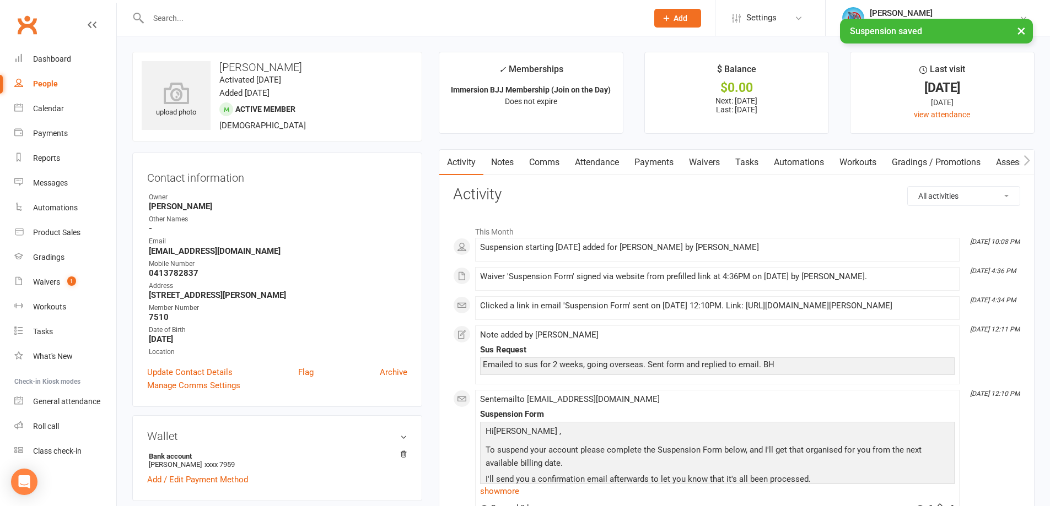
click at [504, 167] on link "Notes" at bounding box center [502, 162] width 38 height 25
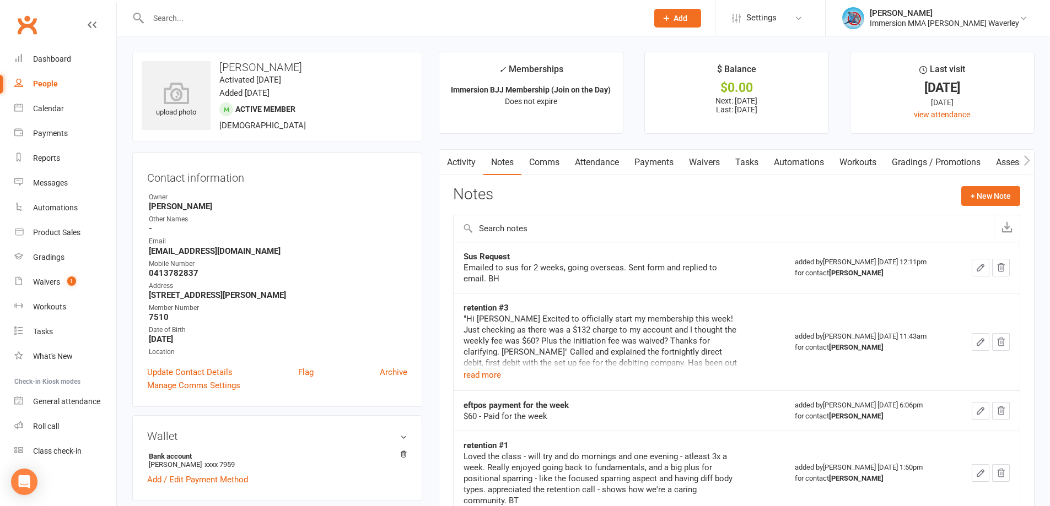
drag, startPoint x: 699, startPoint y: 207, endPoint x: 677, endPoint y: 208, distance: 21.5
click at [707, 201] on div "Notes + New Note" at bounding box center [736, 200] width 567 height 29
click at [539, 164] on link "Comms" at bounding box center [544, 162] width 46 height 25
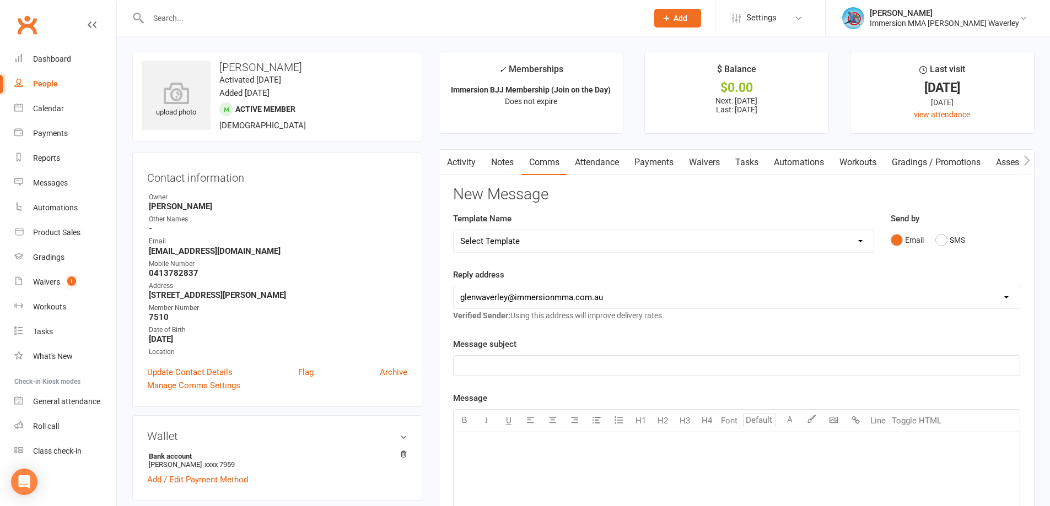
drag, startPoint x: 845, startPoint y: 200, endPoint x: 792, endPoint y: 242, distance: 67.8
click at [845, 200] on h3 "New Message" at bounding box center [736, 194] width 567 height 17
click at [491, 249] on select "Select Template [Email] Adult Appt Confirmation Email [SMS] Booking Confirmatio…" at bounding box center [664, 241] width 420 height 22
drag, startPoint x: 424, startPoint y: 248, endPoint x: 434, endPoint y: 212, distance: 37.0
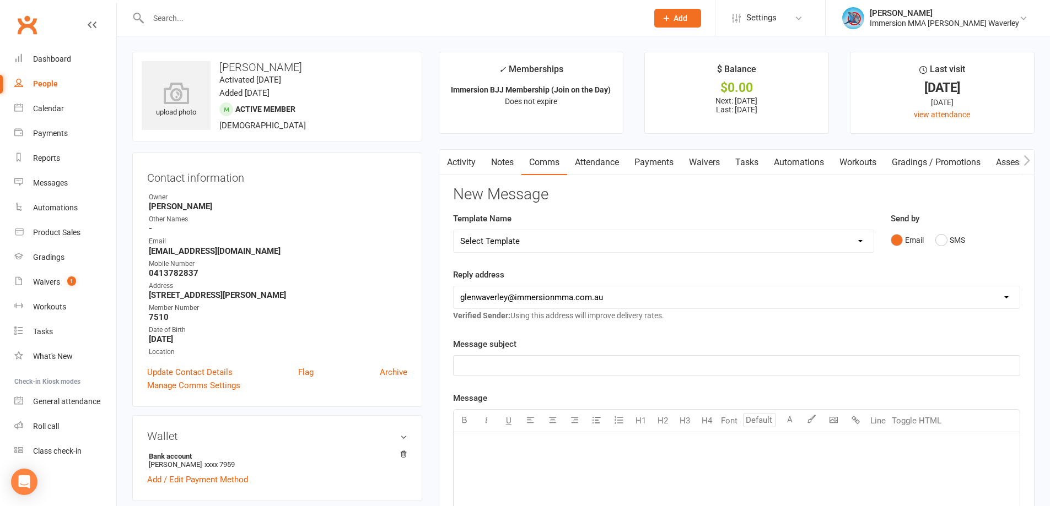
click at [460, 164] on link "Activity" at bounding box center [461, 162] width 44 height 25
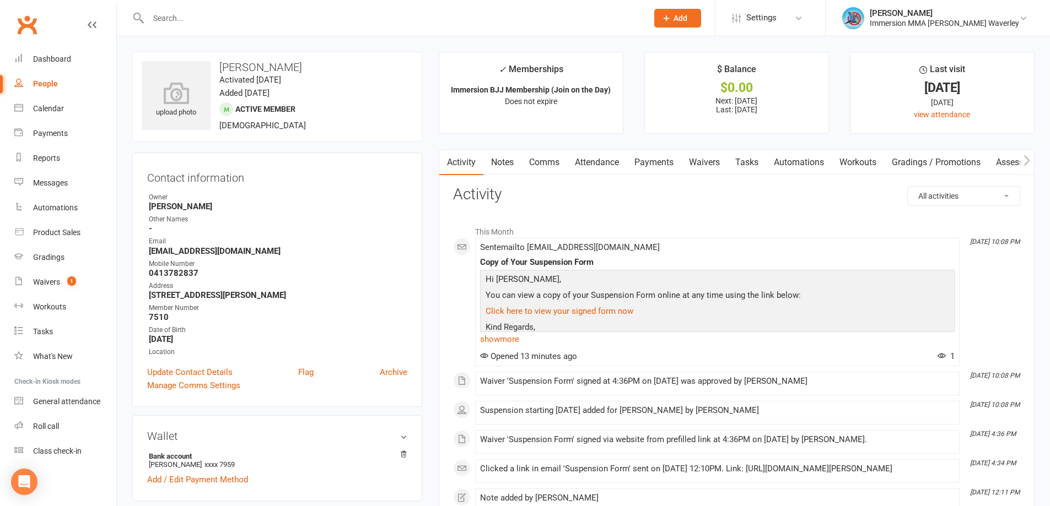
click at [536, 166] on link "Comms" at bounding box center [544, 162] width 46 height 25
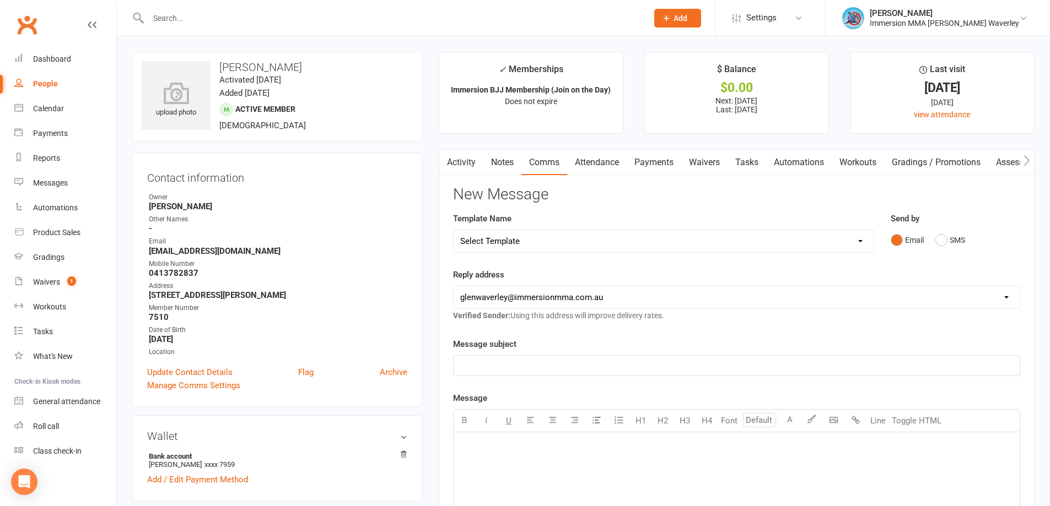
click at [526, 236] on select "Select Template [Email] Adult Appt Confirmation Email [SMS] Booking Confirmatio…" at bounding box center [664, 241] width 420 height 22
select select "13"
click at [454, 230] on select "Select Template [Email] Adult Appt Confirmation Email [SMS] Booking Confirmatio…" at bounding box center [664, 241] width 420 height 22
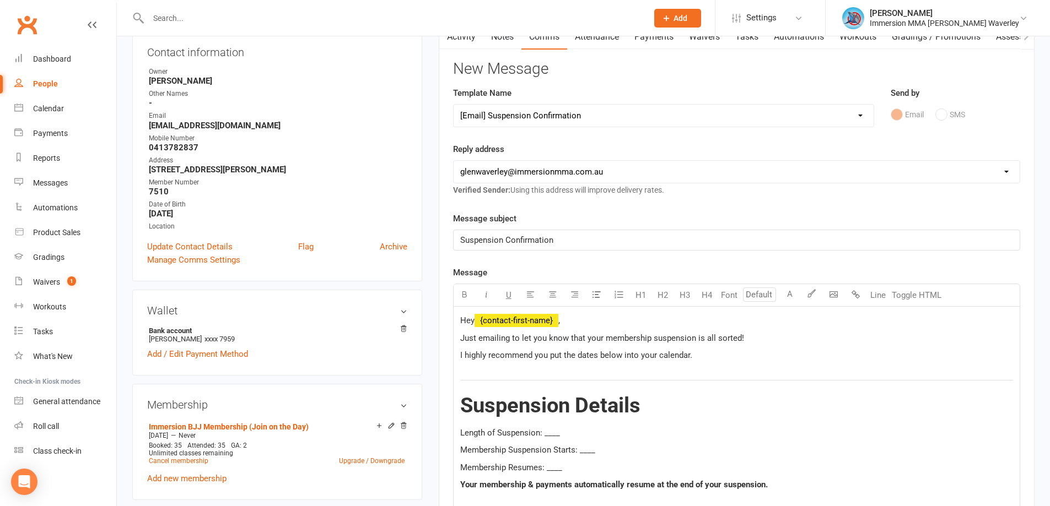
scroll to position [147, 0]
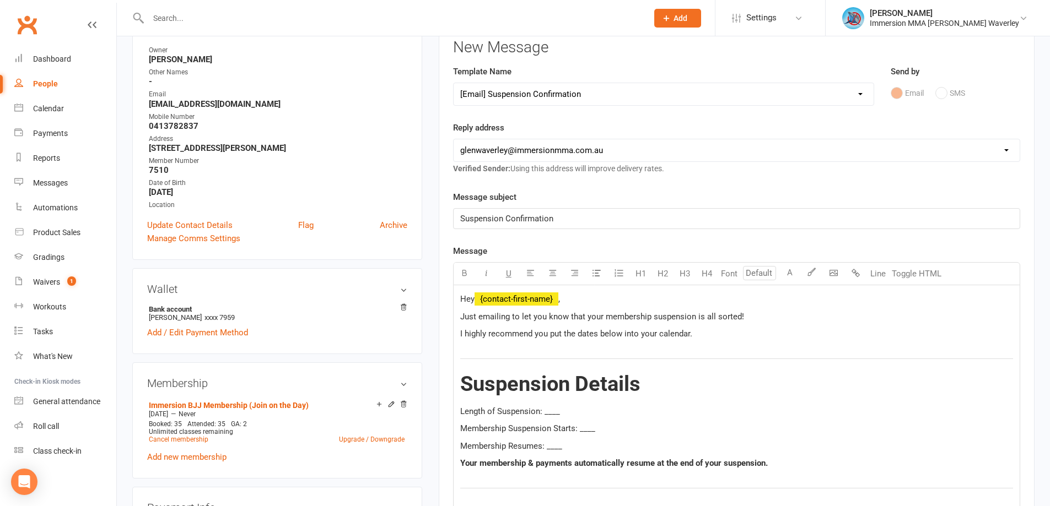
click at [553, 408] on span "Length of Suspension: ____" at bounding box center [510, 412] width 100 height 10
click at [588, 439] on div "Hey ﻿ {contact-first-name} , Just emailing to let you know that your membership…" at bounding box center [737, 454] width 566 height 338
click at [594, 430] on span "Membership Suspension Starts: ____" at bounding box center [527, 429] width 135 height 10
click at [593, 430] on span "Membership Suspension Starts: ____" at bounding box center [527, 429] width 135 height 10
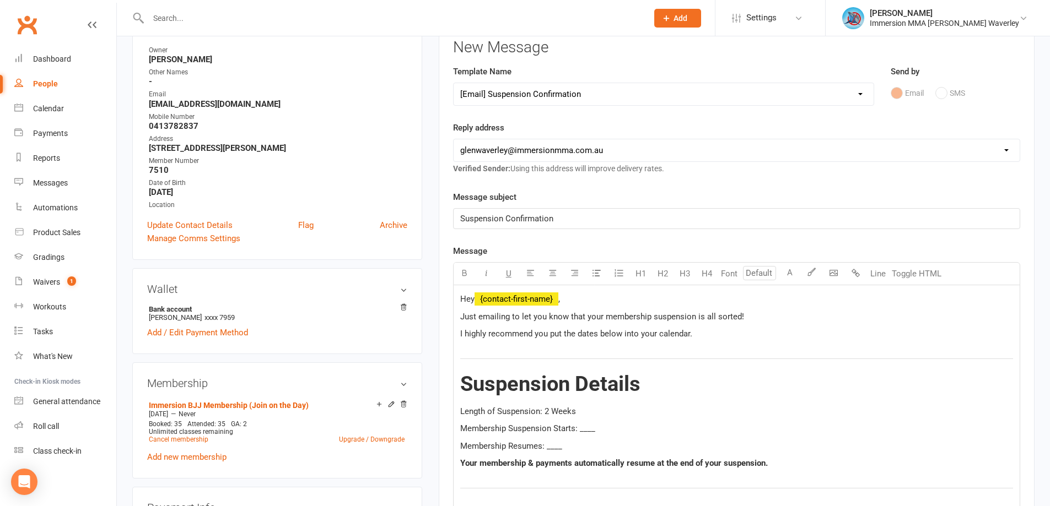
click at [582, 430] on span "Membership Suspension Starts: ____" at bounding box center [527, 429] width 135 height 10
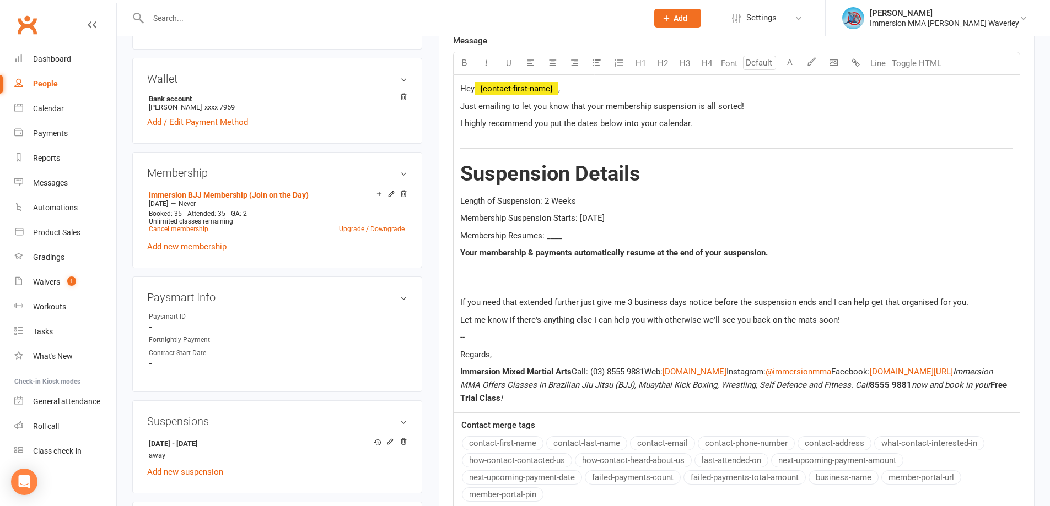
scroll to position [441, 0]
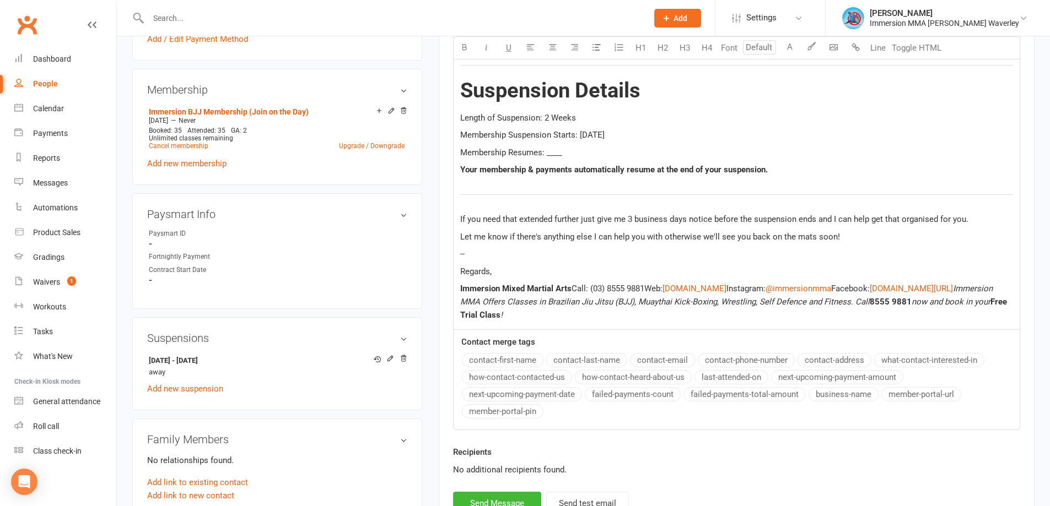
click at [552, 148] on span "Membership Resumes: ____" at bounding box center [511, 153] width 102 height 10
click at [520, 277] on p "Regards," at bounding box center [736, 271] width 553 height 13
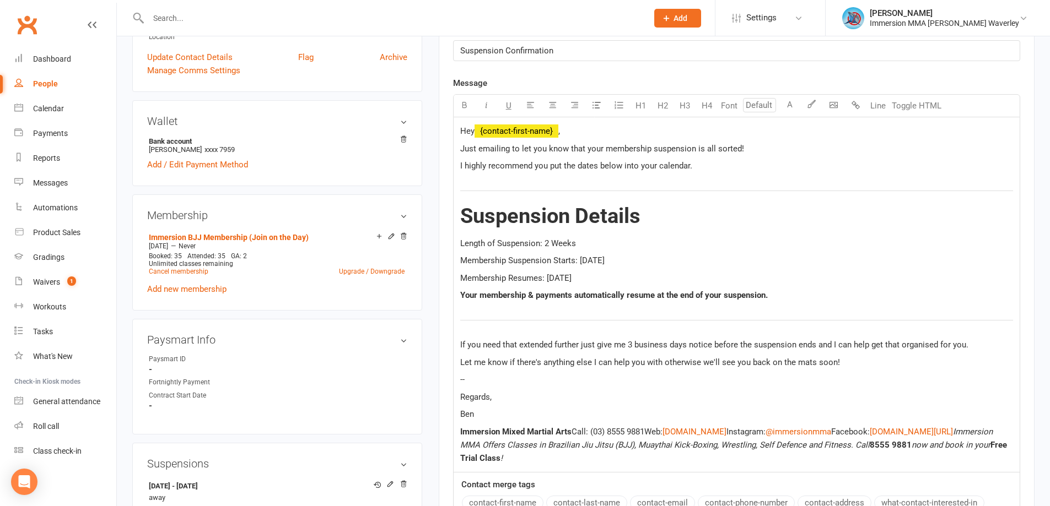
scroll to position [294, 0]
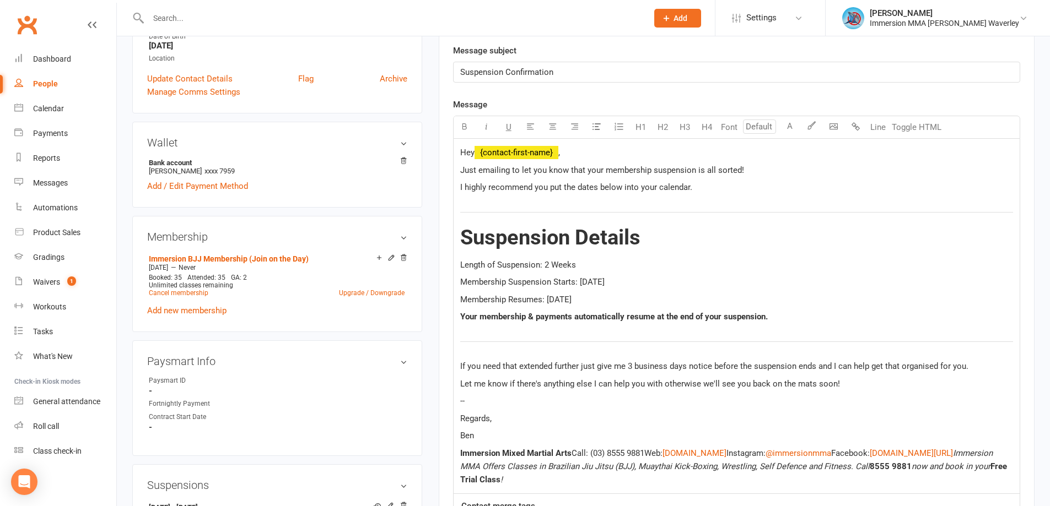
click at [703, 272] on div "Hey ﻿ {contact-first-name} , Just emailing to let you know that your membership…" at bounding box center [737, 316] width 566 height 355
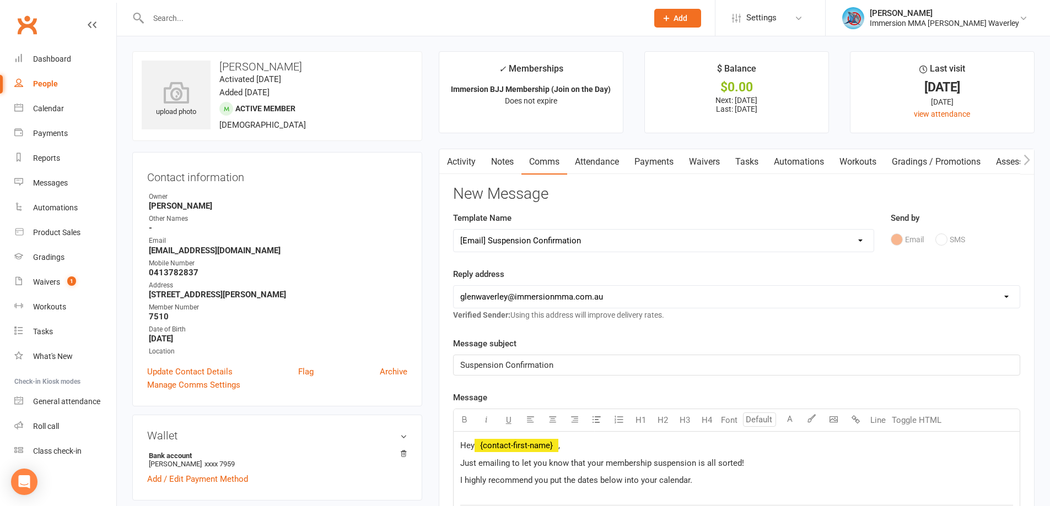
scroll to position [0, 0]
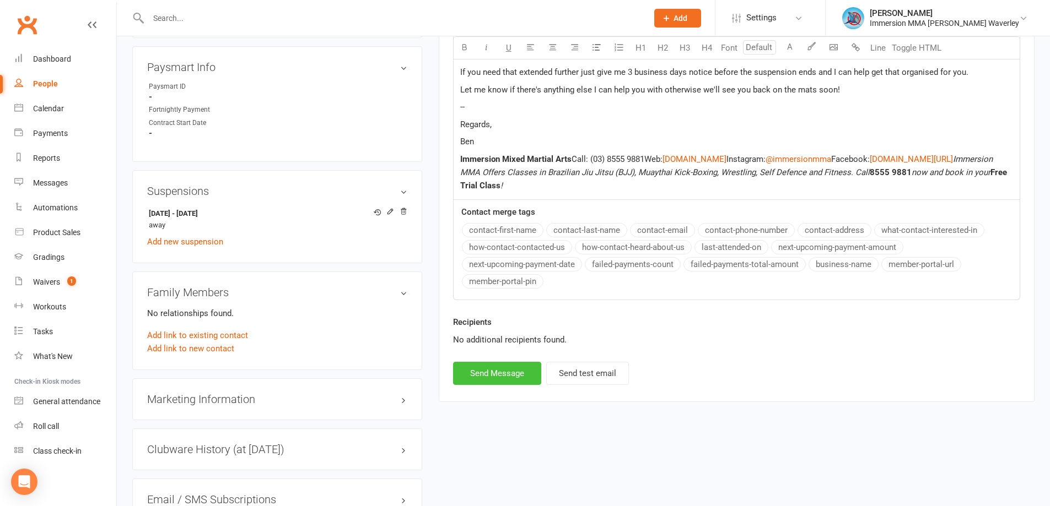
click at [513, 366] on button "Send Message" at bounding box center [497, 373] width 88 height 23
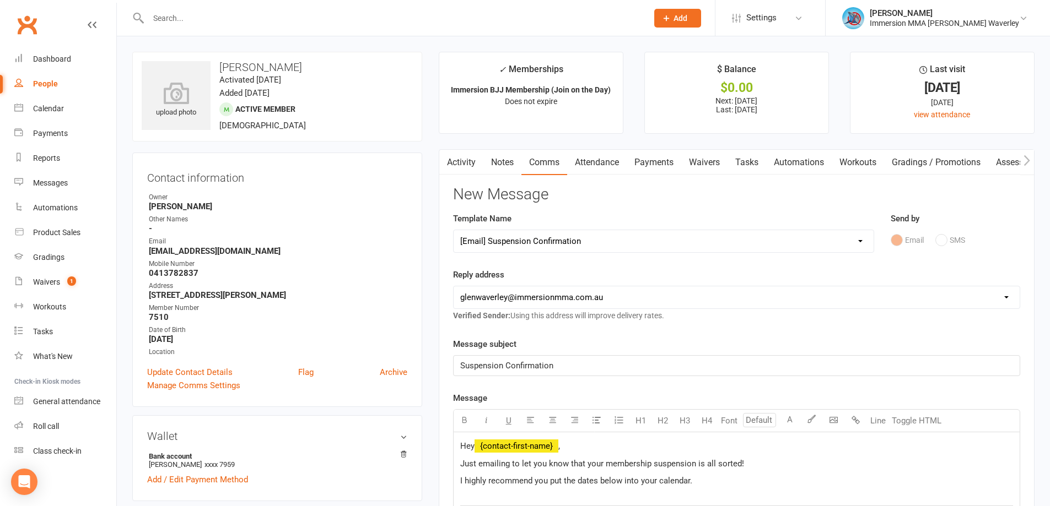
select select
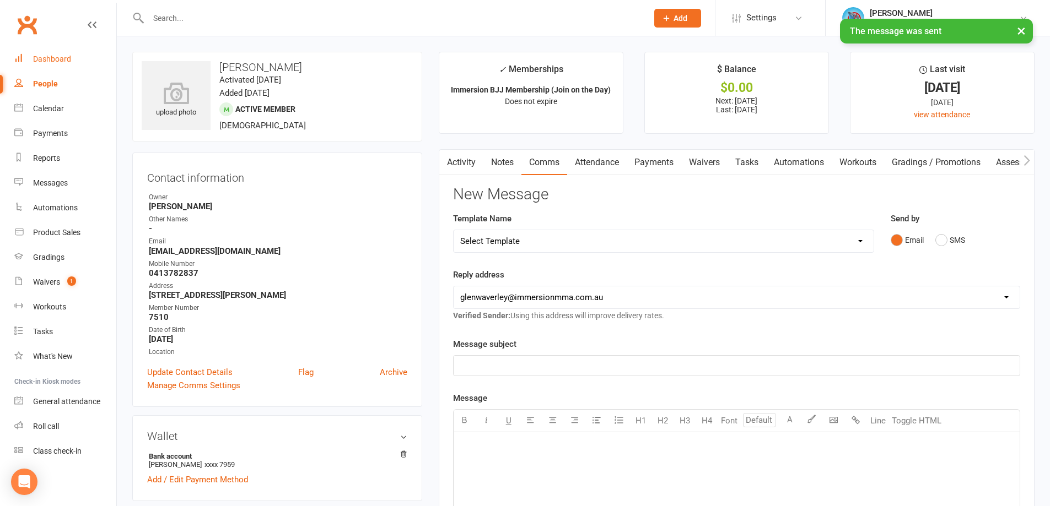
click at [63, 53] on link "Dashboard" at bounding box center [65, 59] width 102 height 25
